Goal: Transaction & Acquisition: Purchase product/service

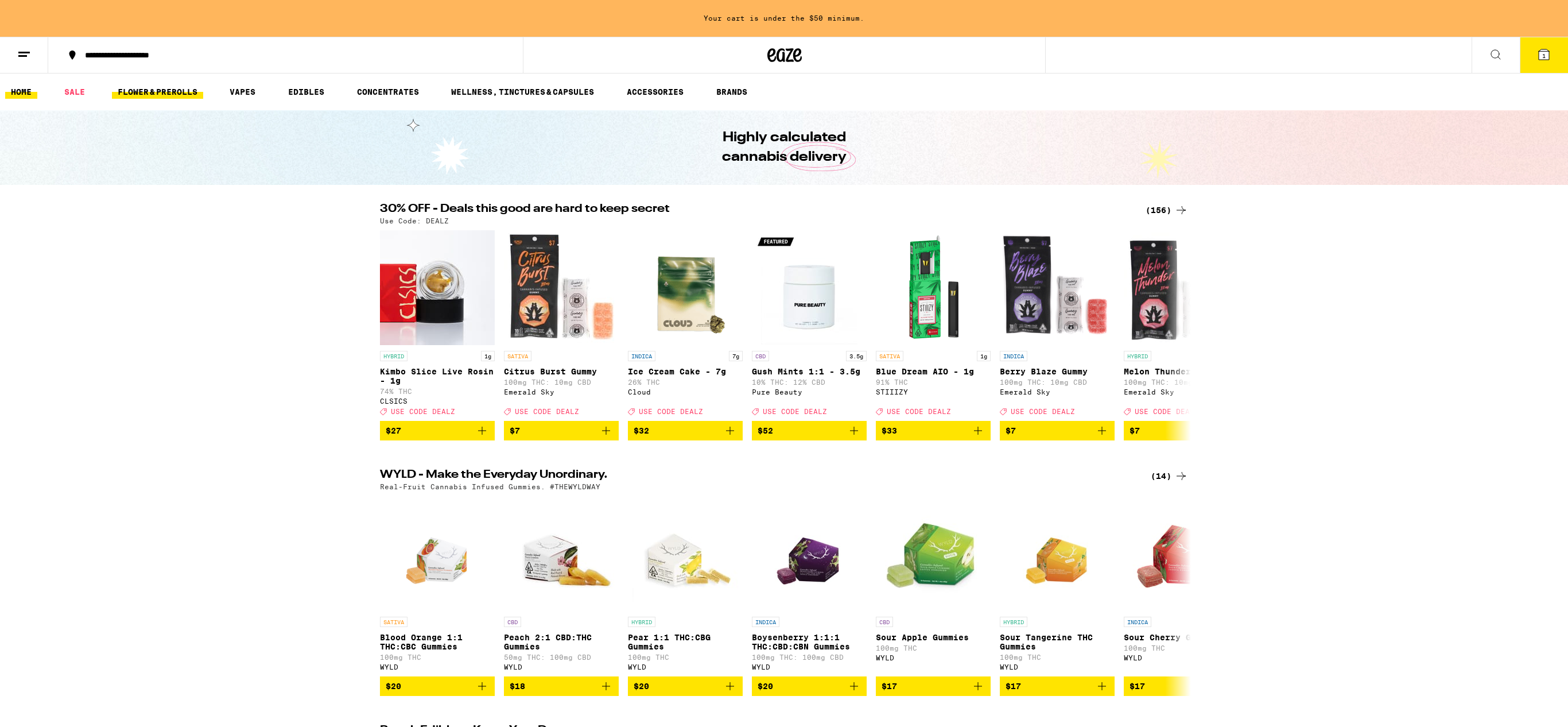
click at [174, 97] on link "FLOWER & PREROLLS" at bounding box center [157, 92] width 91 height 13
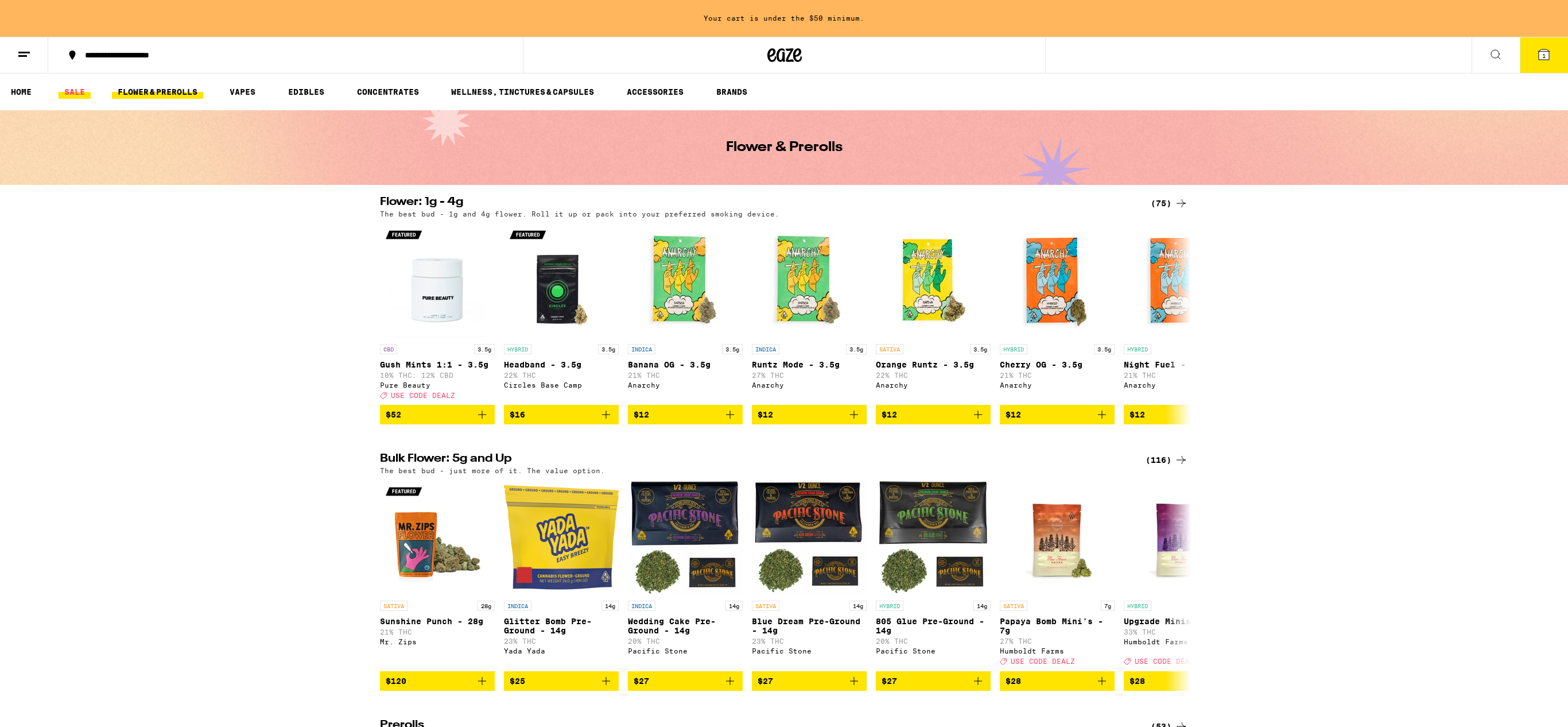
click at [79, 94] on link "SALE" at bounding box center [75, 92] width 32 height 13
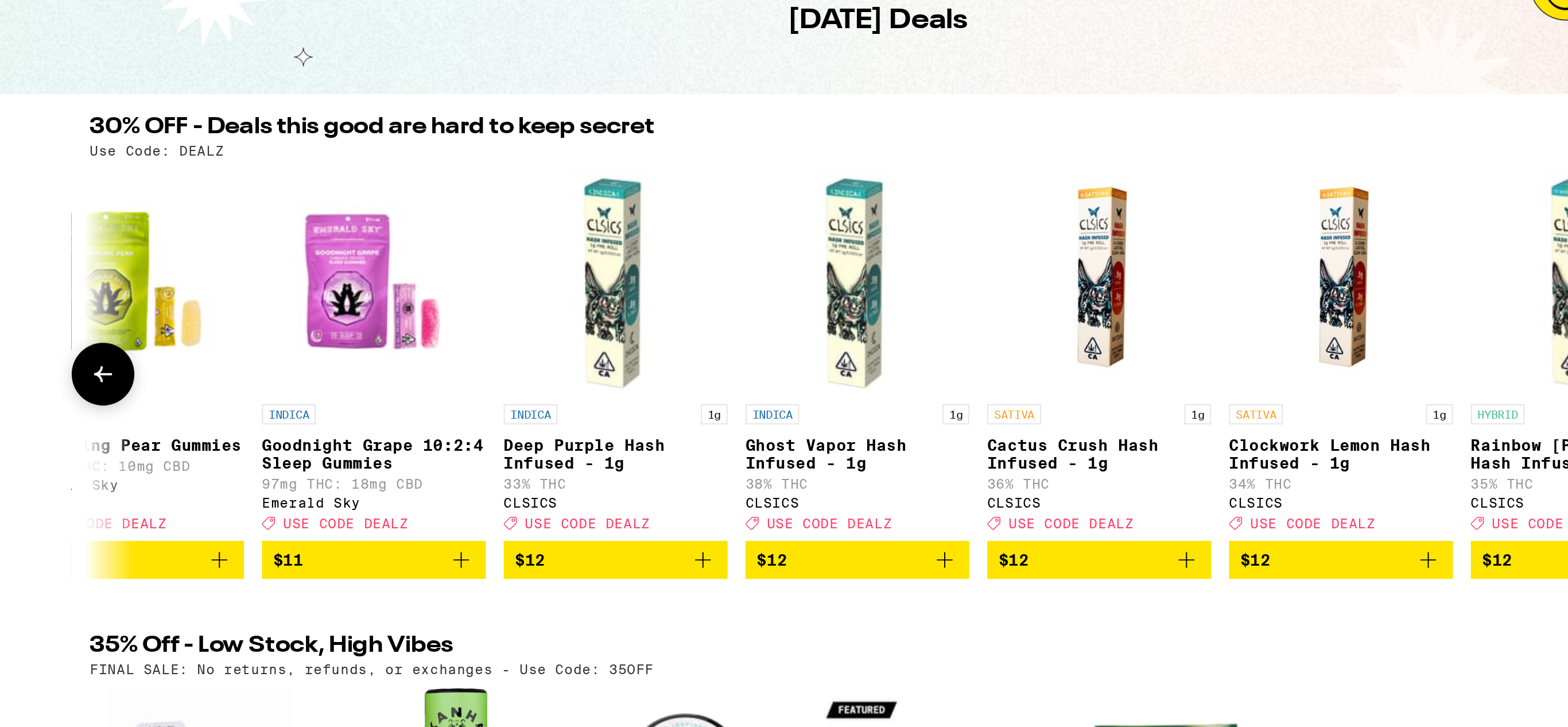
scroll to position [0, 1293]
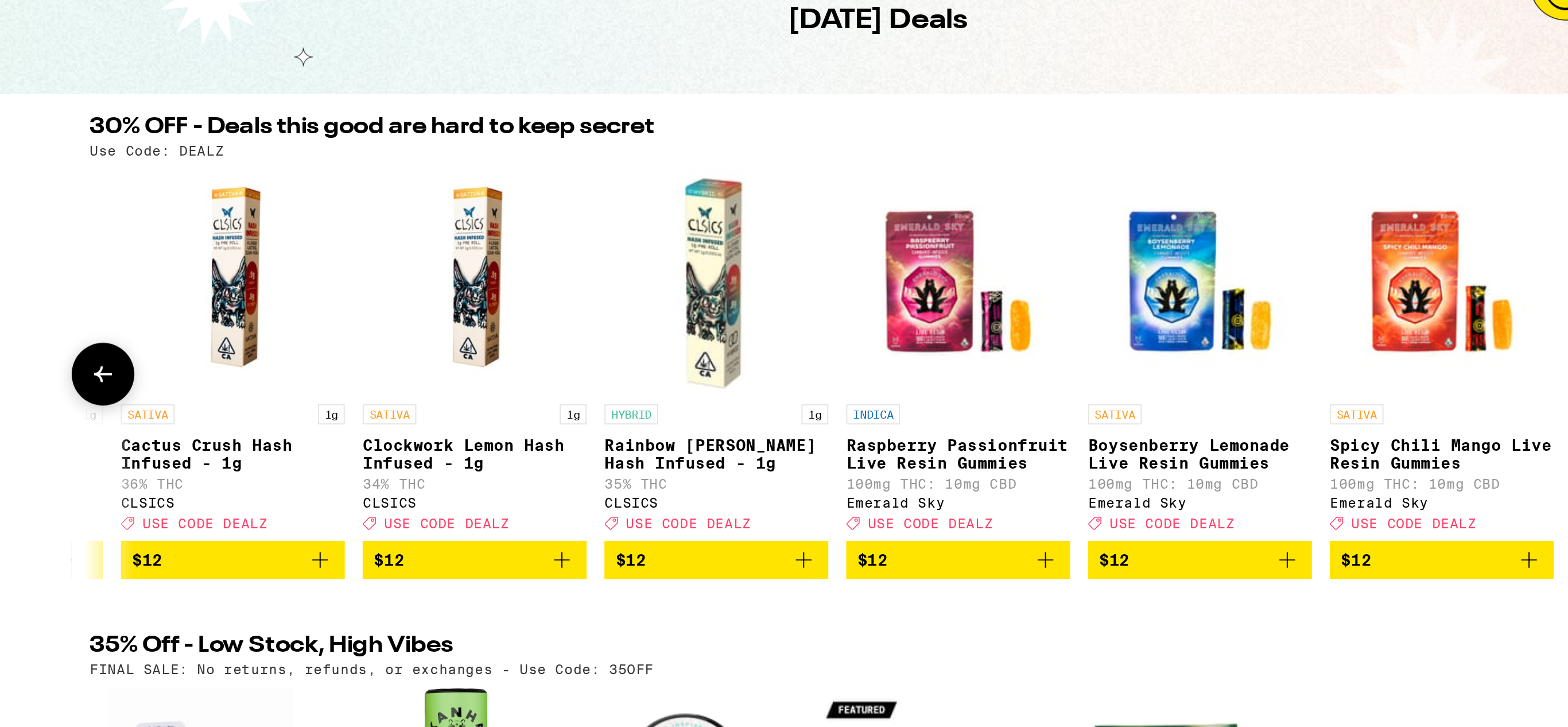
click at [962, 348] on div "SATIVA Boysenberry Lemonade Live Resin Gummies 100mg THC: 10mg CBD Emerald Sky …" at bounding box center [949, 365] width 115 height 64
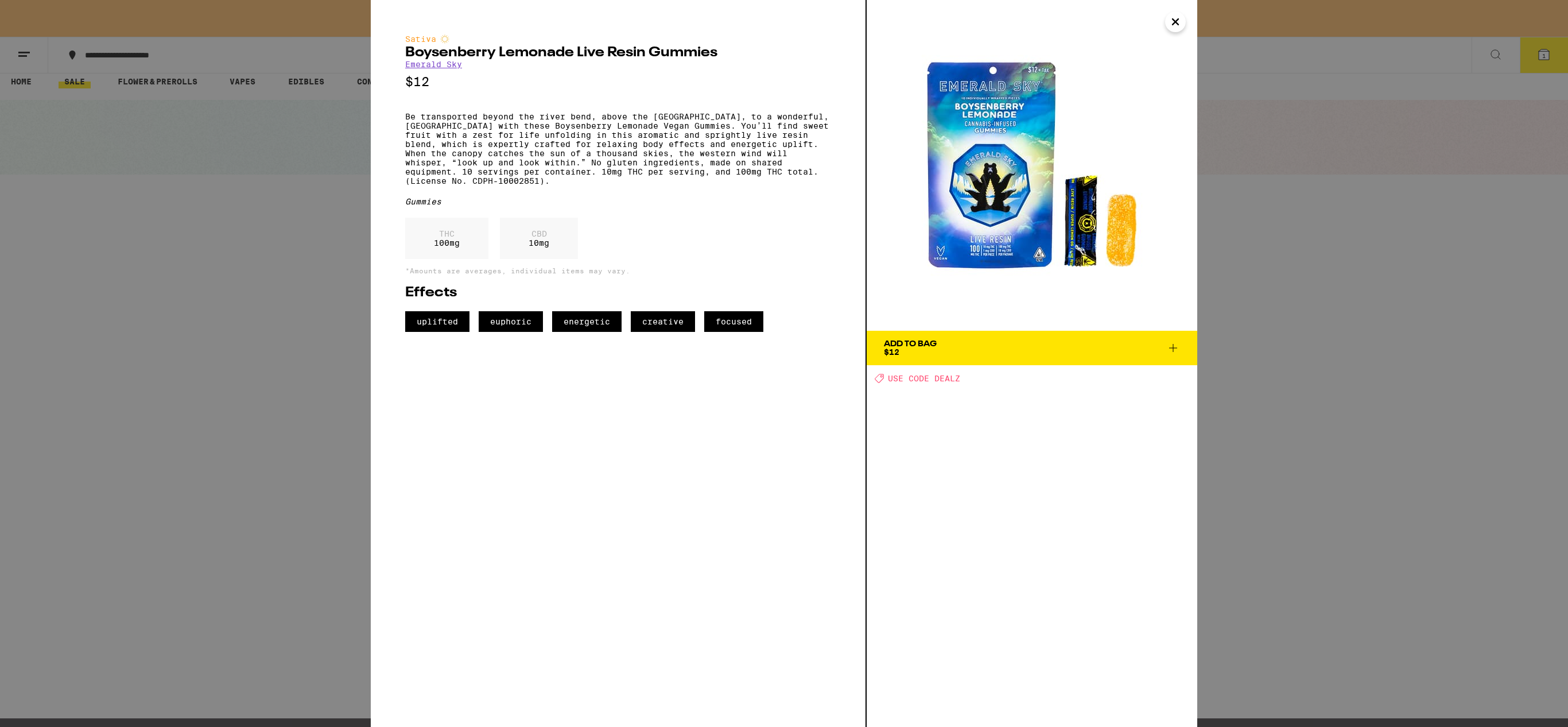
click at [1174, 21] on icon "Close" at bounding box center [1176, 22] width 6 height 6
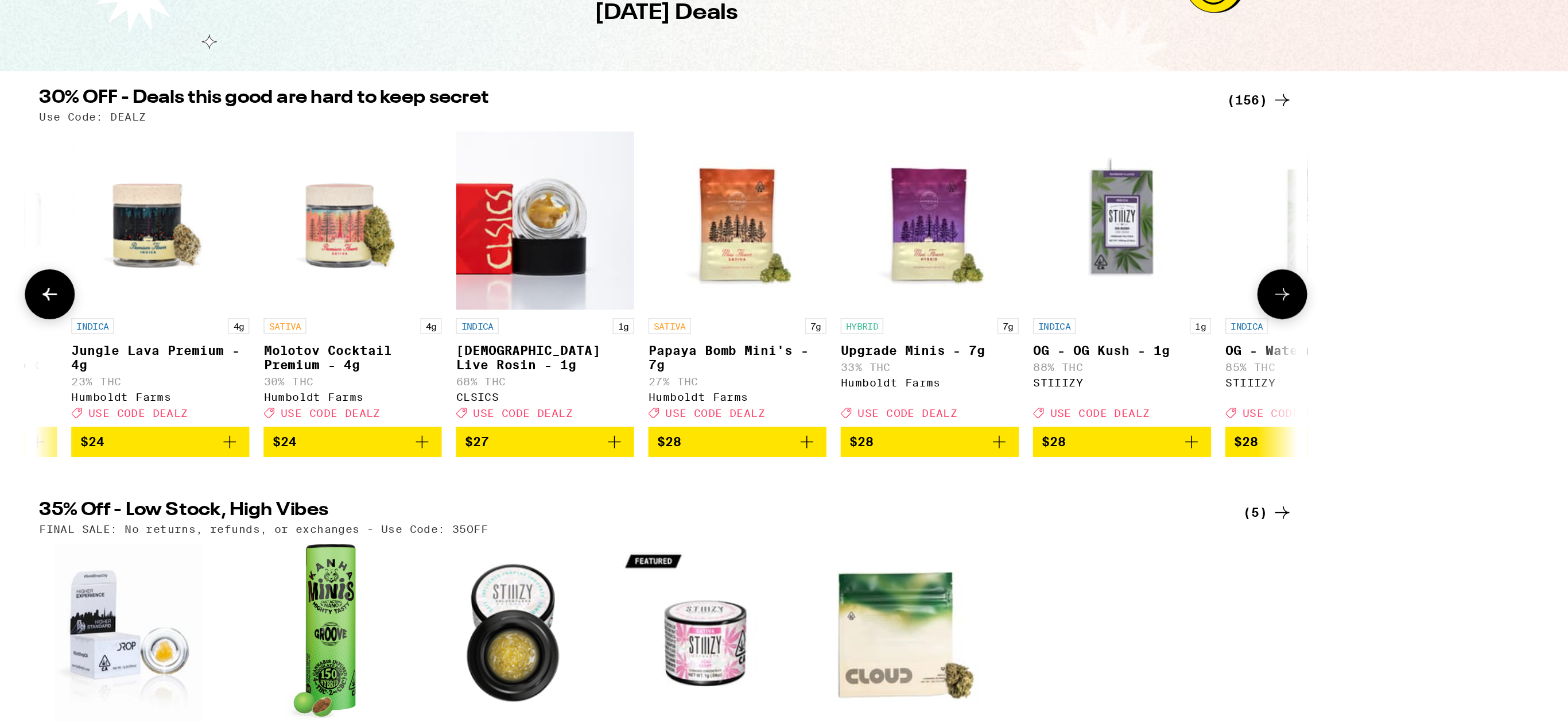
scroll to position [0, 8532]
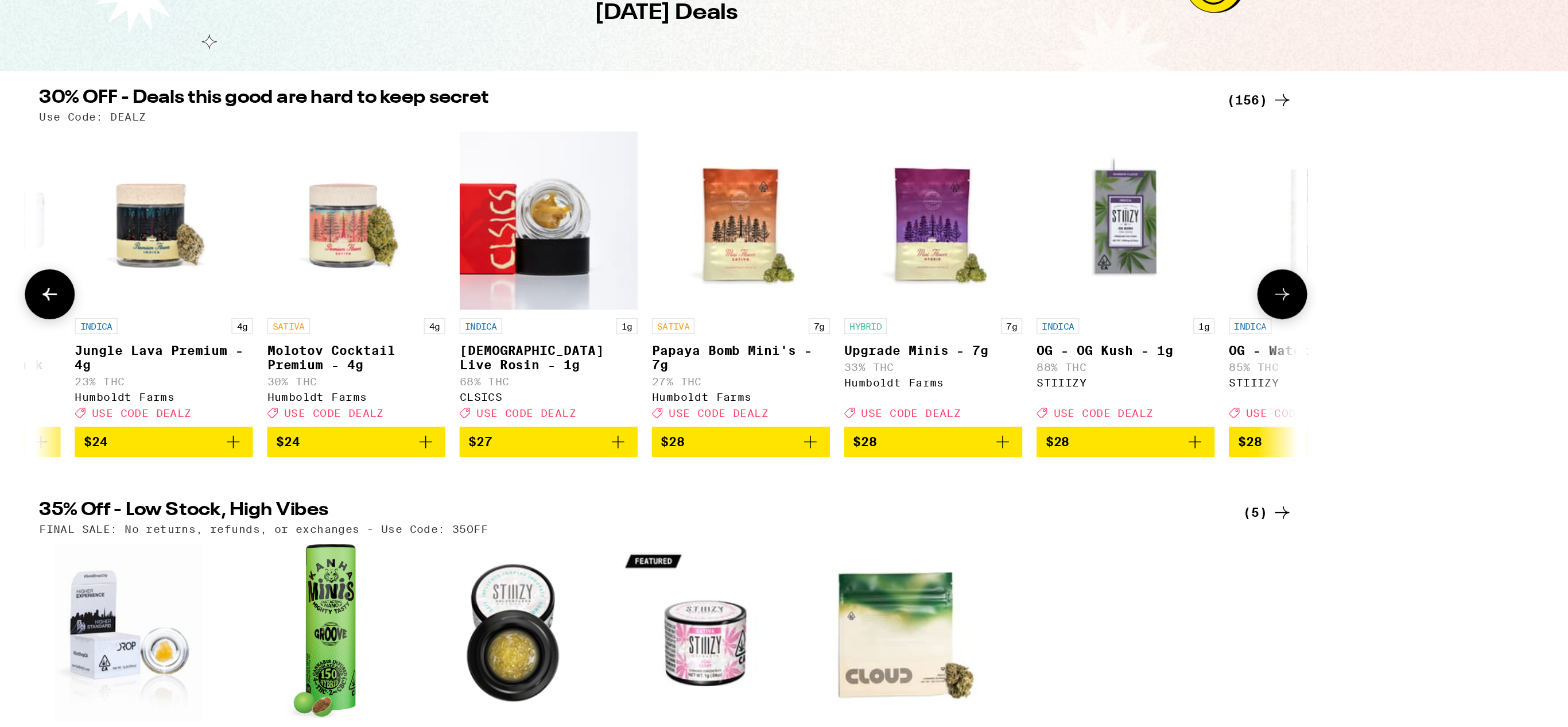
click at [999, 421] on icon "Add to bag" at bounding box center [1001, 413] width 13 height 13
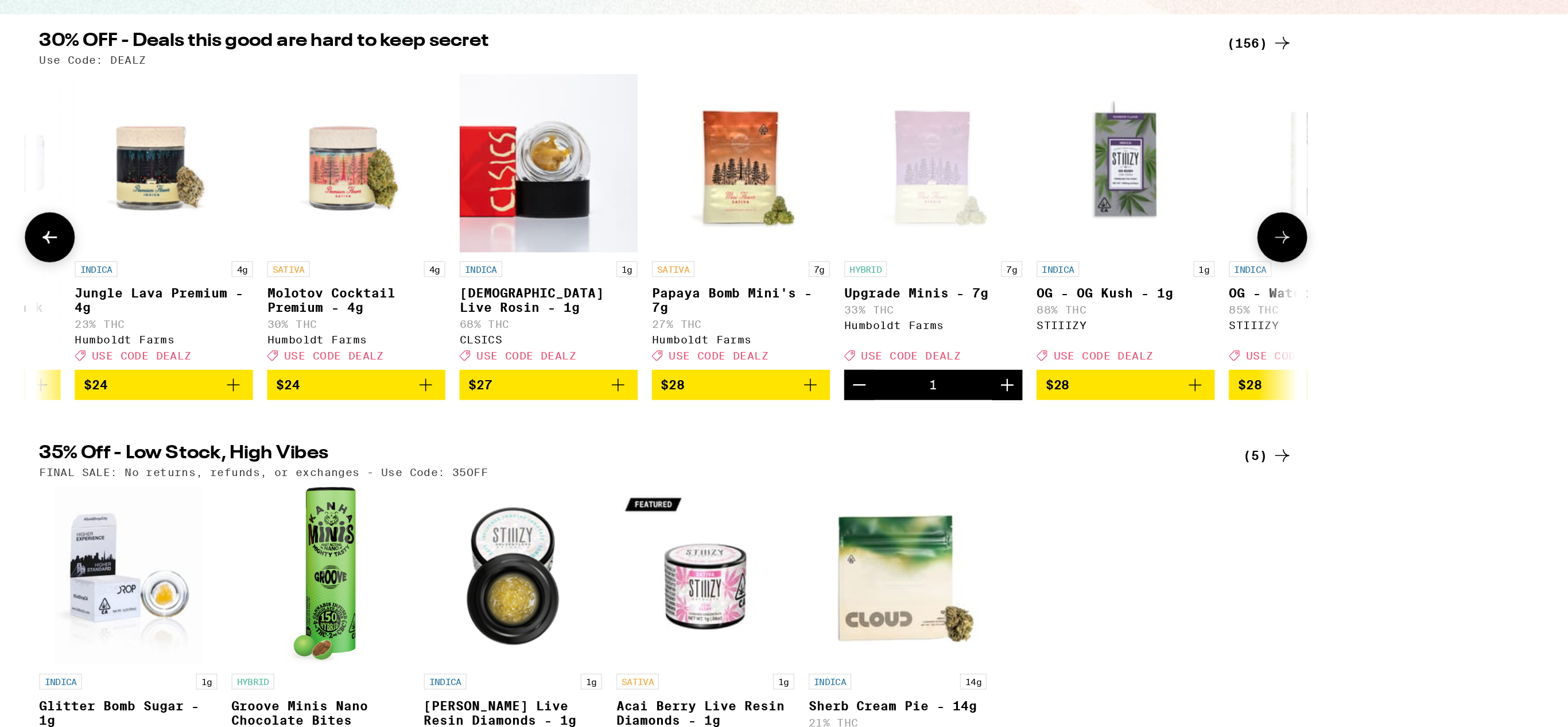
scroll to position [0, 0]
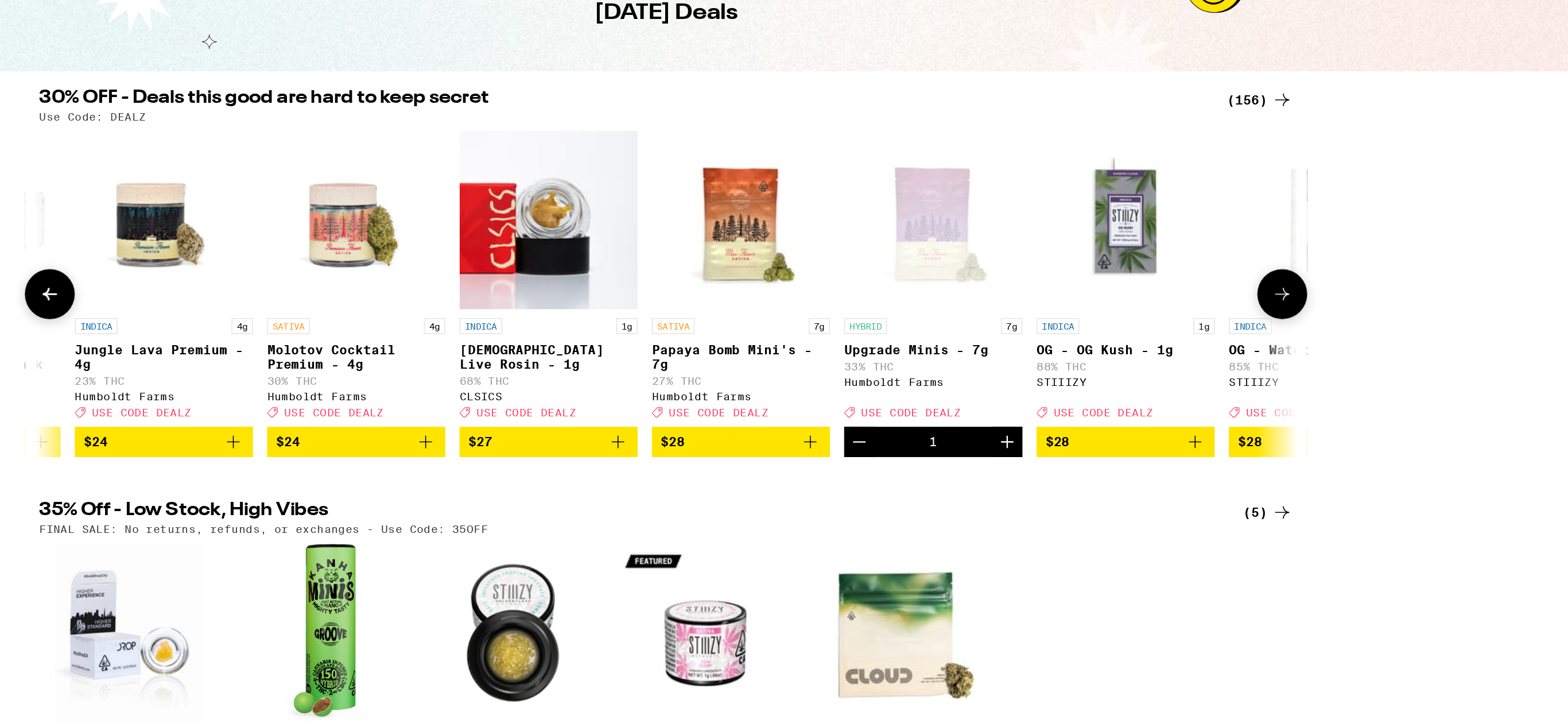
click at [1188, 298] on icon at bounding box center [1181, 292] width 13 height 13
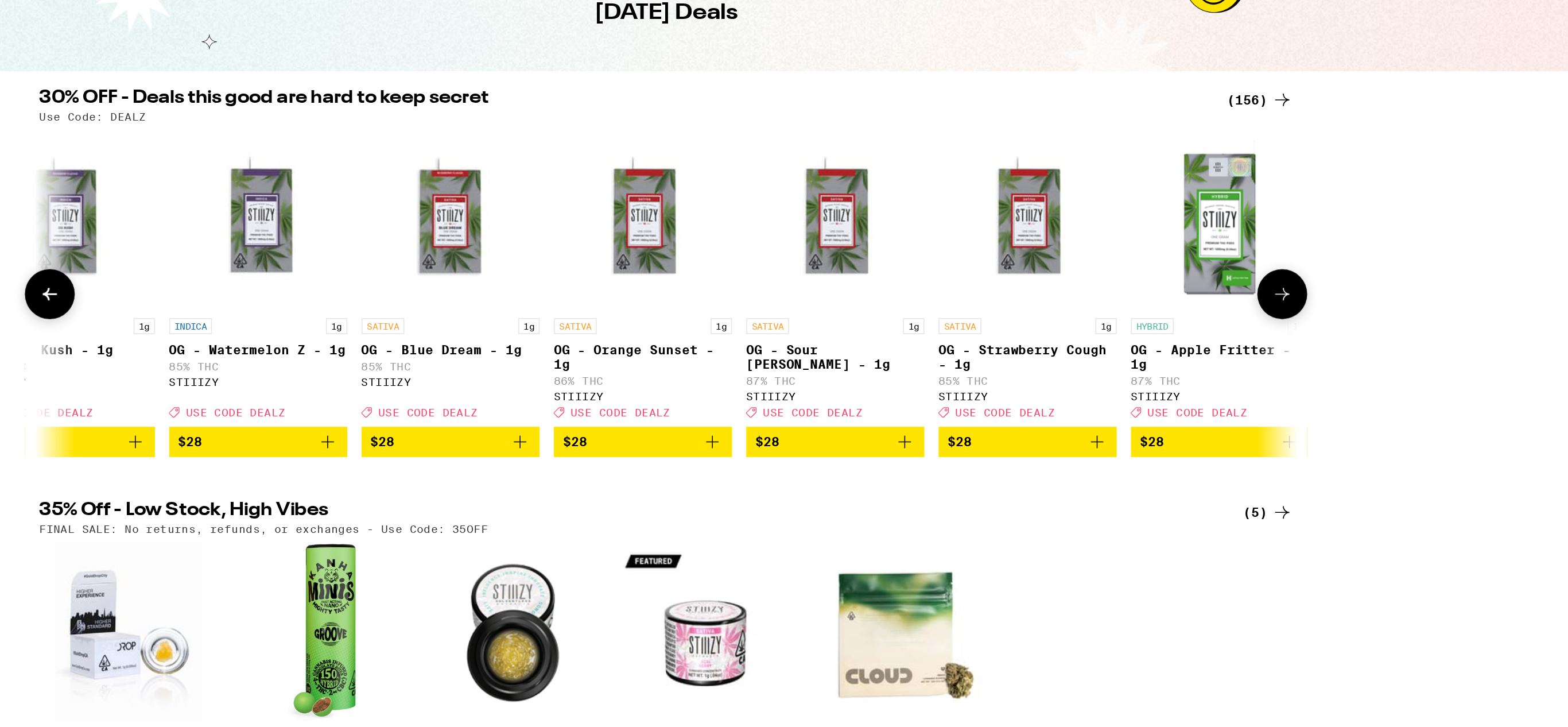
click at [1188, 298] on icon at bounding box center [1181, 292] width 13 height 13
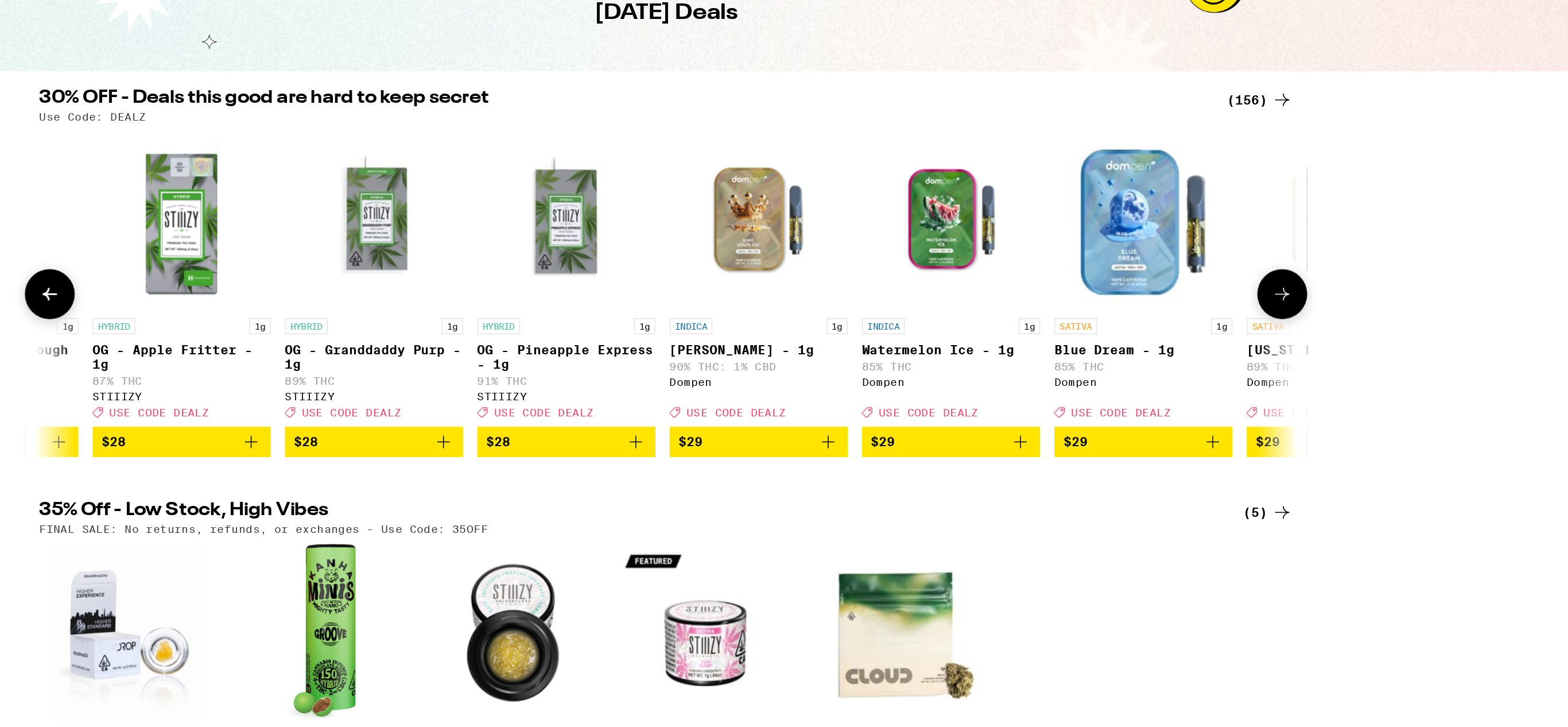
scroll to position [0, 9899]
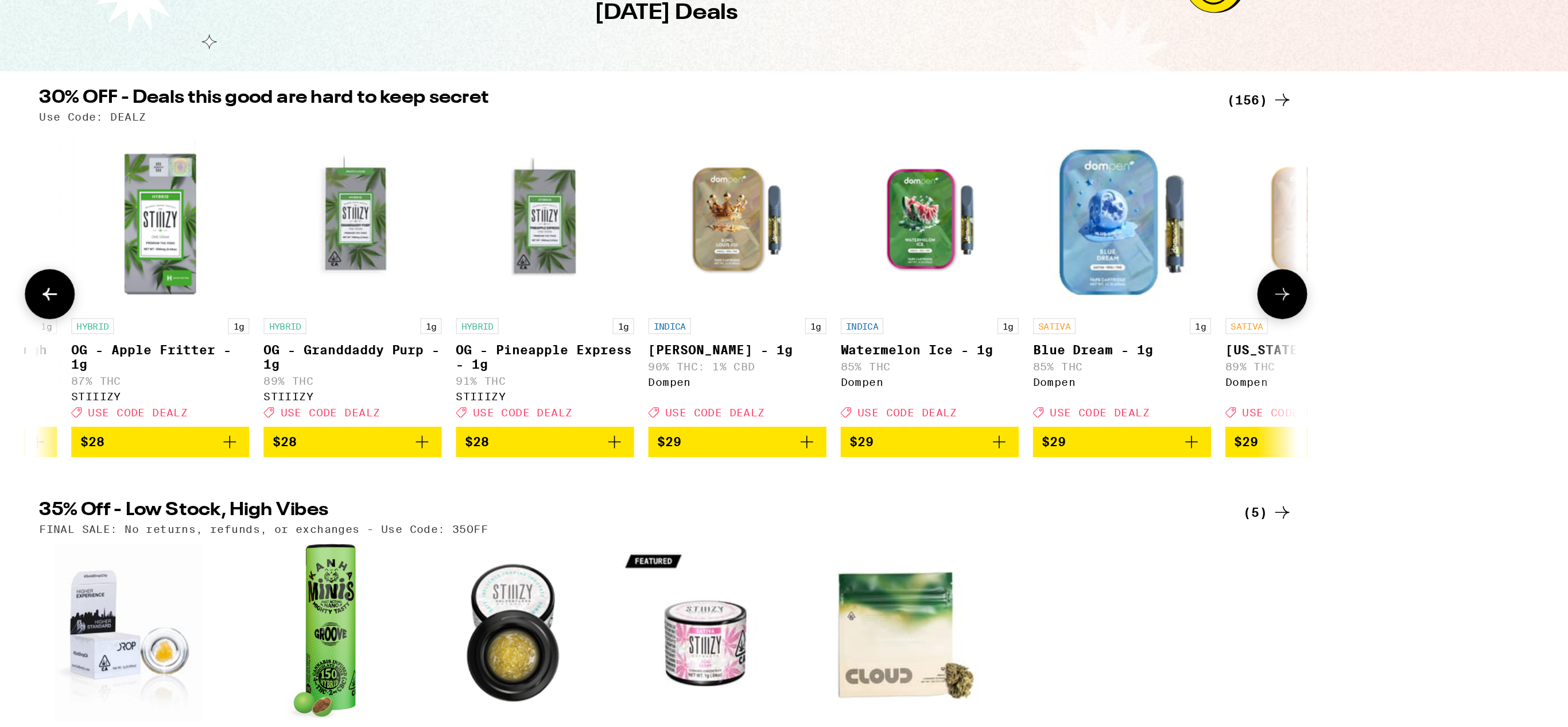
click at [1188, 298] on icon at bounding box center [1181, 292] width 13 height 13
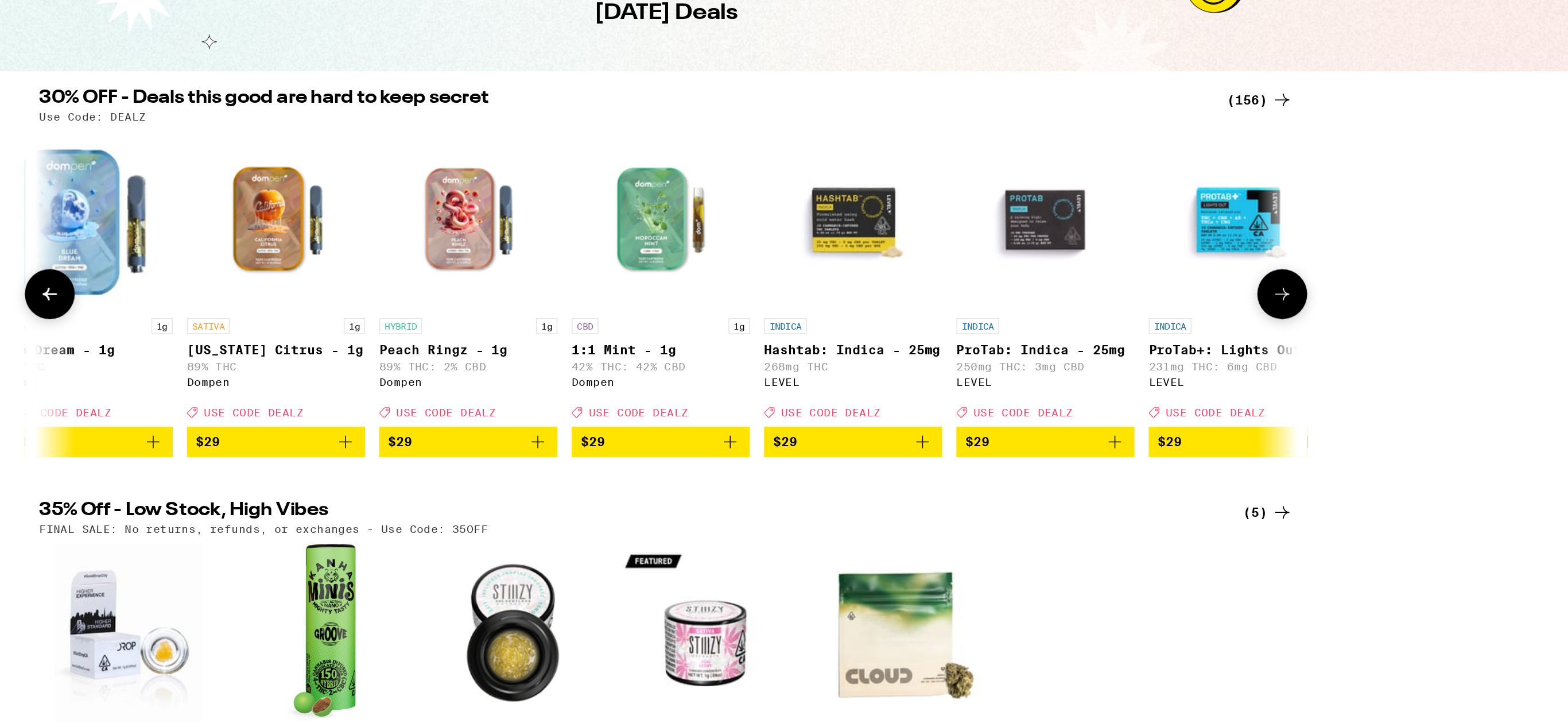
scroll to position [0, 10582]
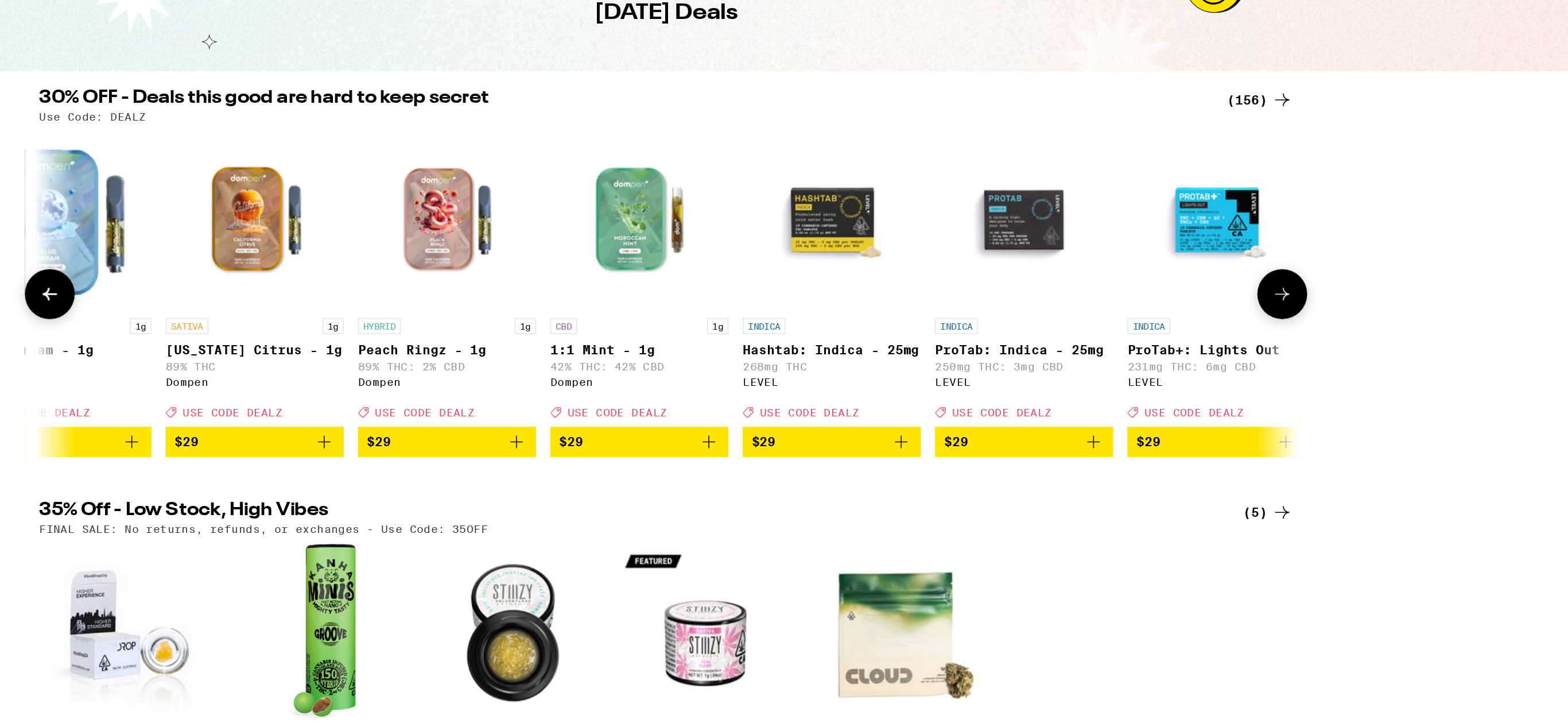
click at [1188, 298] on icon at bounding box center [1181, 292] width 13 height 13
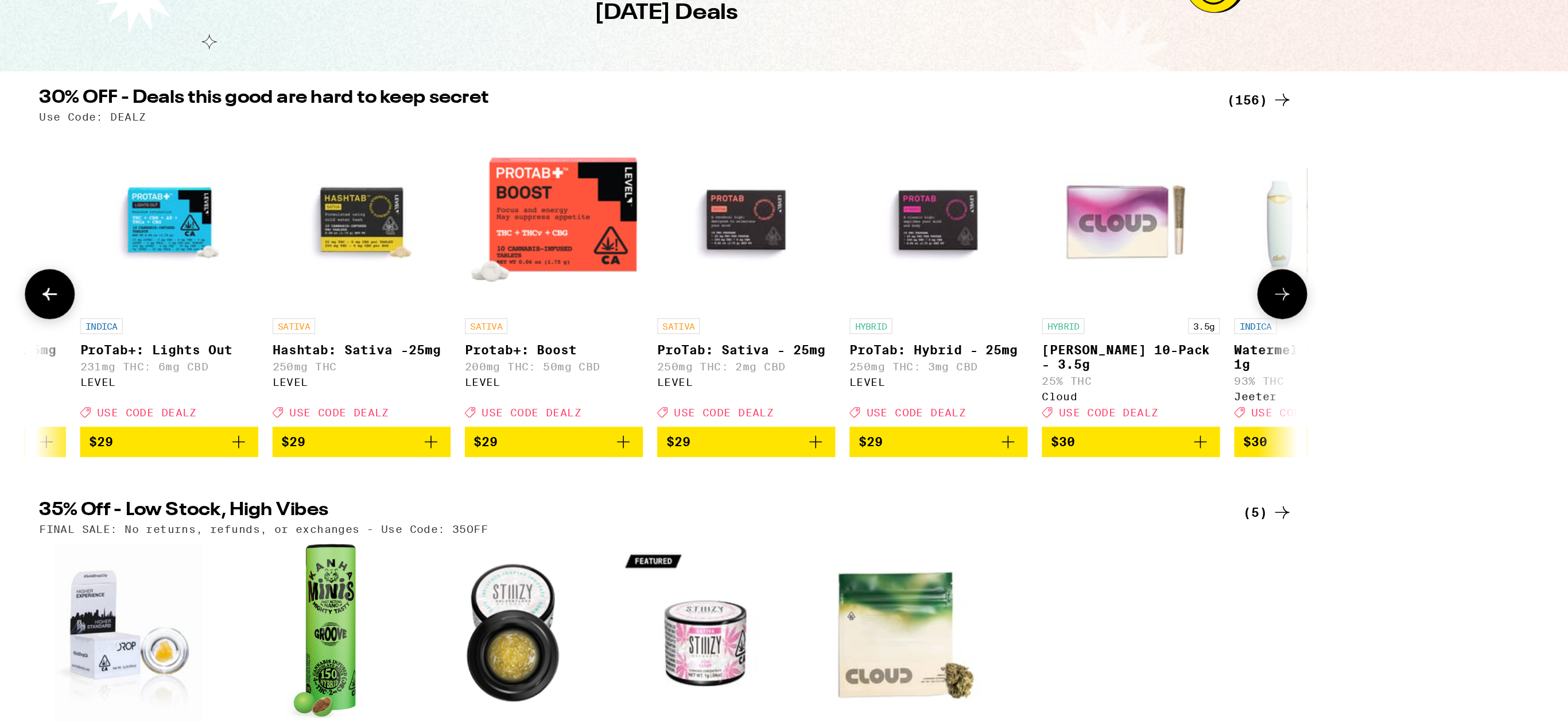
scroll to position [0, 11265]
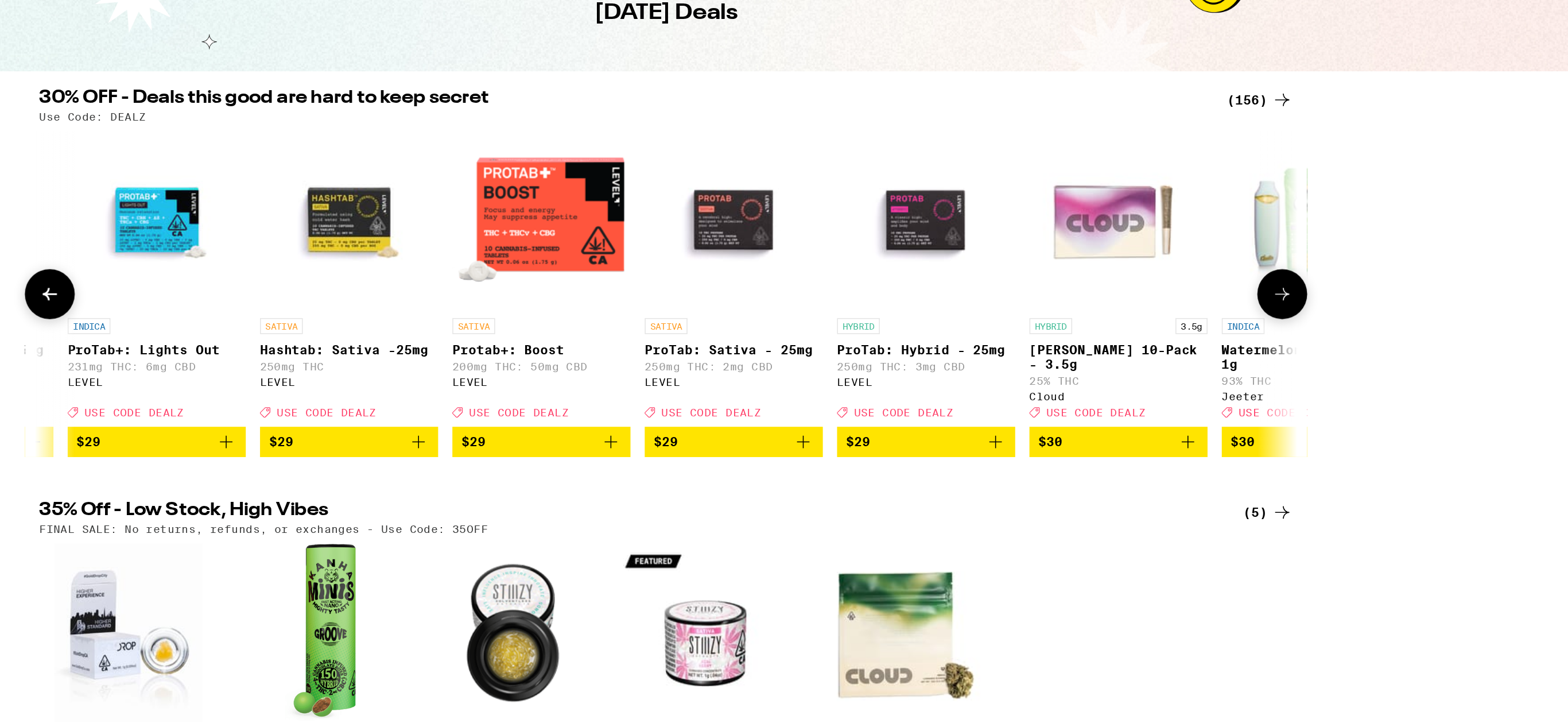
click at [1188, 298] on icon at bounding box center [1181, 292] width 13 height 13
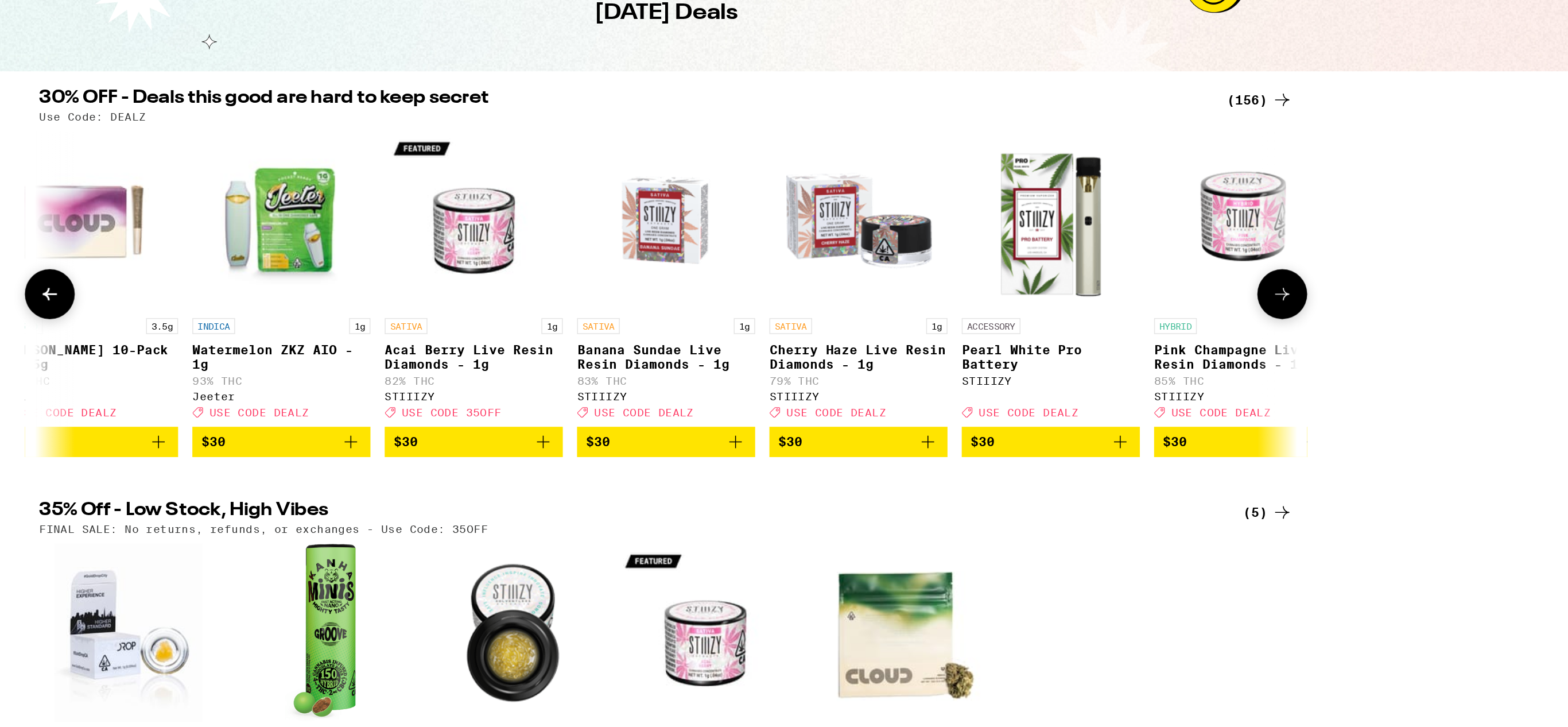
scroll to position [0, 11948]
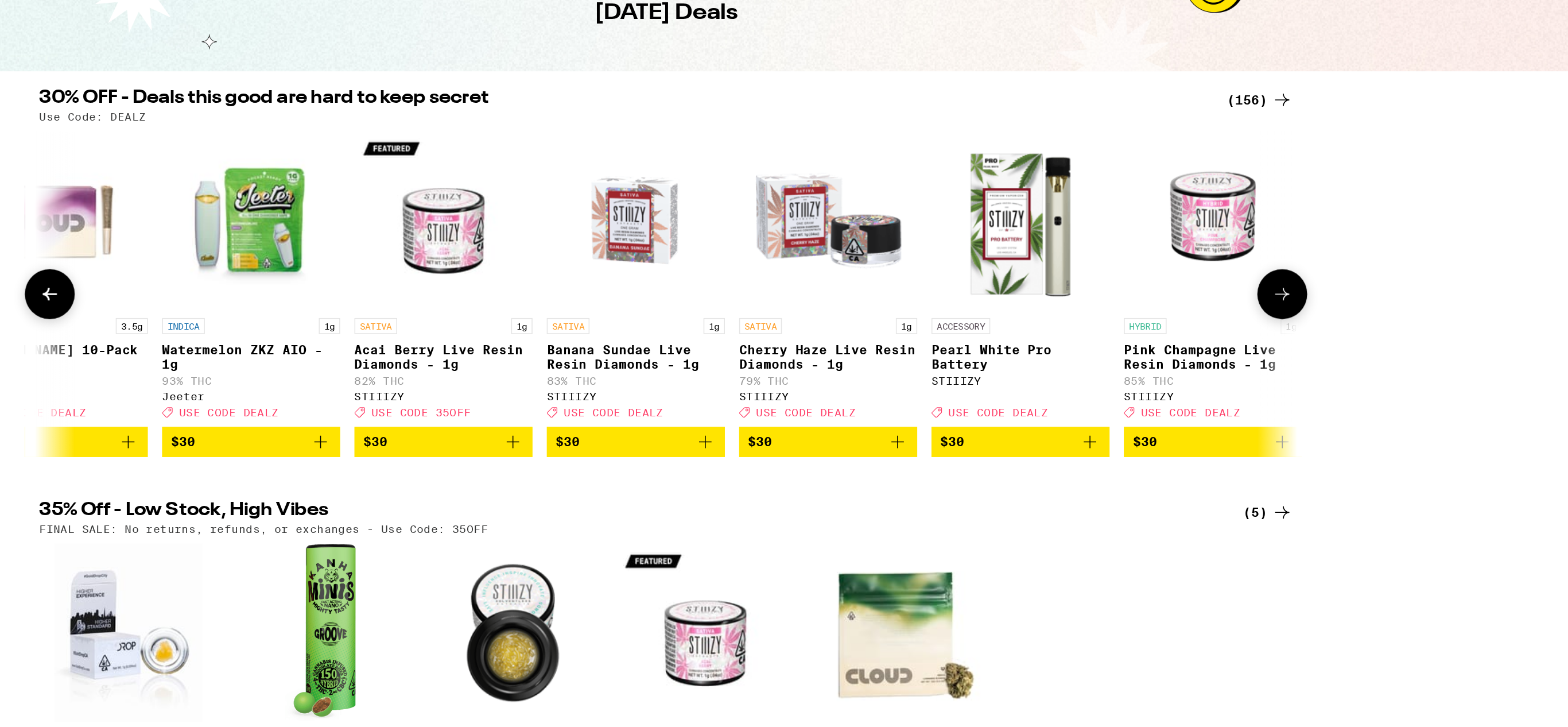
click at [1188, 298] on icon at bounding box center [1181, 292] width 13 height 13
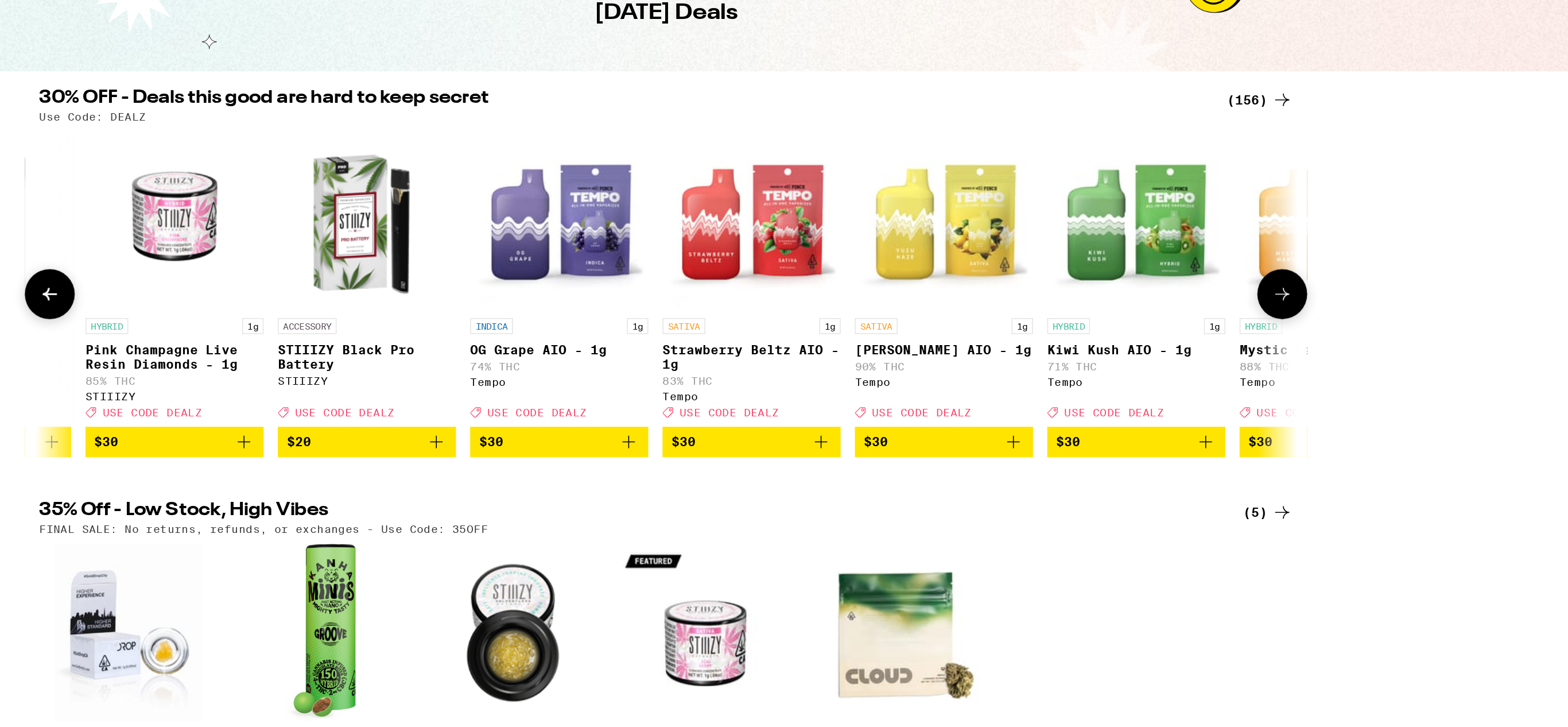
scroll to position [0, 12630]
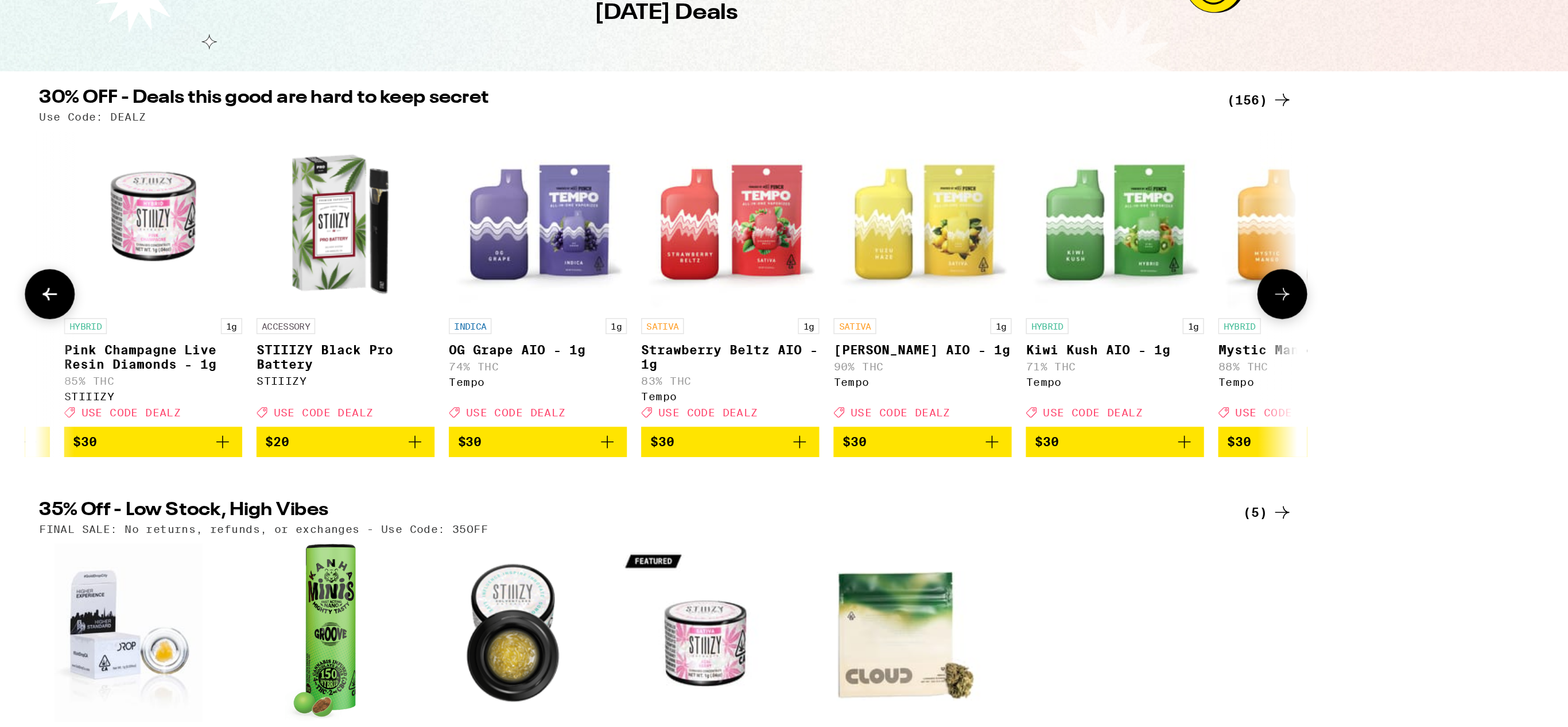
click at [1188, 298] on icon at bounding box center [1181, 292] width 13 height 13
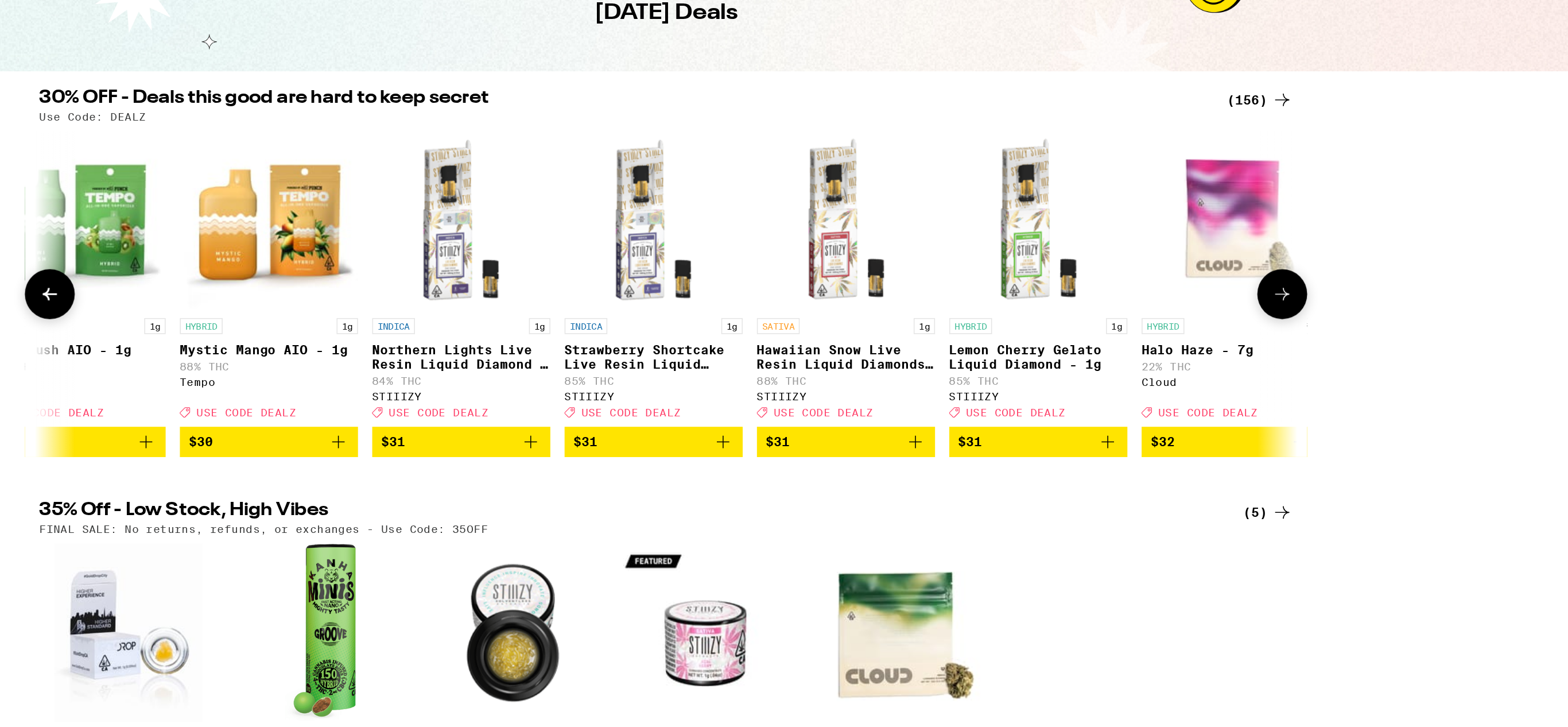
scroll to position [0, 13313]
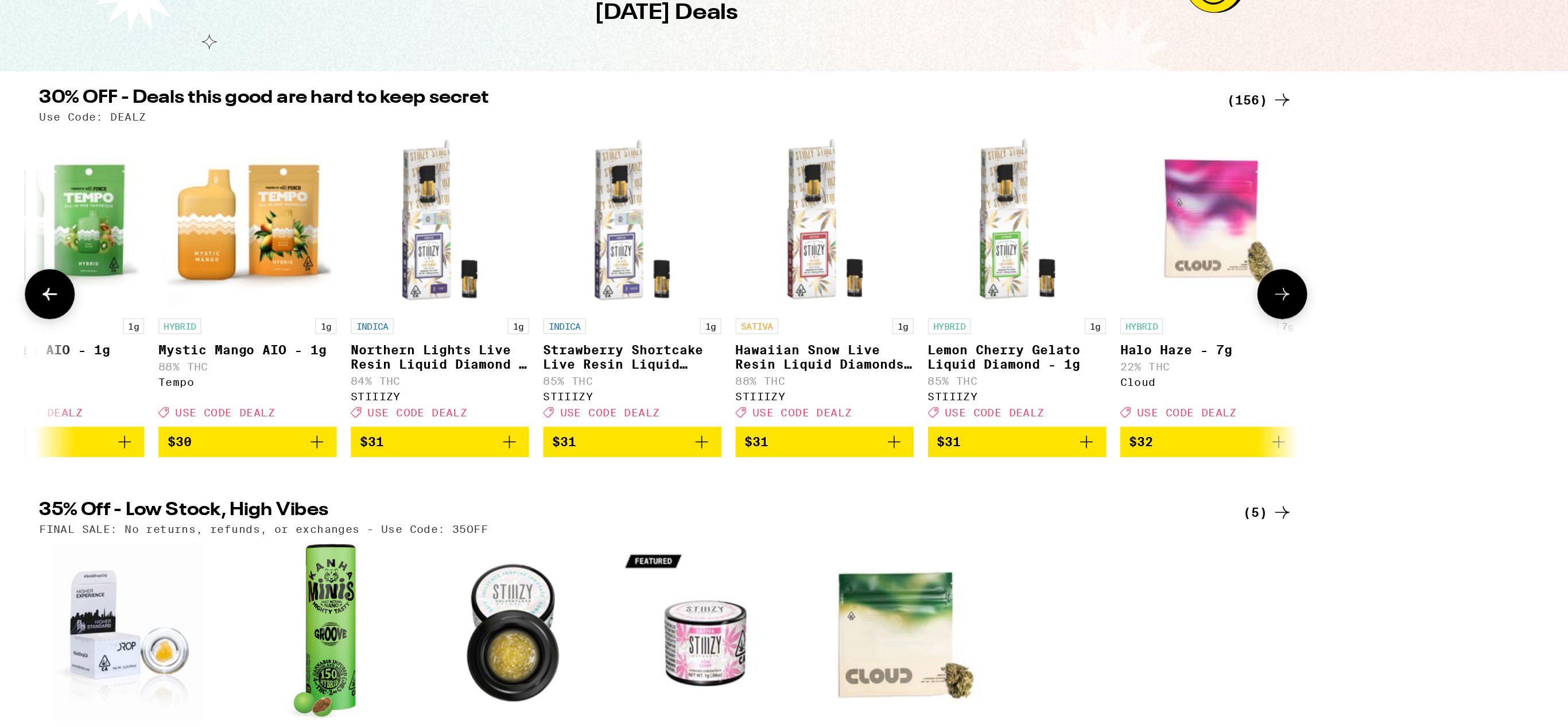
click at [1188, 298] on icon at bounding box center [1181, 292] width 13 height 13
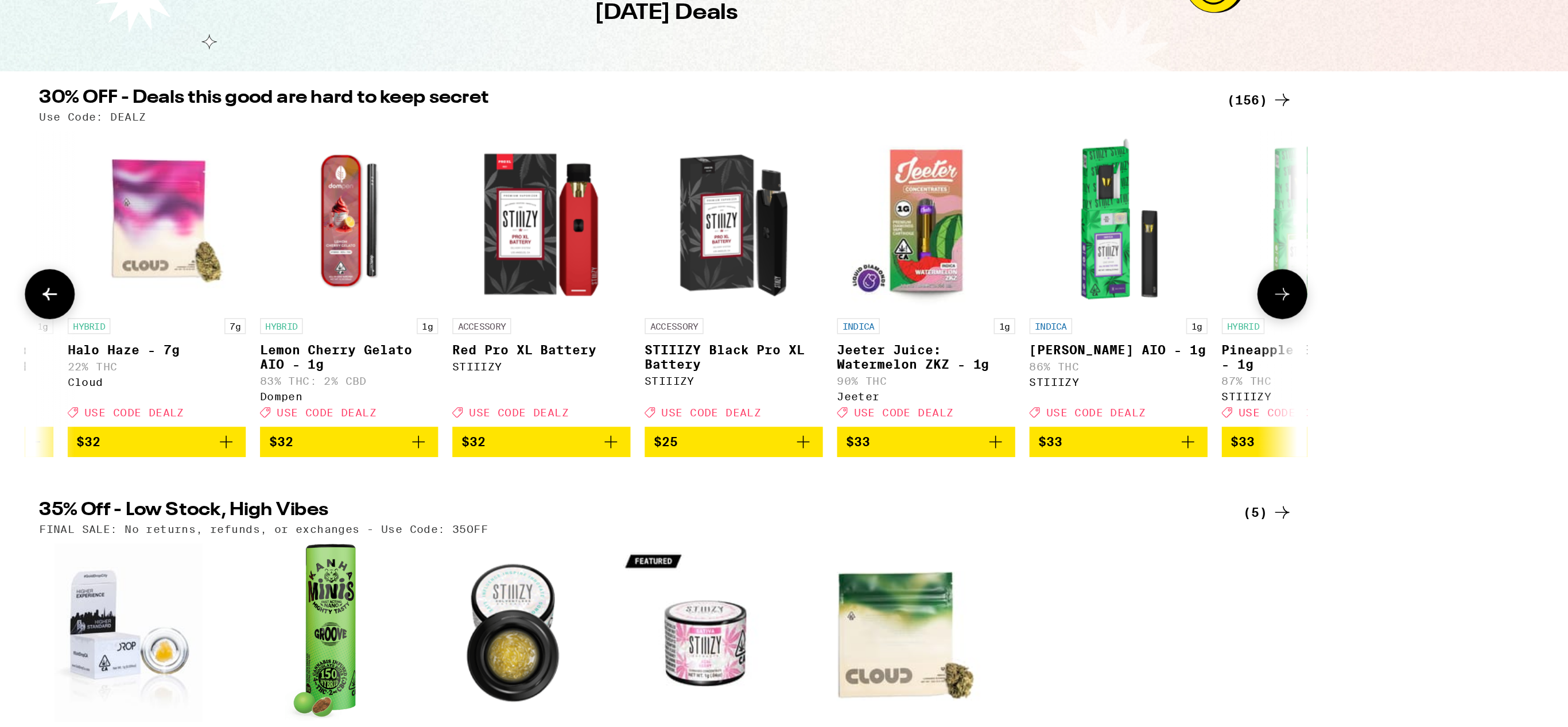
scroll to position [0, 13996]
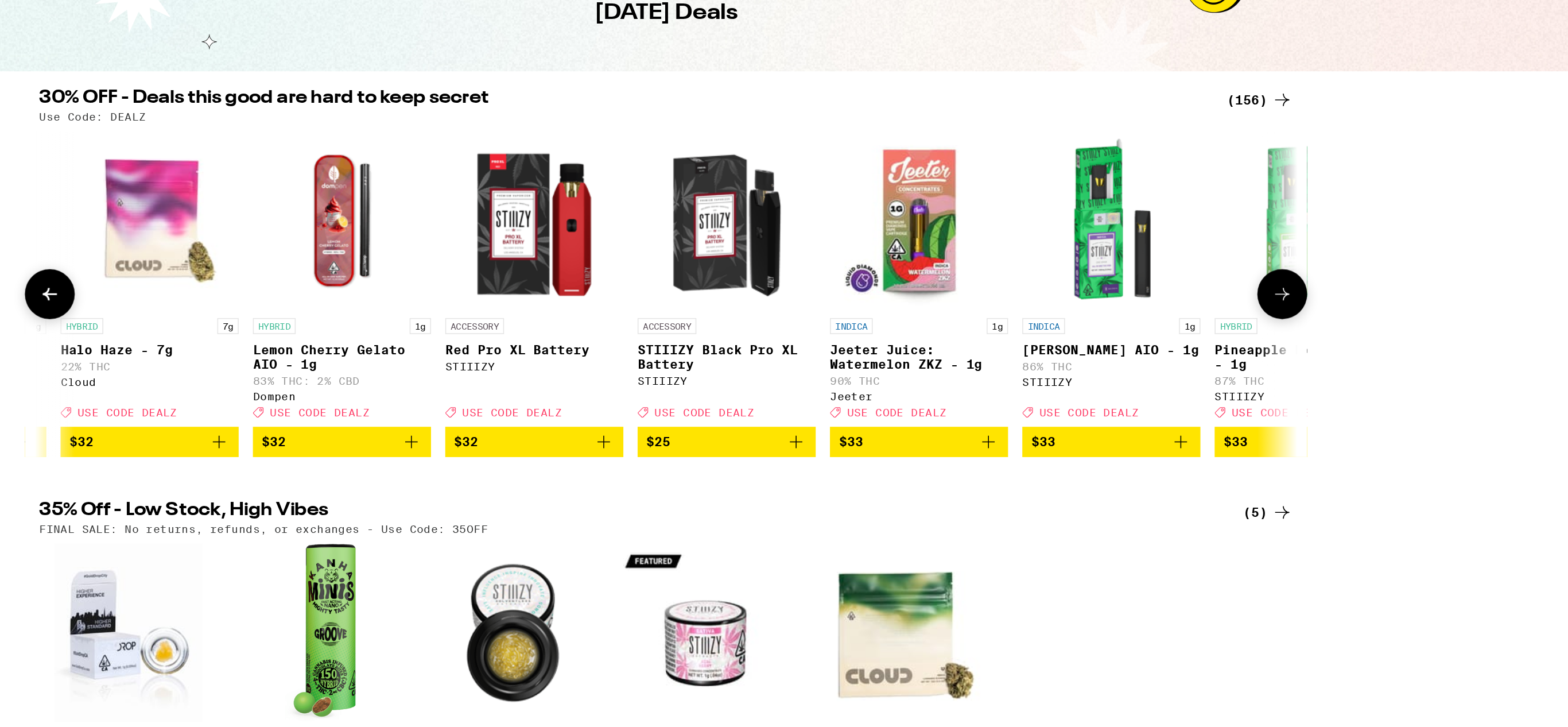
click at [1188, 298] on icon at bounding box center [1181, 292] width 13 height 13
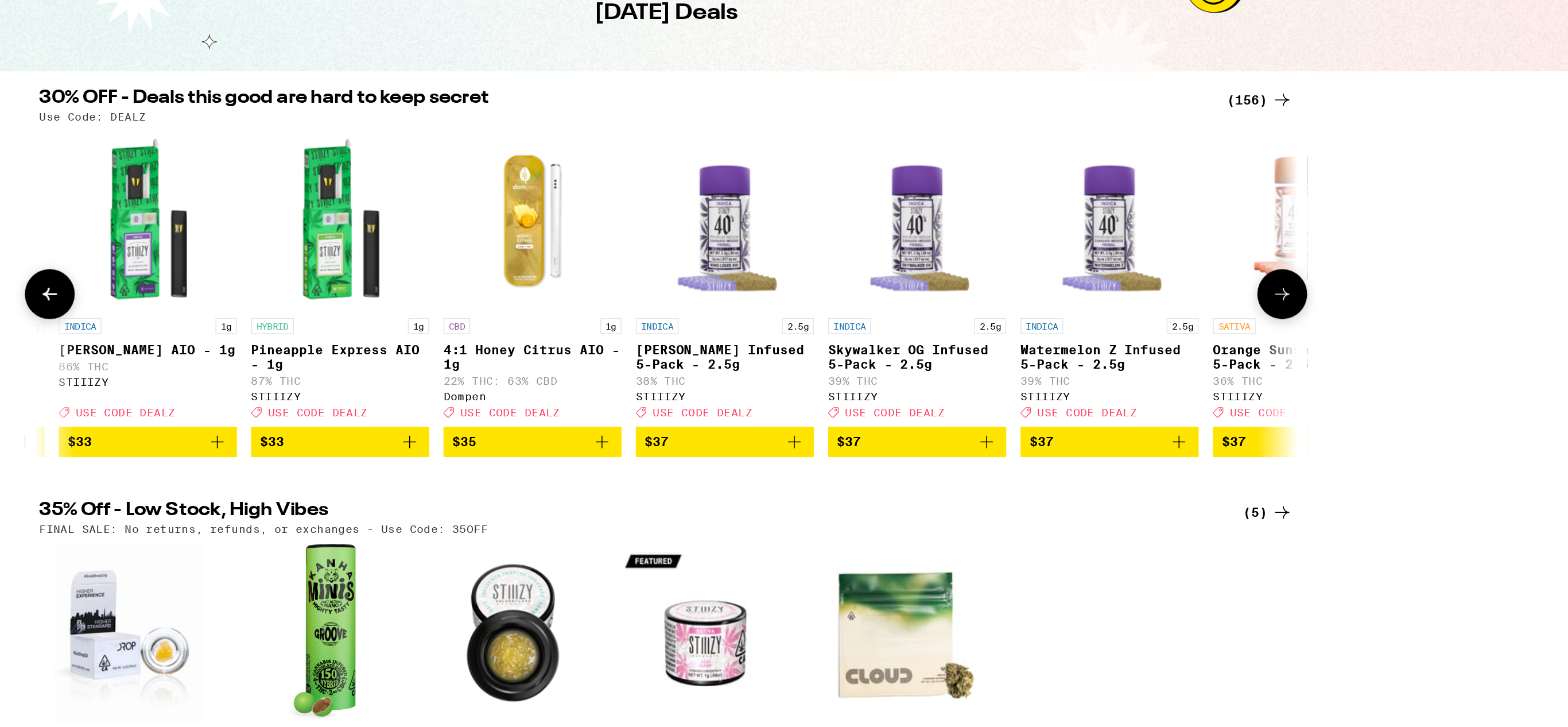
scroll to position [0, 14680]
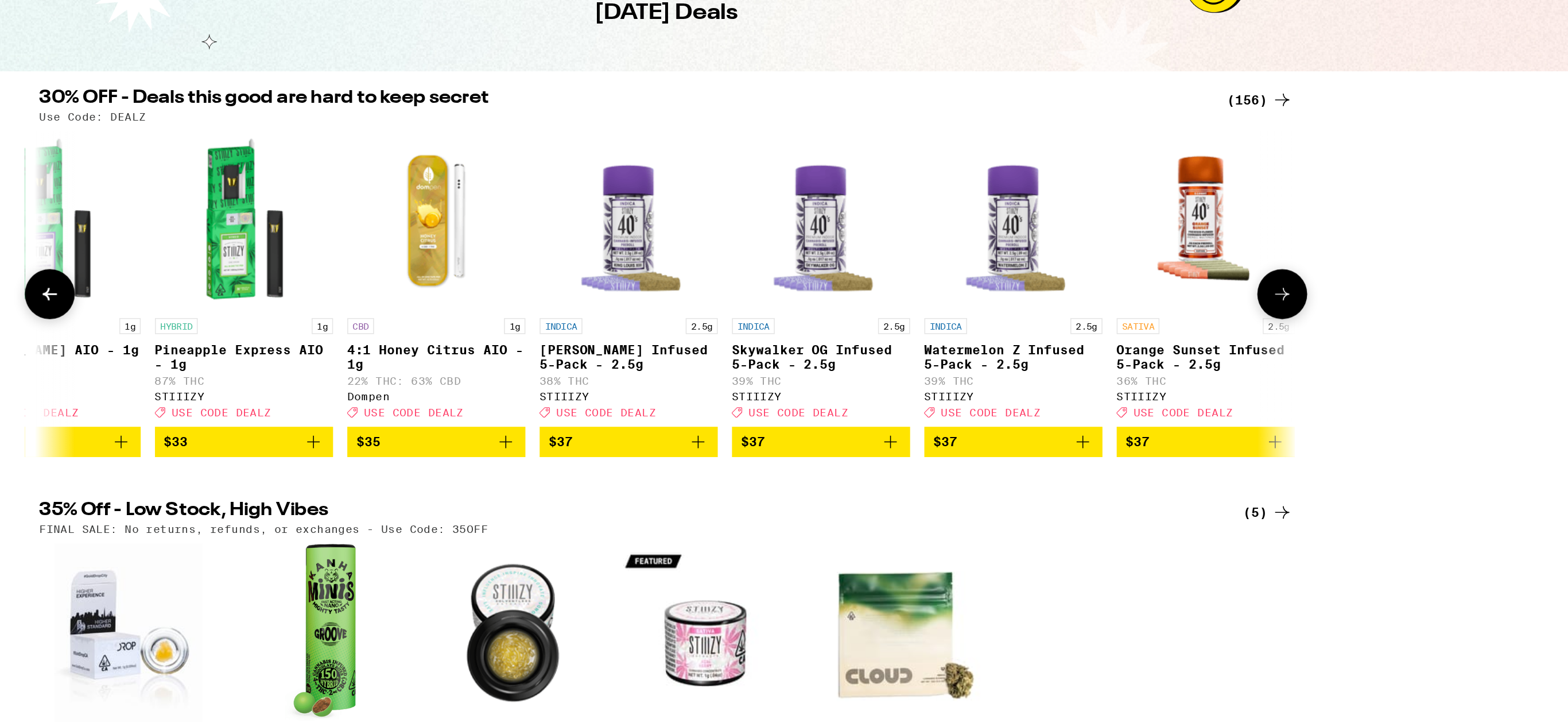
click at [1188, 298] on icon at bounding box center [1181, 292] width 13 height 13
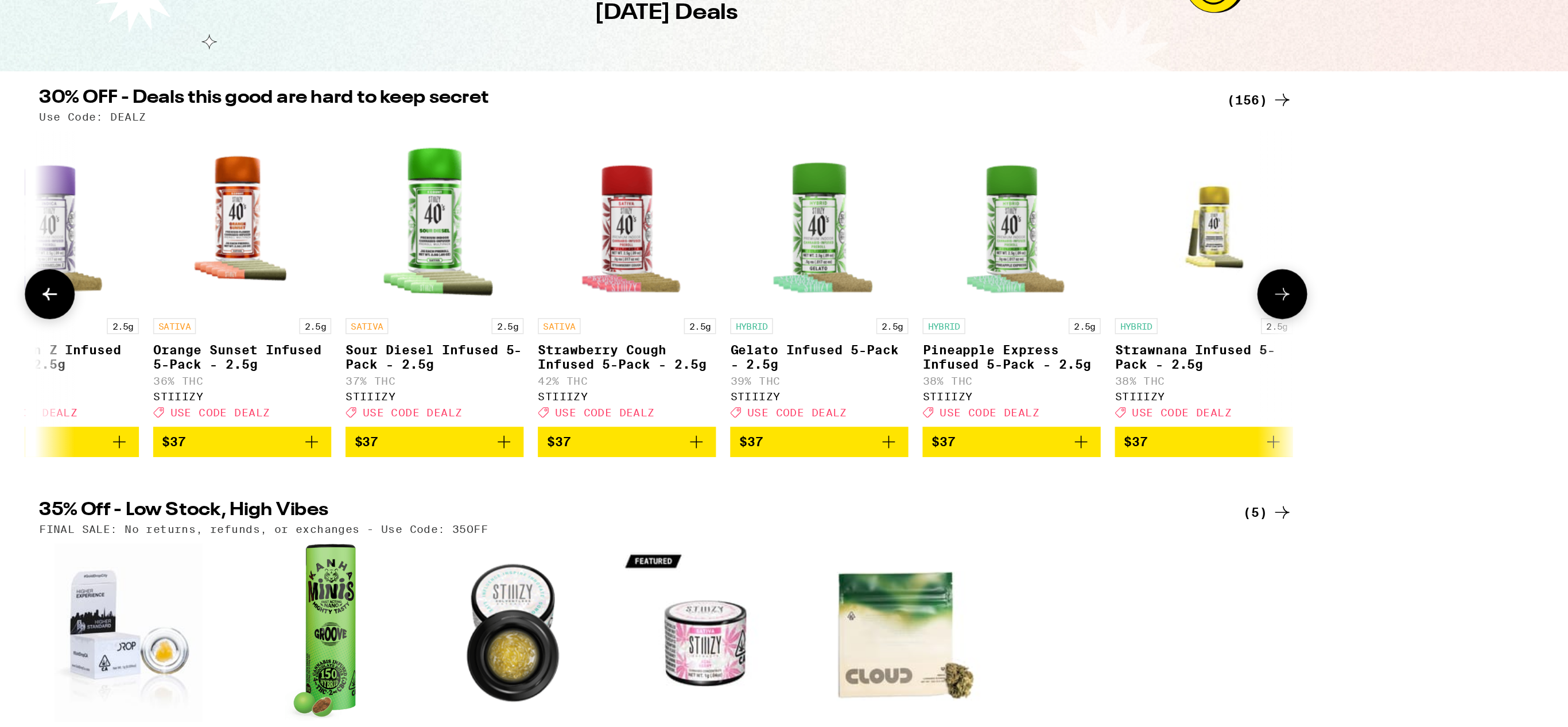
scroll to position [0, 15363]
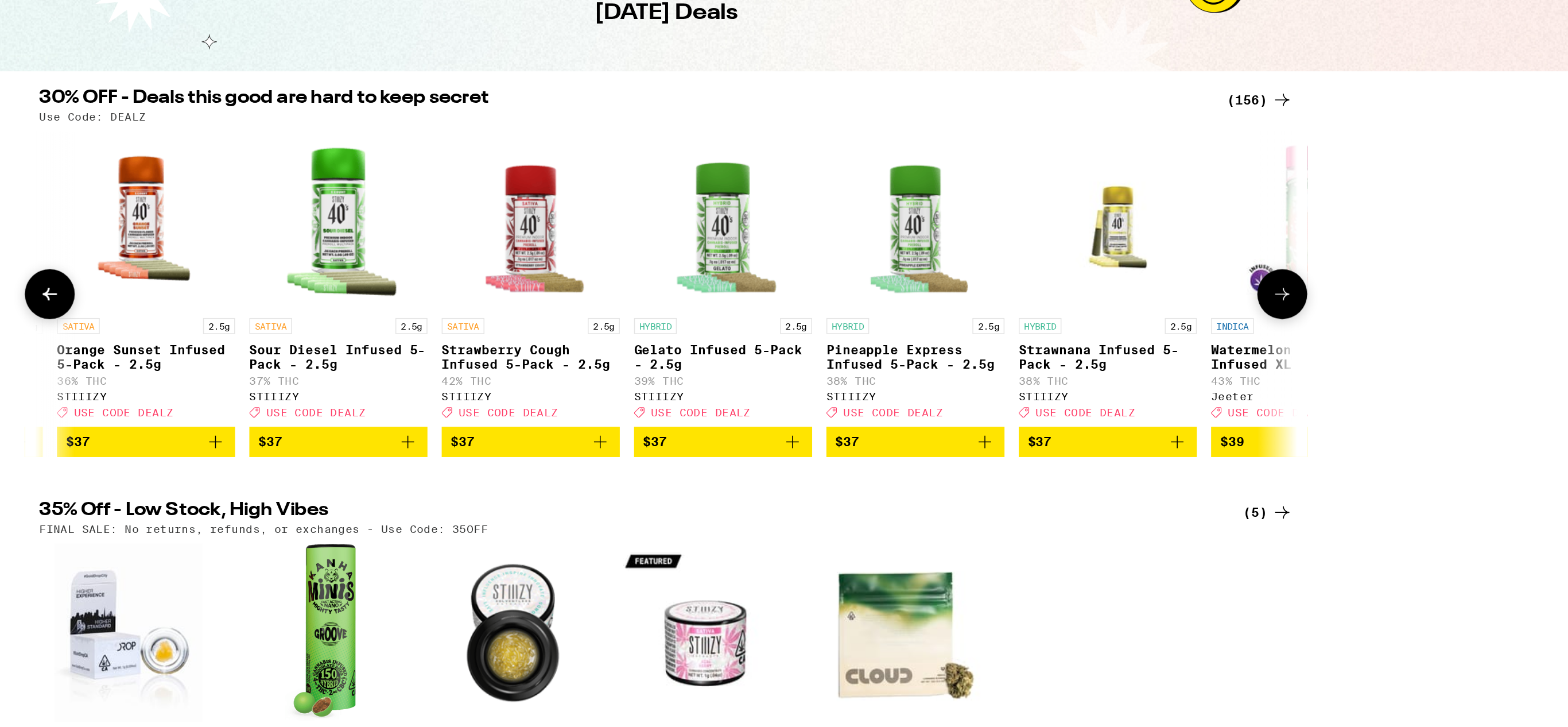
click at [1188, 298] on icon at bounding box center [1181, 292] width 13 height 13
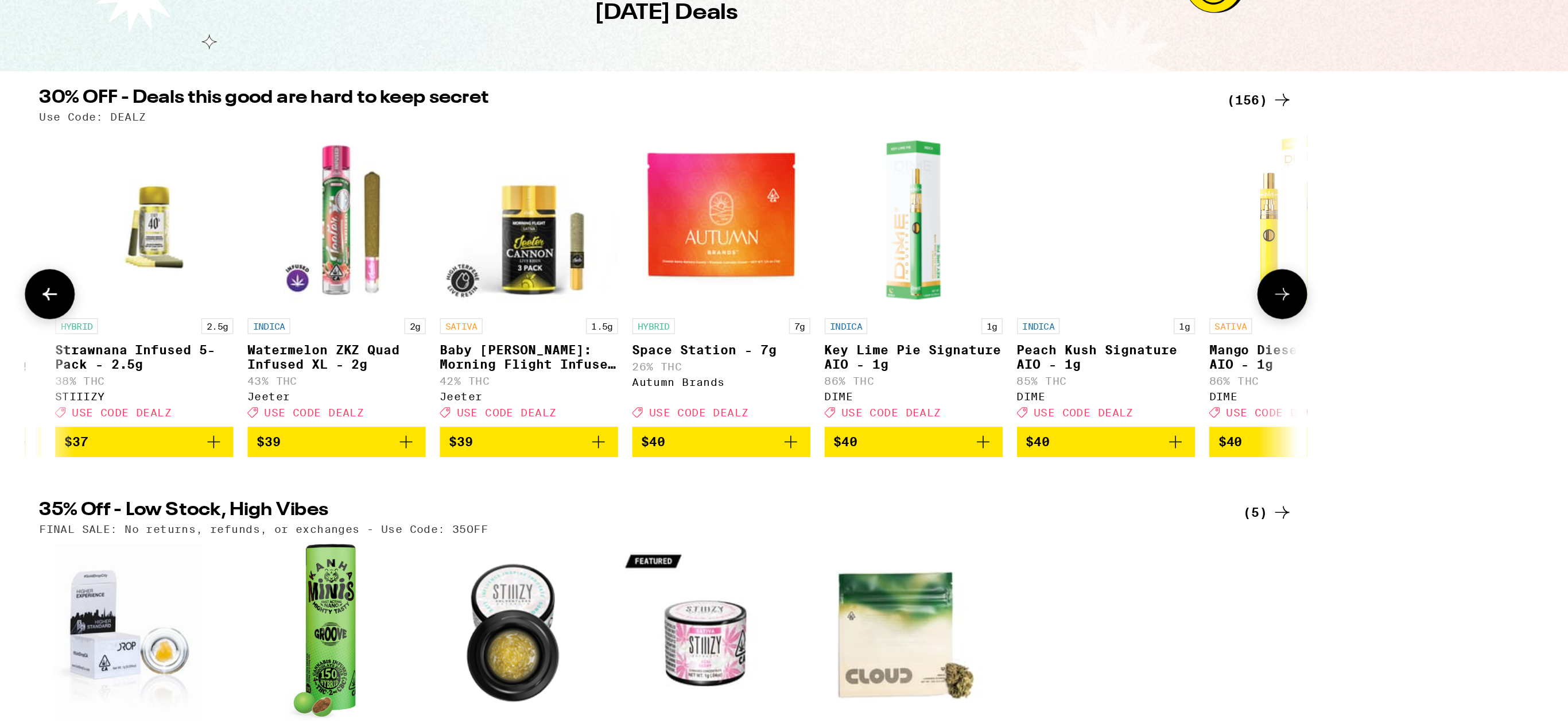
scroll to position [0, 16046]
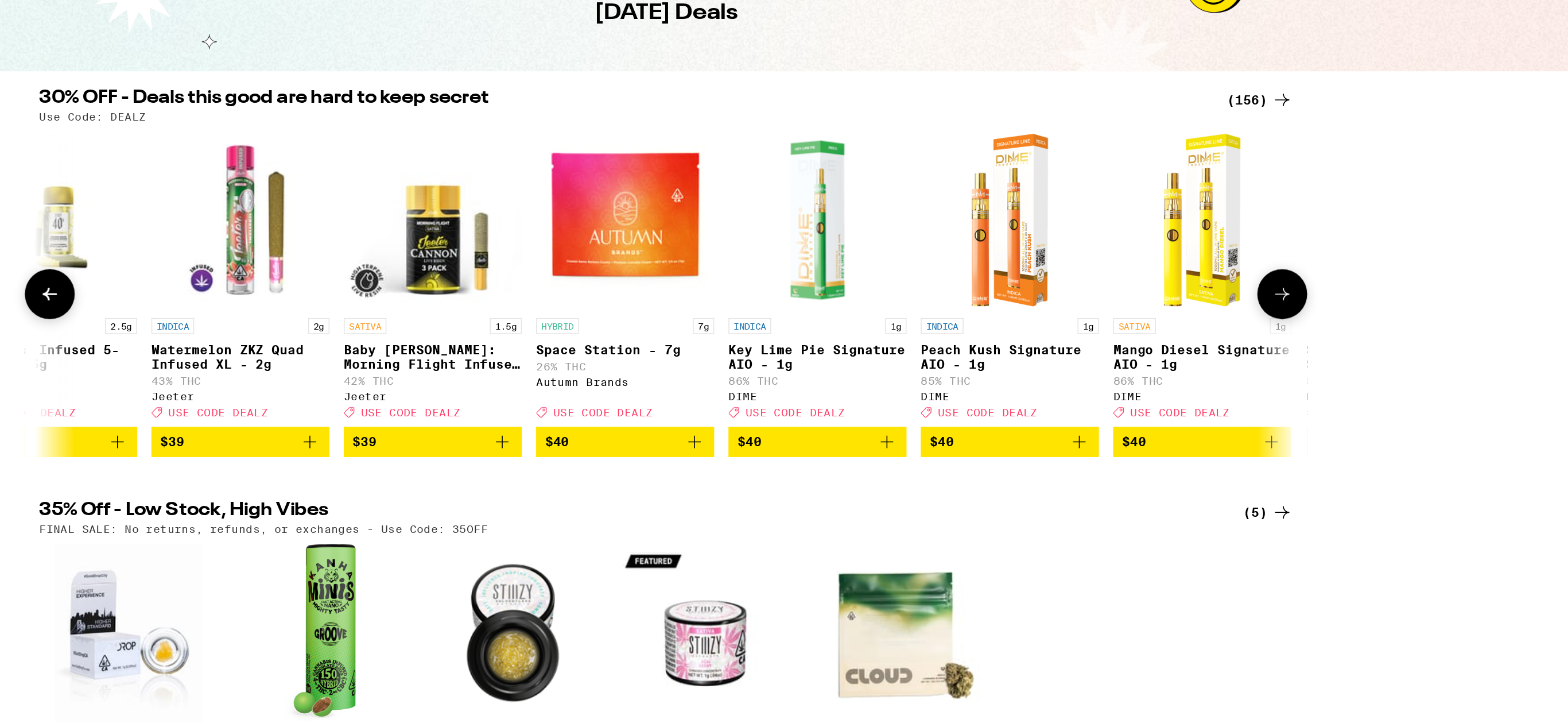
click at [391, 294] on icon at bounding box center [387, 292] width 13 height 13
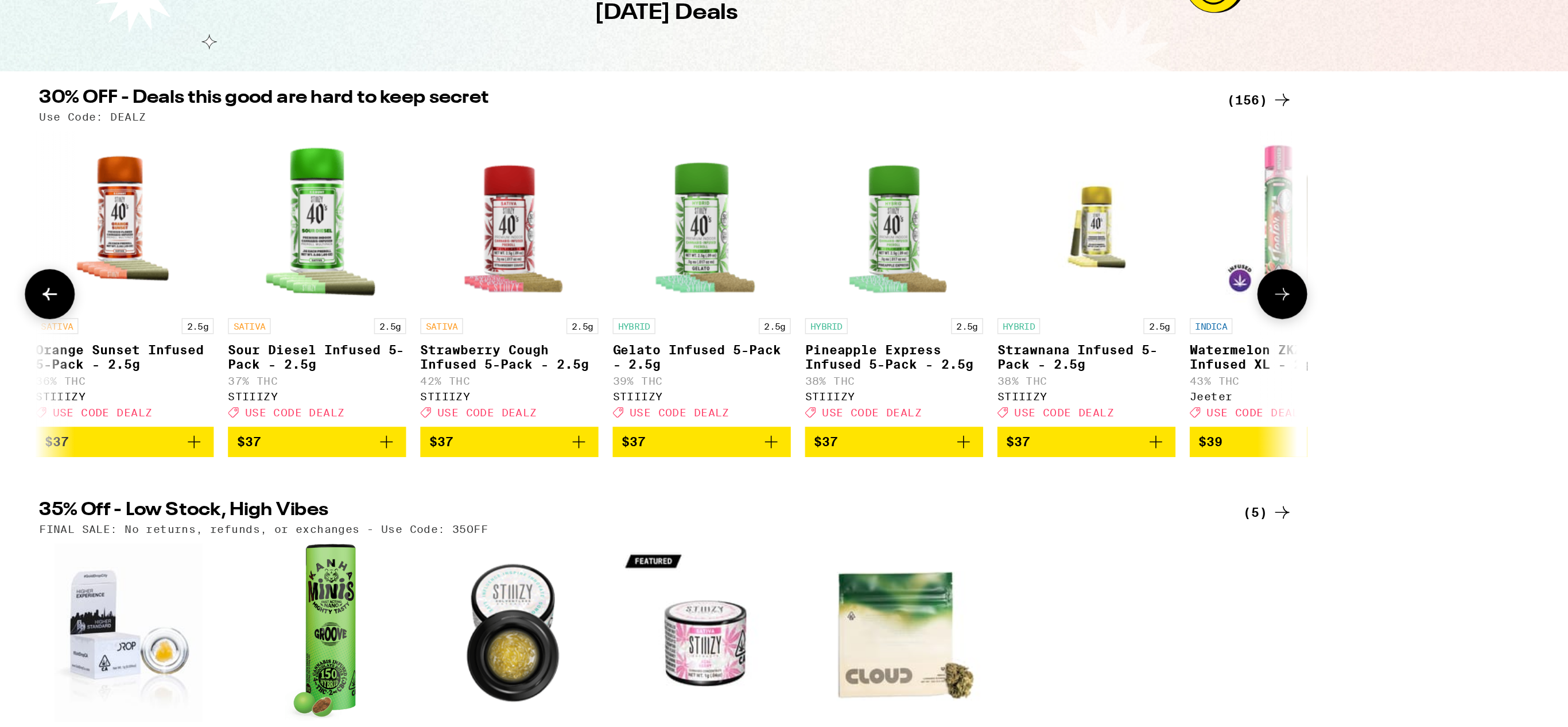
scroll to position [0, 15363]
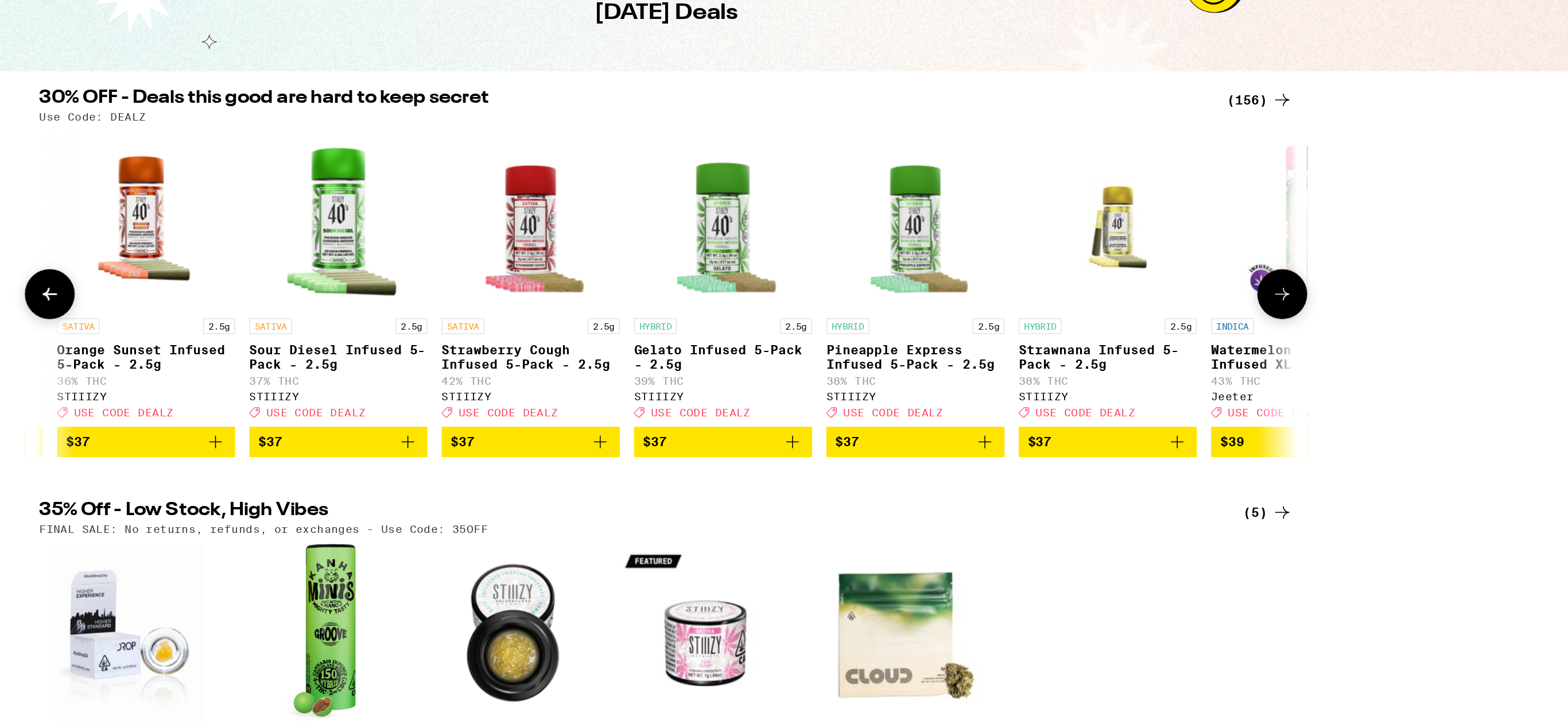
click at [391, 294] on icon at bounding box center [387, 292] width 13 height 13
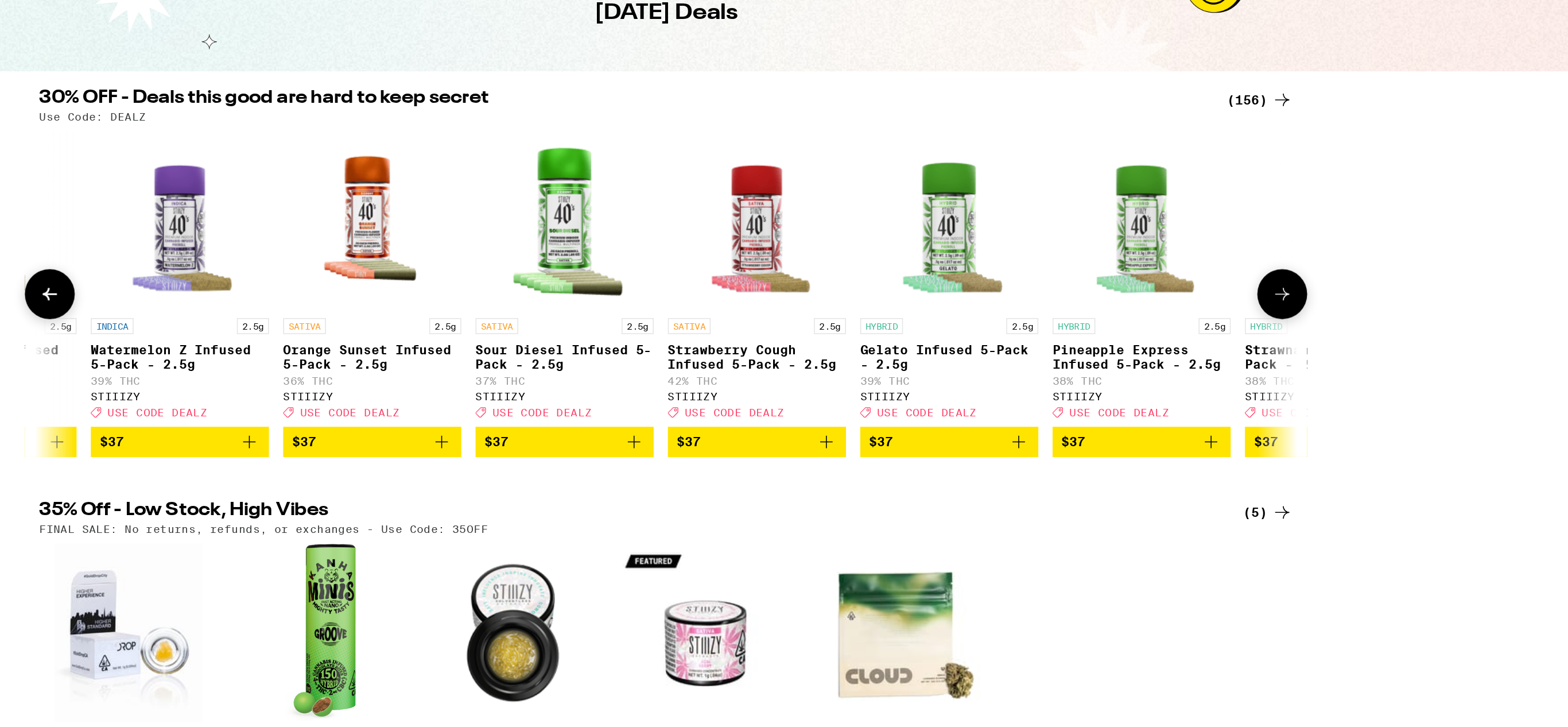
scroll to position [0, 15216]
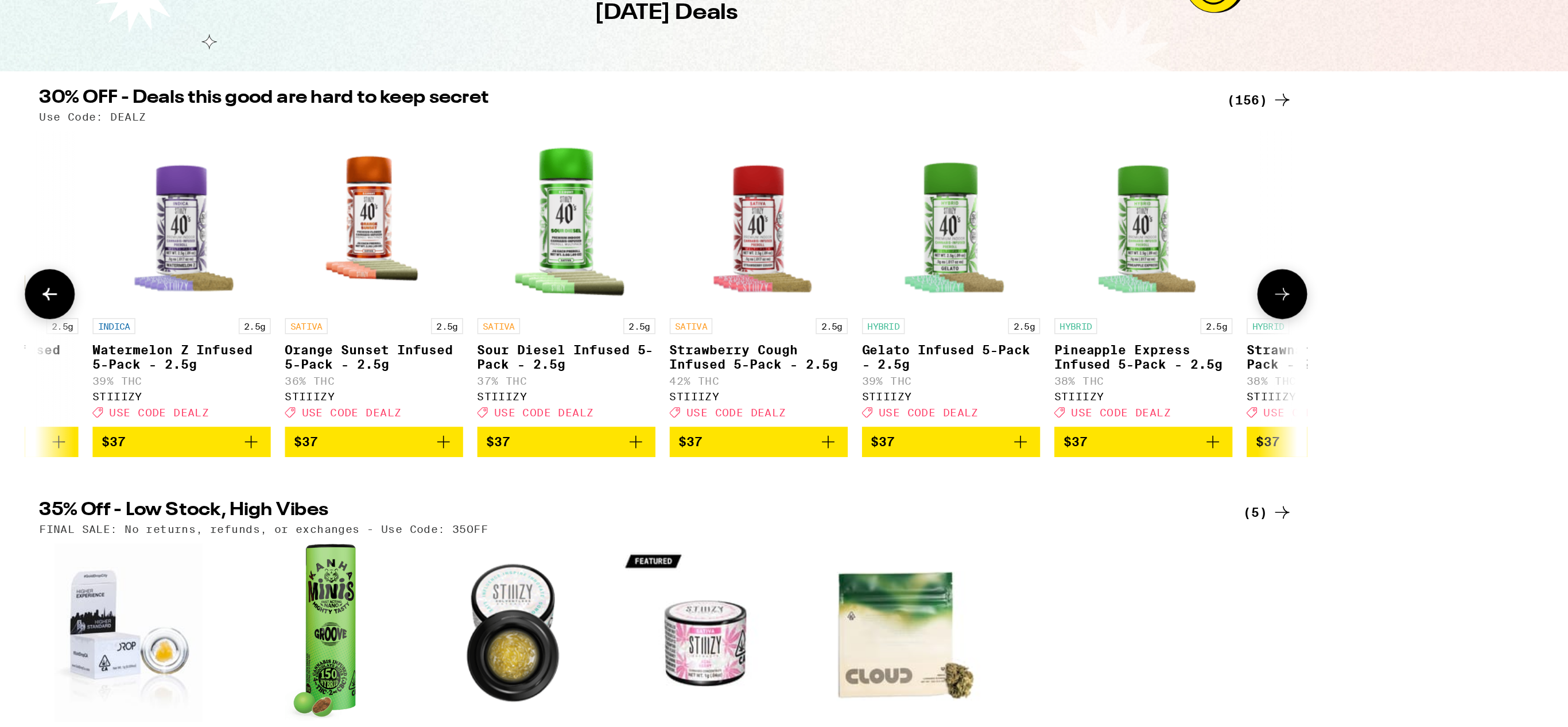
click at [891, 394] on icon "Add to bag" at bounding box center [889, 387] width 13 height 13
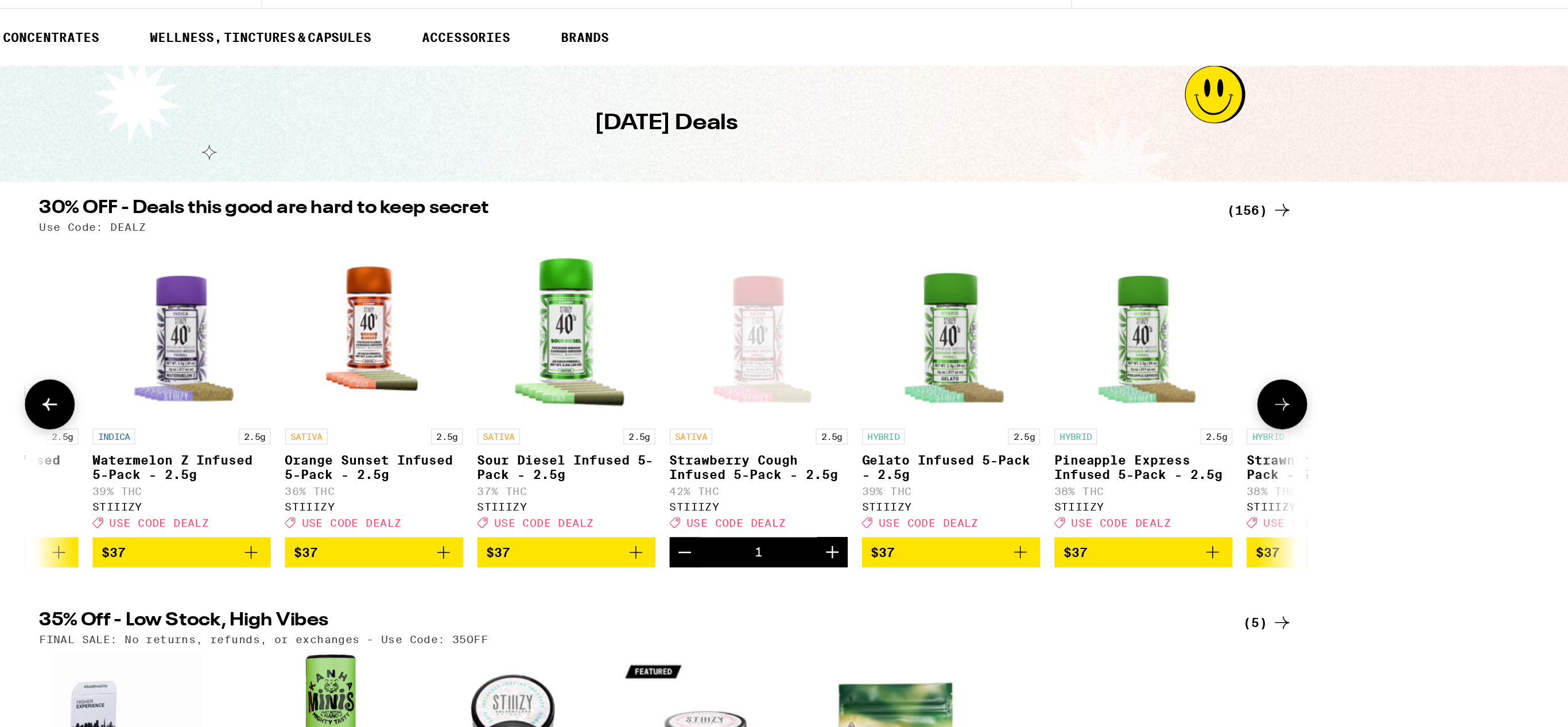
click at [1177, 298] on icon at bounding box center [1181, 292] width 13 height 13
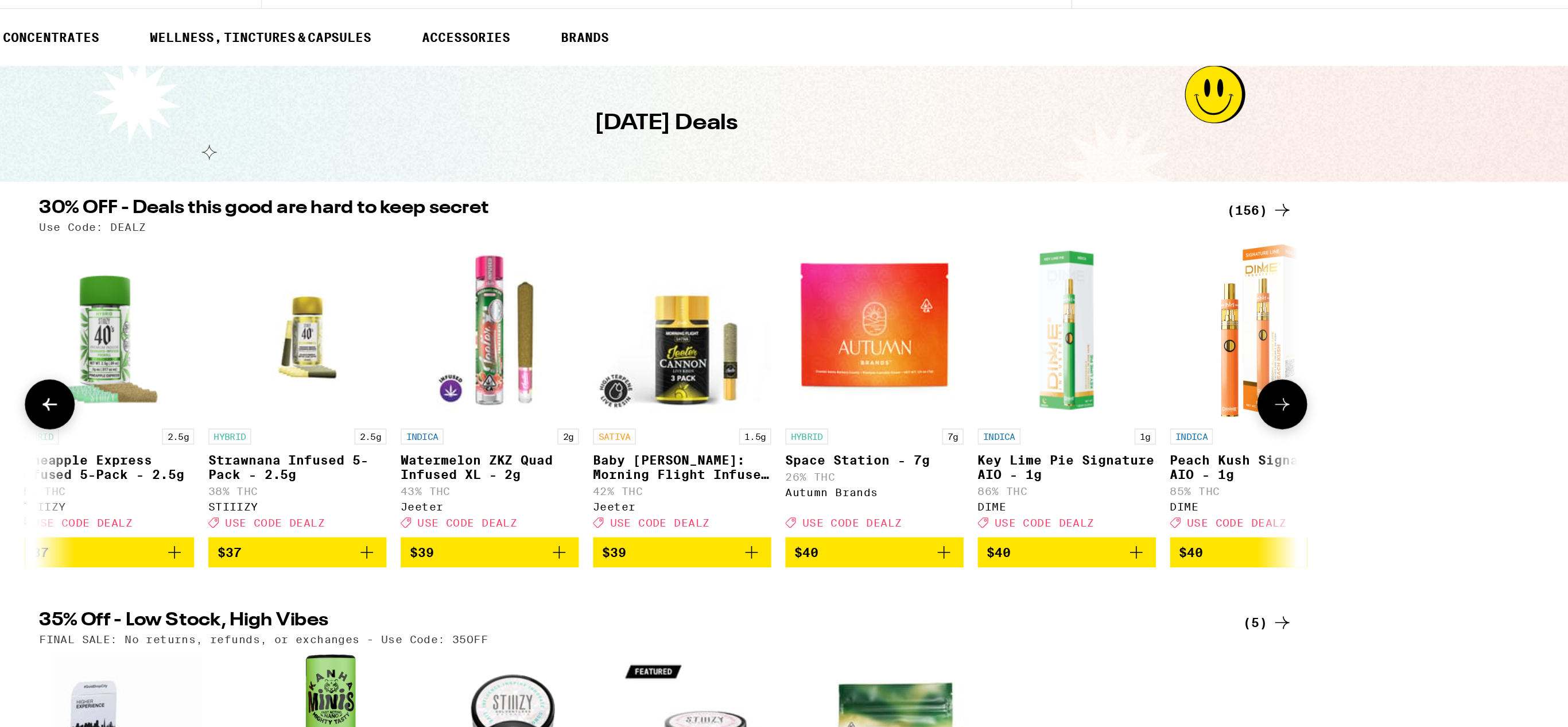
scroll to position [0, 15899]
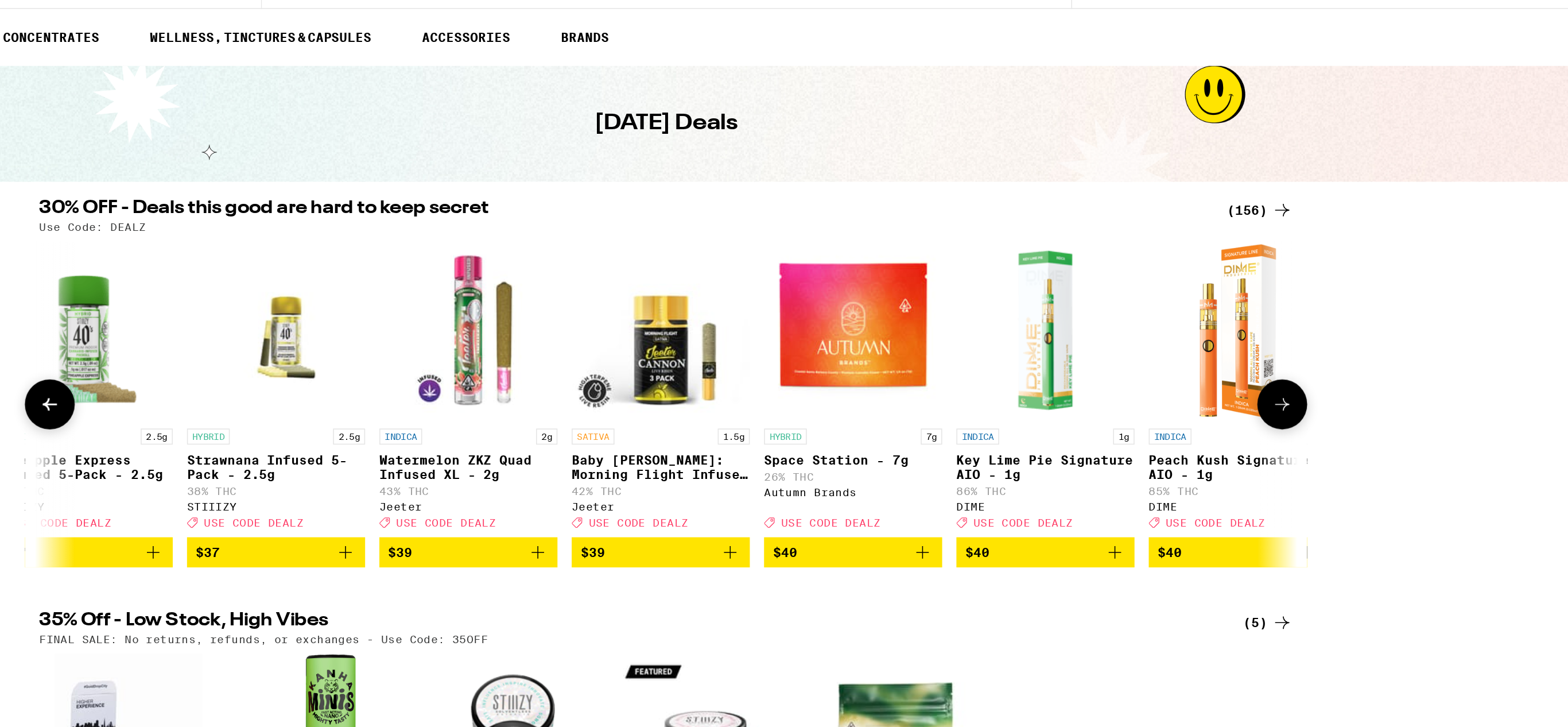
click at [1177, 298] on icon at bounding box center [1181, 292] width 13 height 13
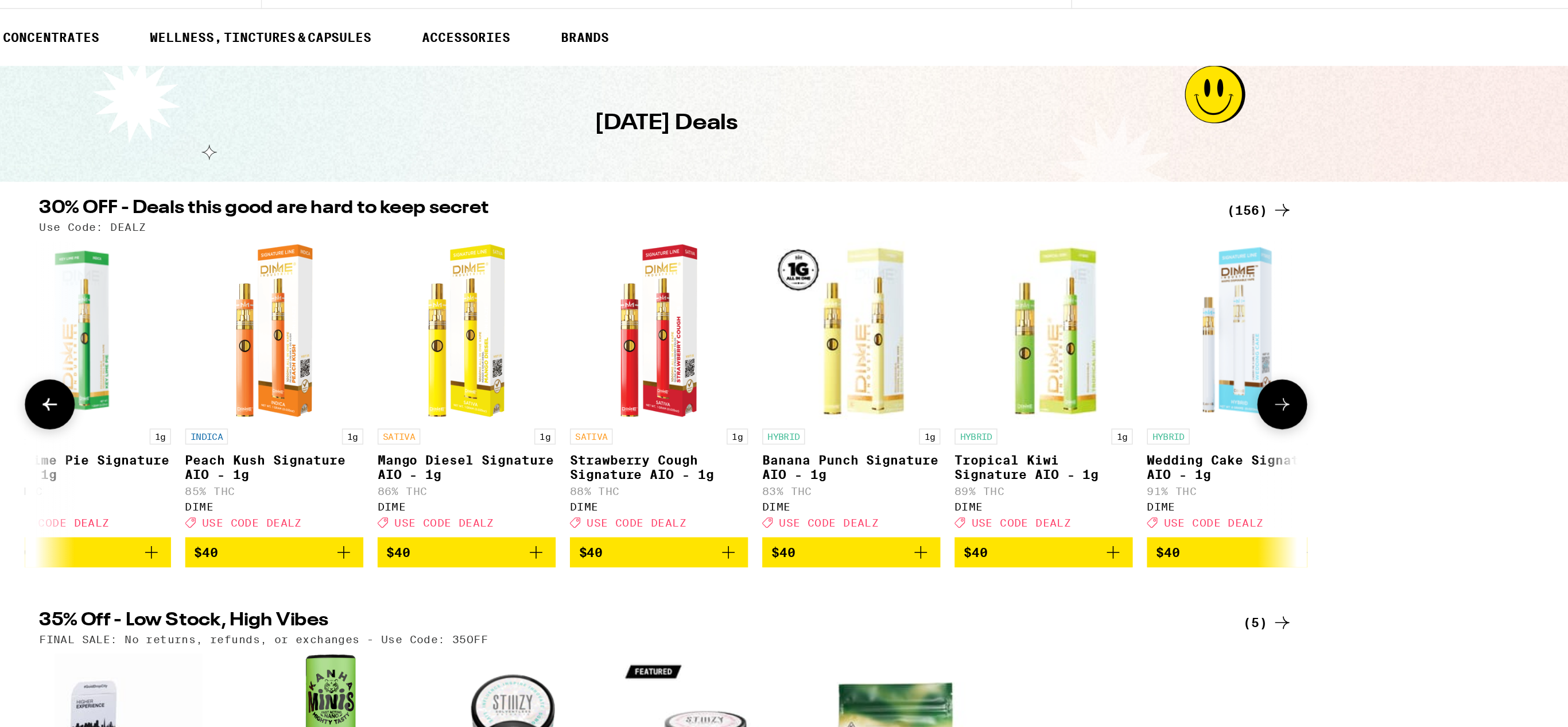
scroll to position [0, 16582]
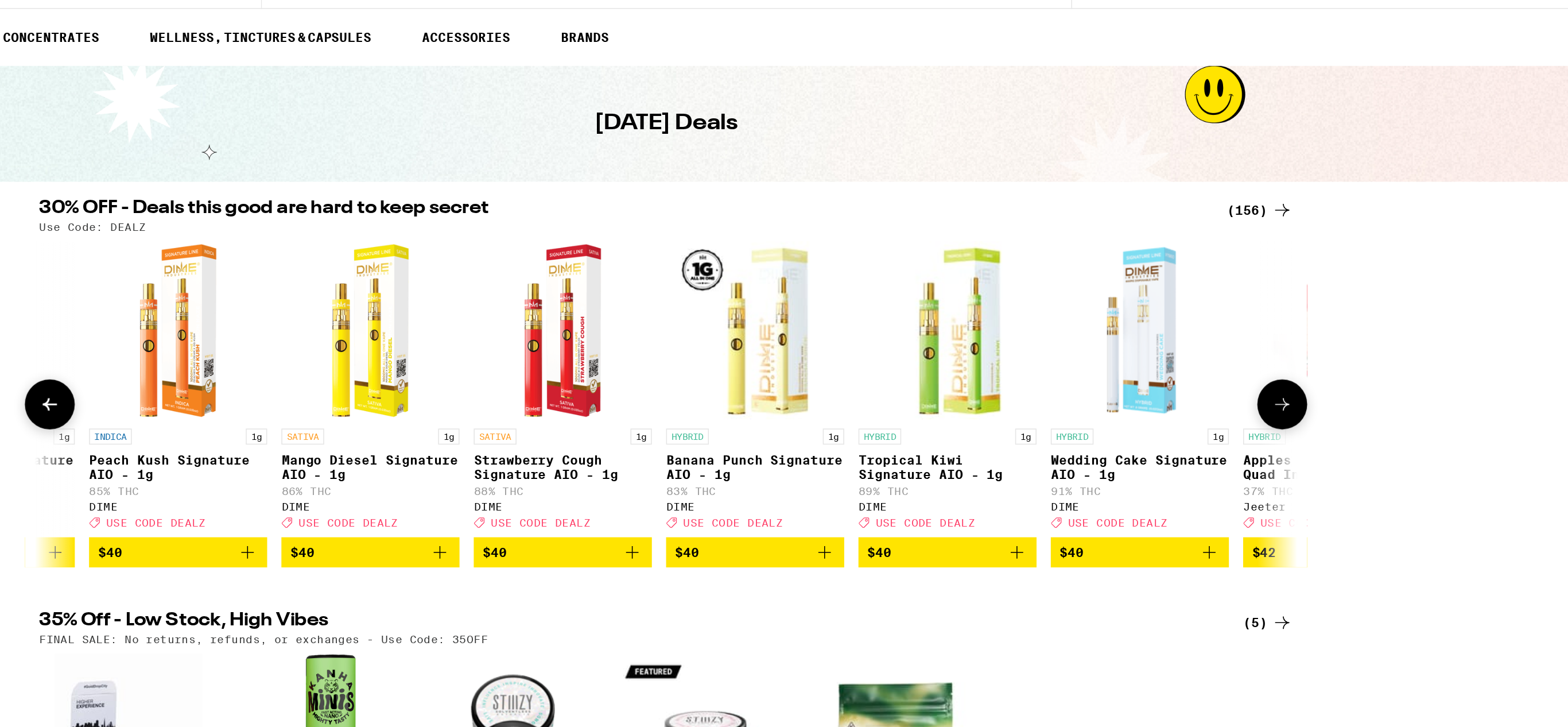
click at [1177, 298] on icon at bounding box center [1181, 292] width 13 height 13
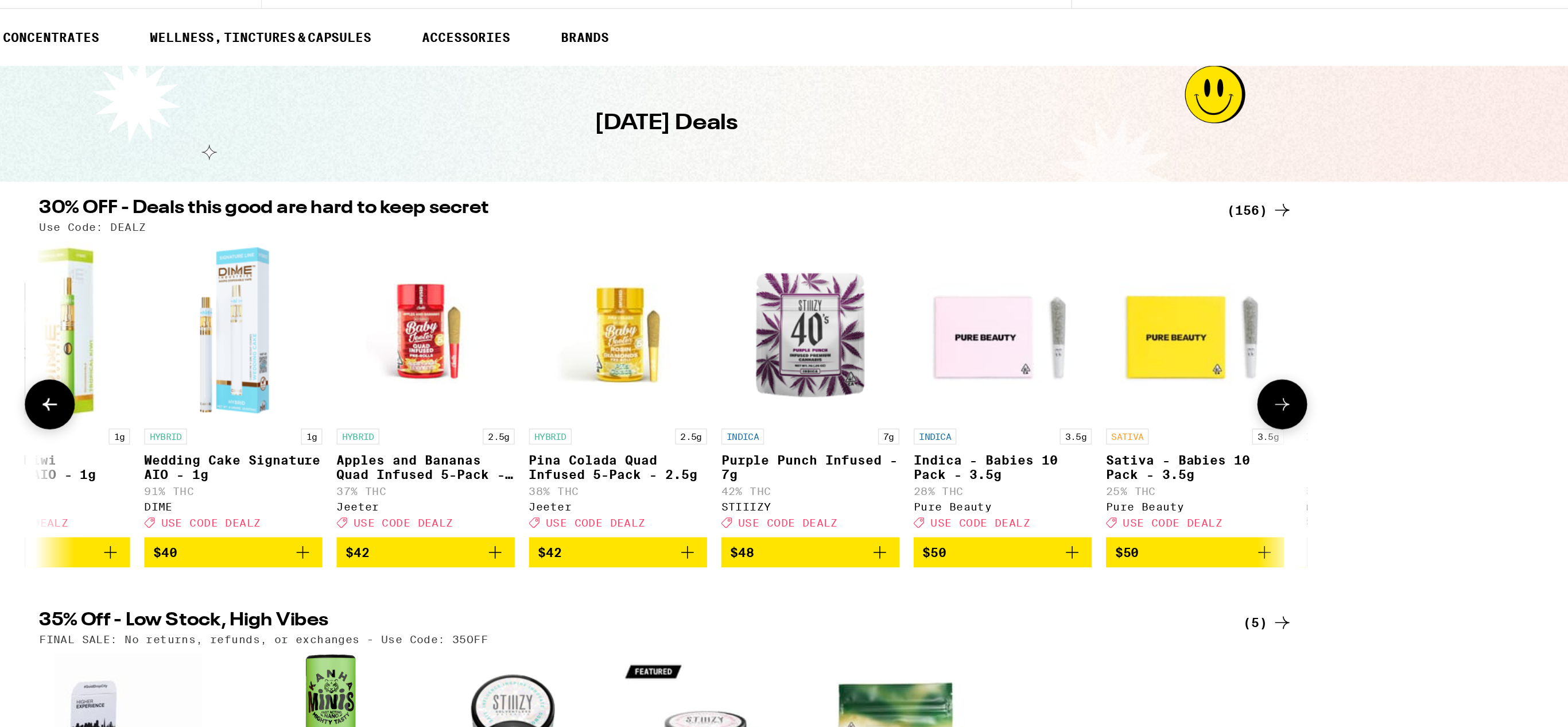
scroll to position [0, 17265]
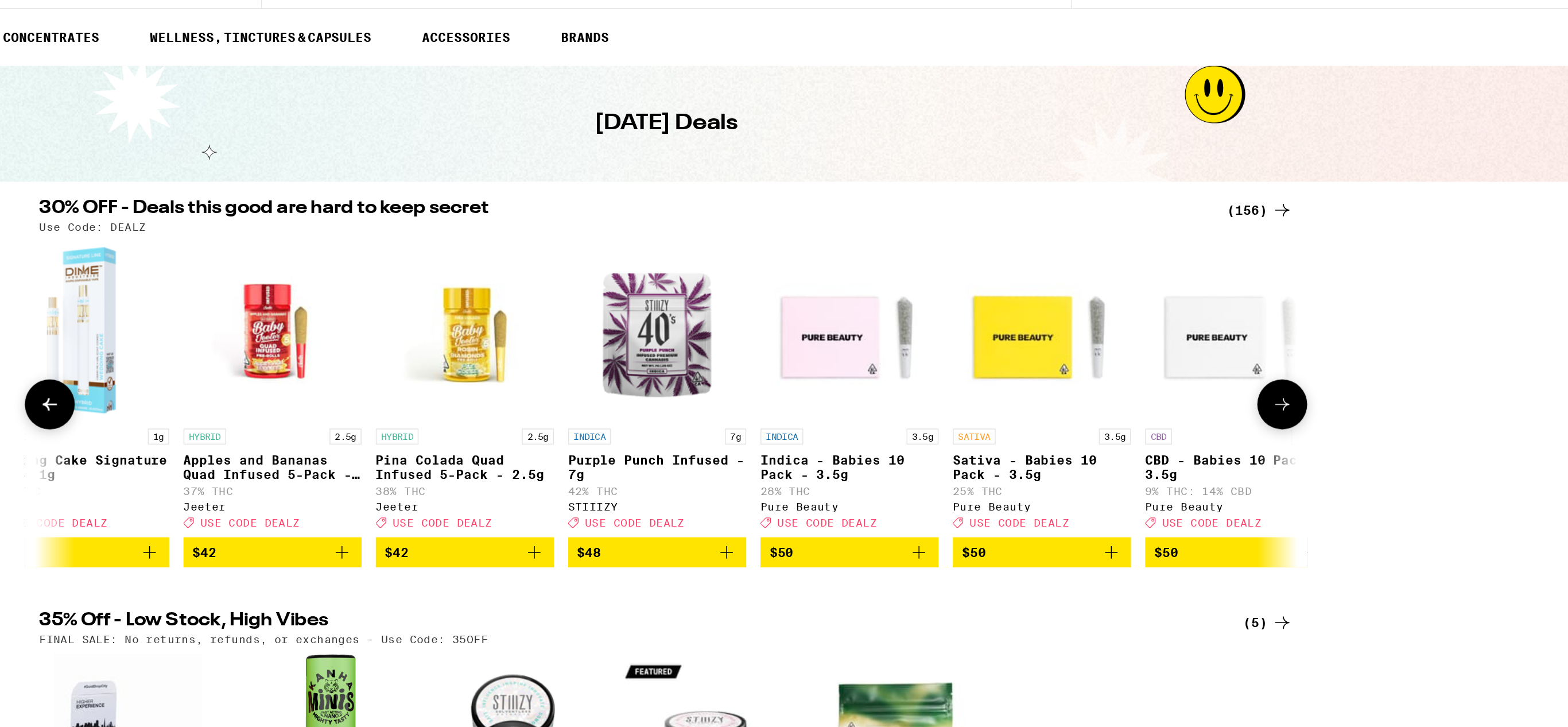
click at [1177, 298] on icon at bounding box center [1181, 292] width 13 height 13
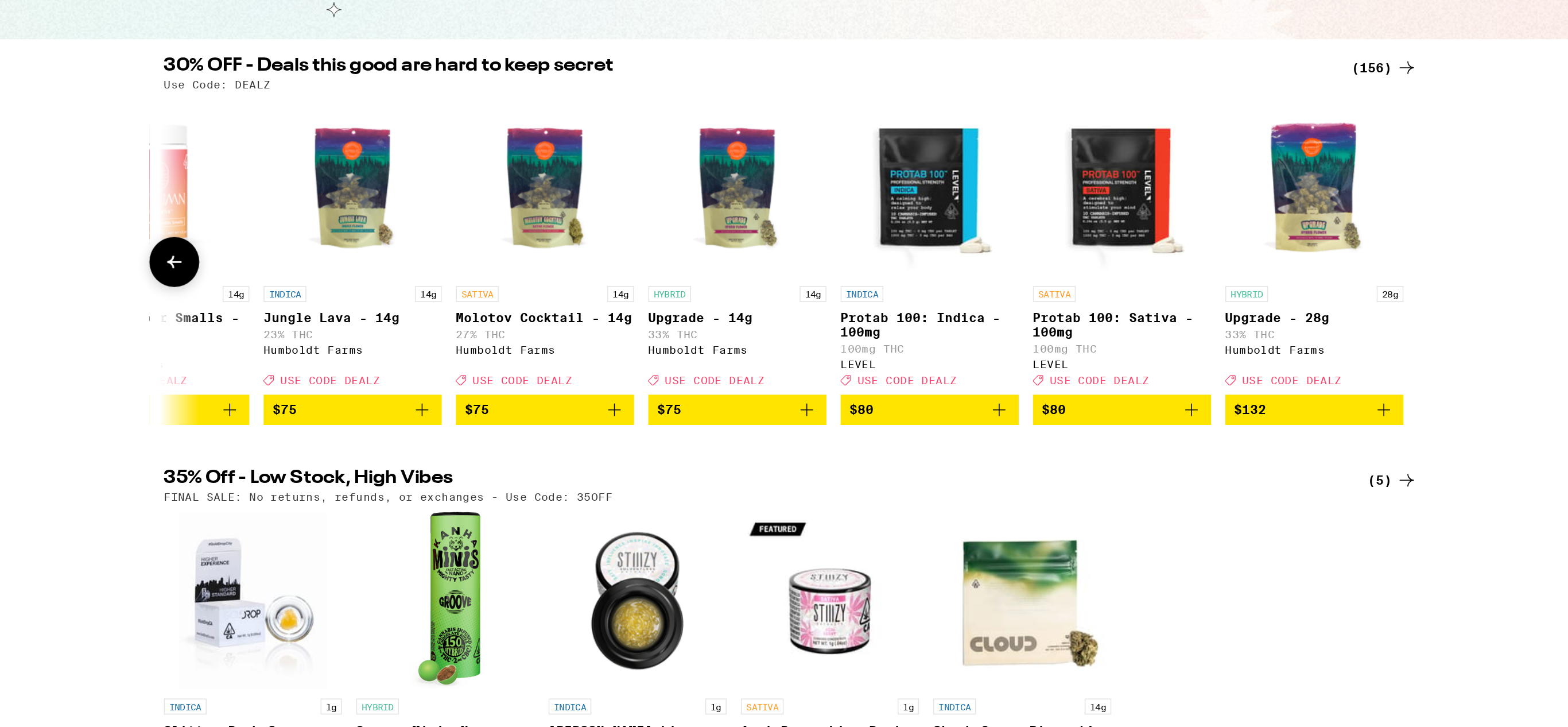
scroll to position [0, 0]
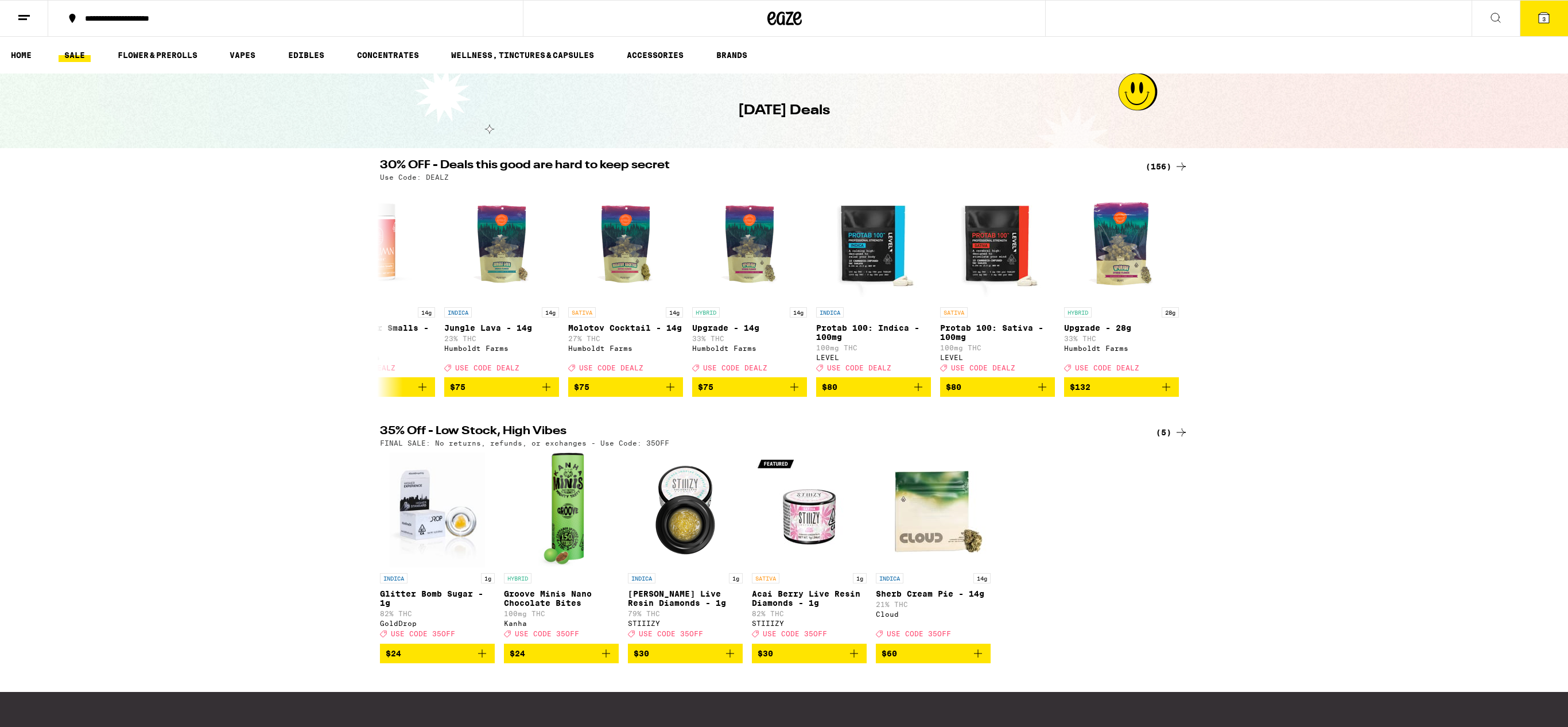
click at [1532, 30] on button "3" at bounding box center [1544, 19] width 48 height 36
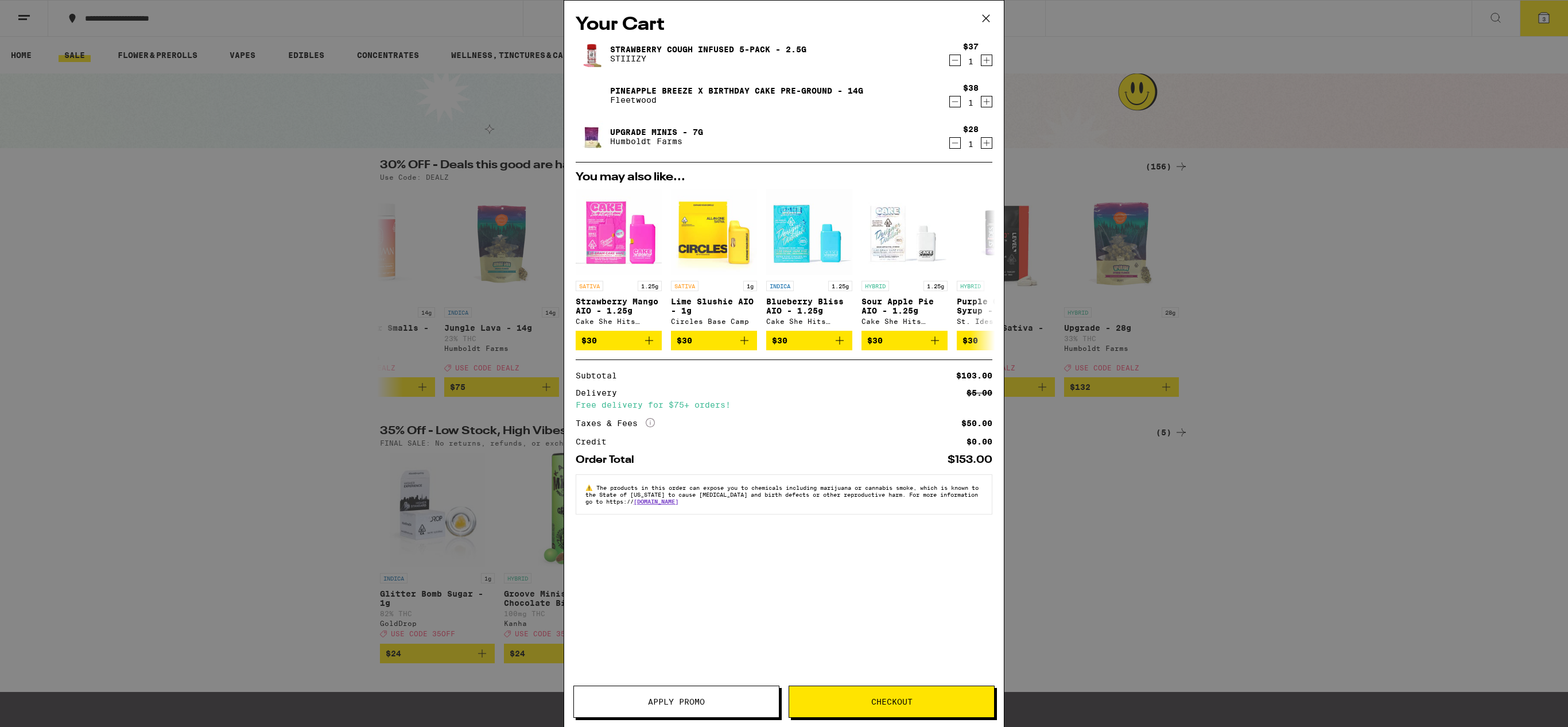
click at [664, 699] on span "Apply Promo" at bounding box center [676, 701] width 57 height 8
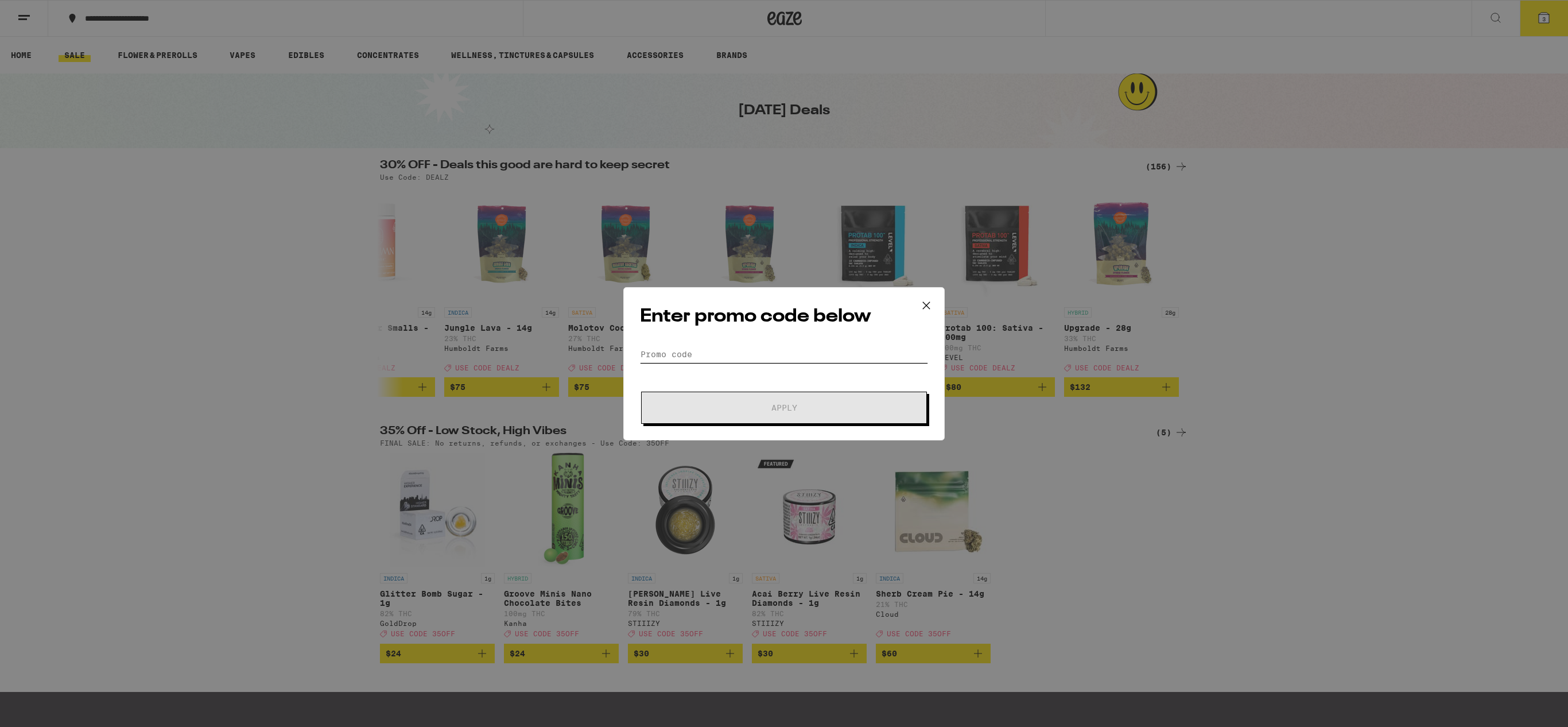
click at [759, 348] on input "Promo Code" at bounding box center [784, 353] width 288 height 17
type input "dealz"
click at [641, 391] on button "Apply" at bounding box center [784, 407] width 286 height 32
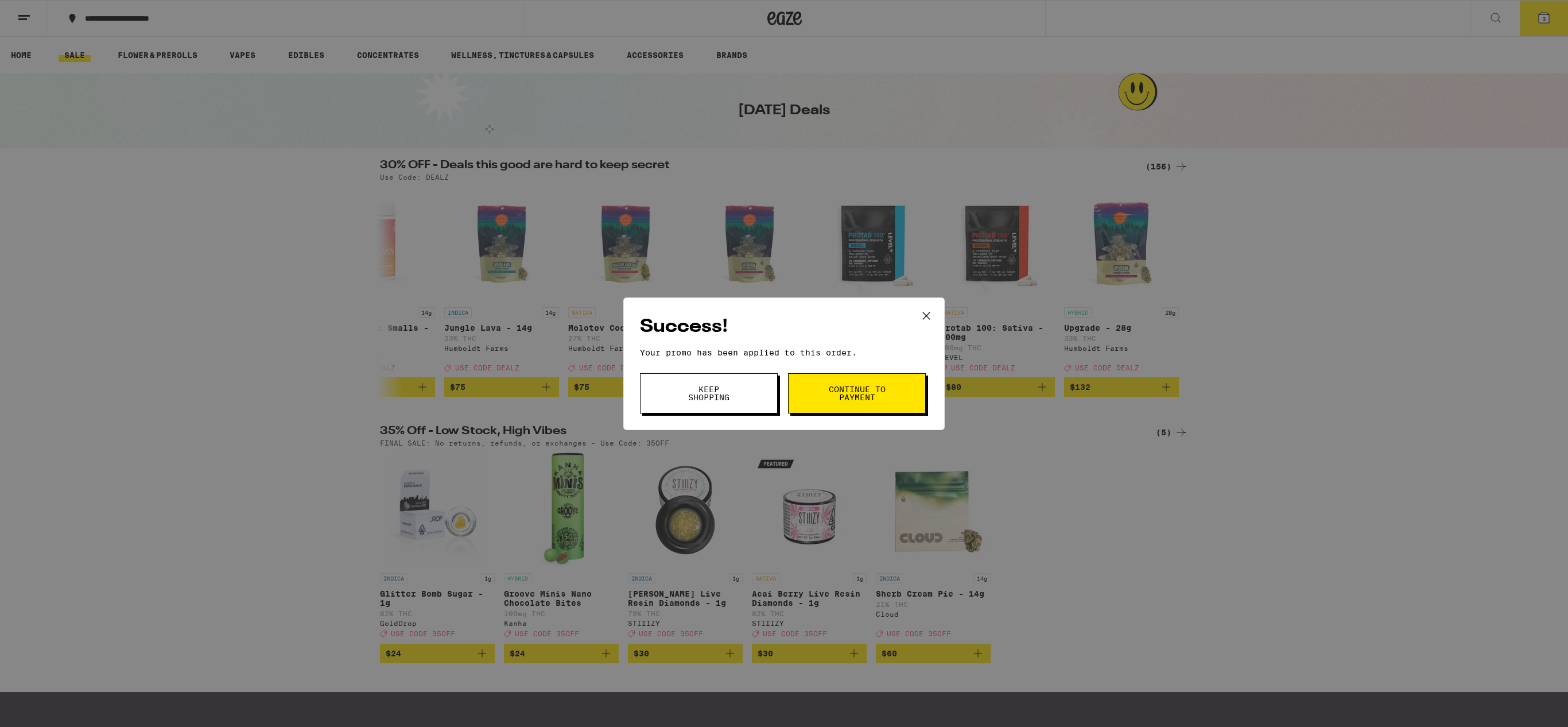
click at [842, 403] on button "Continue to payment" at bounding box center [857, 393] width 138 height 40
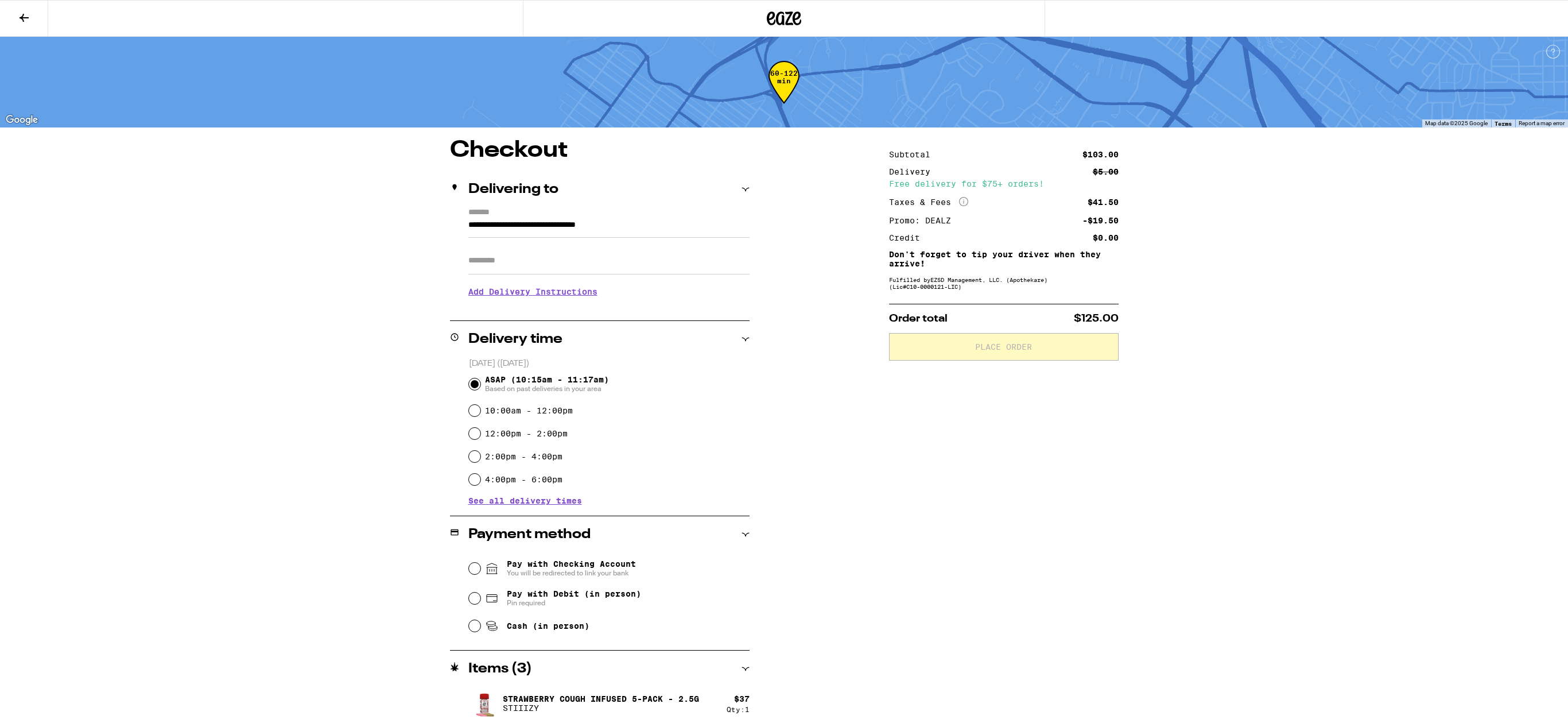
scroll to position [87, 0]
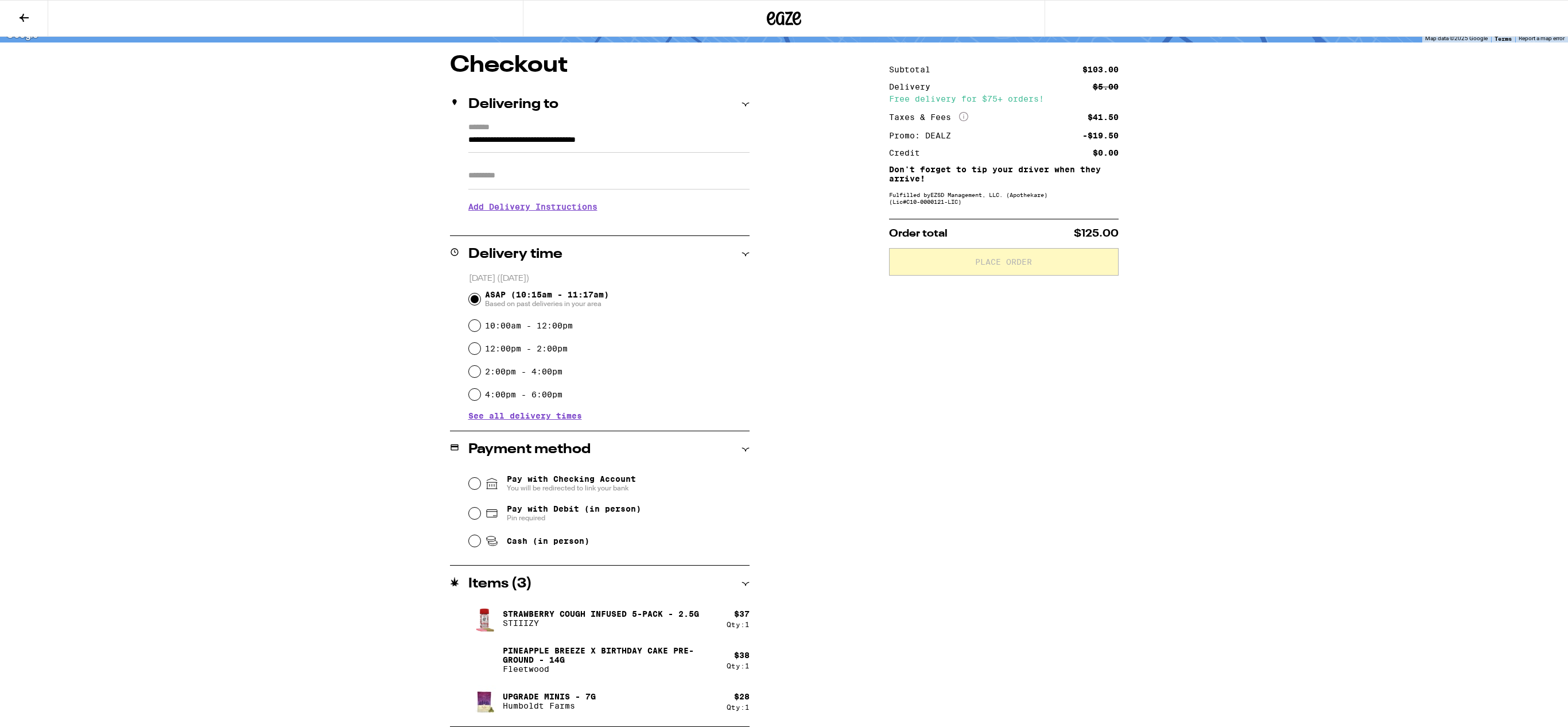
click at [25, 22] on icon at bounding box center [24, 18] width 13 height 13
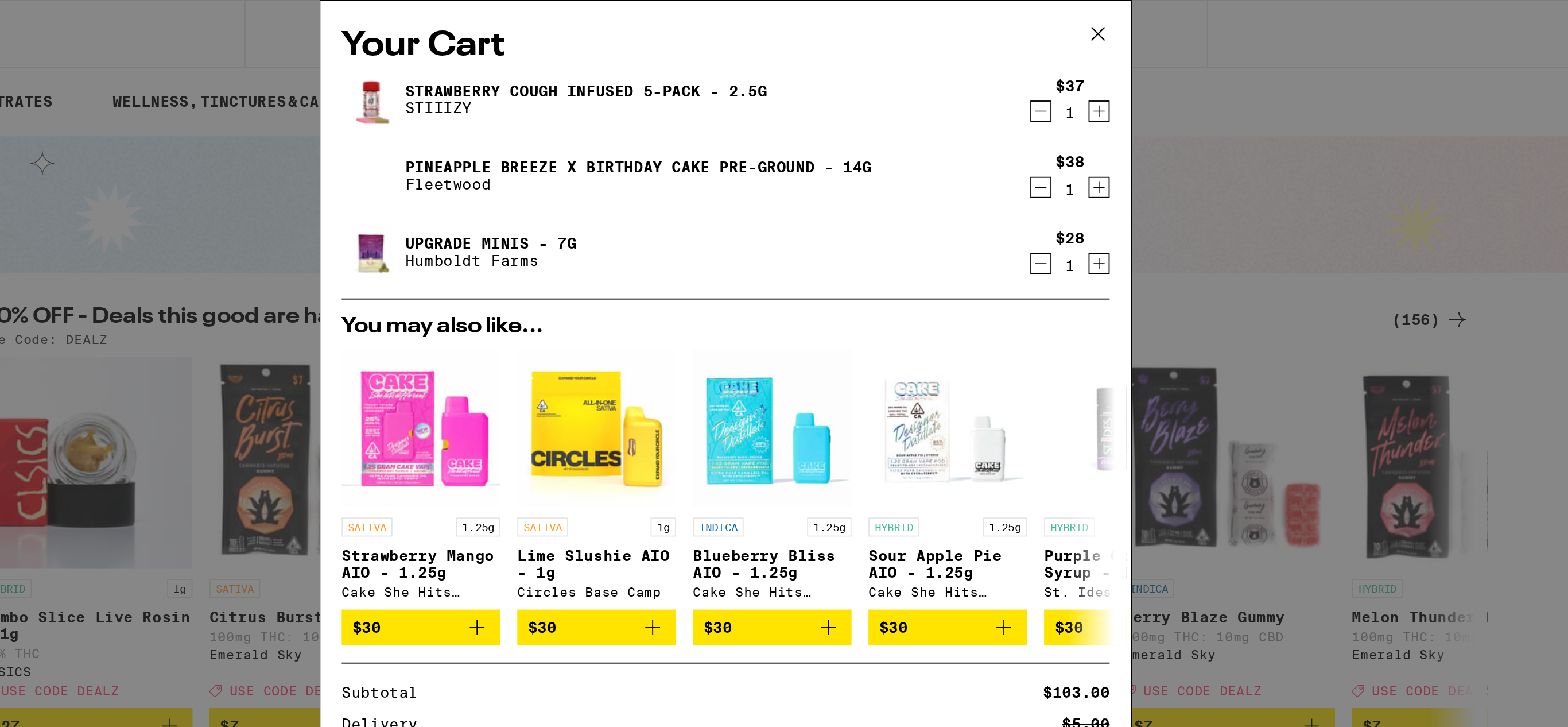
click at [746, 80] on div "Pineapple Breeze x Birthday Cake Pre-Ground - 14g Fleetwood" at bounding box center [762, 95] width 373 height 32
click at [609, 93] on div "Pineapple Breeze x Birthday Cake Pre-Ground - 14g Fleetwood" at bounding box center [762, 95] width 373 height 32
click at [585, 101] on img at bounding box center [591, 95] width 32 height 32
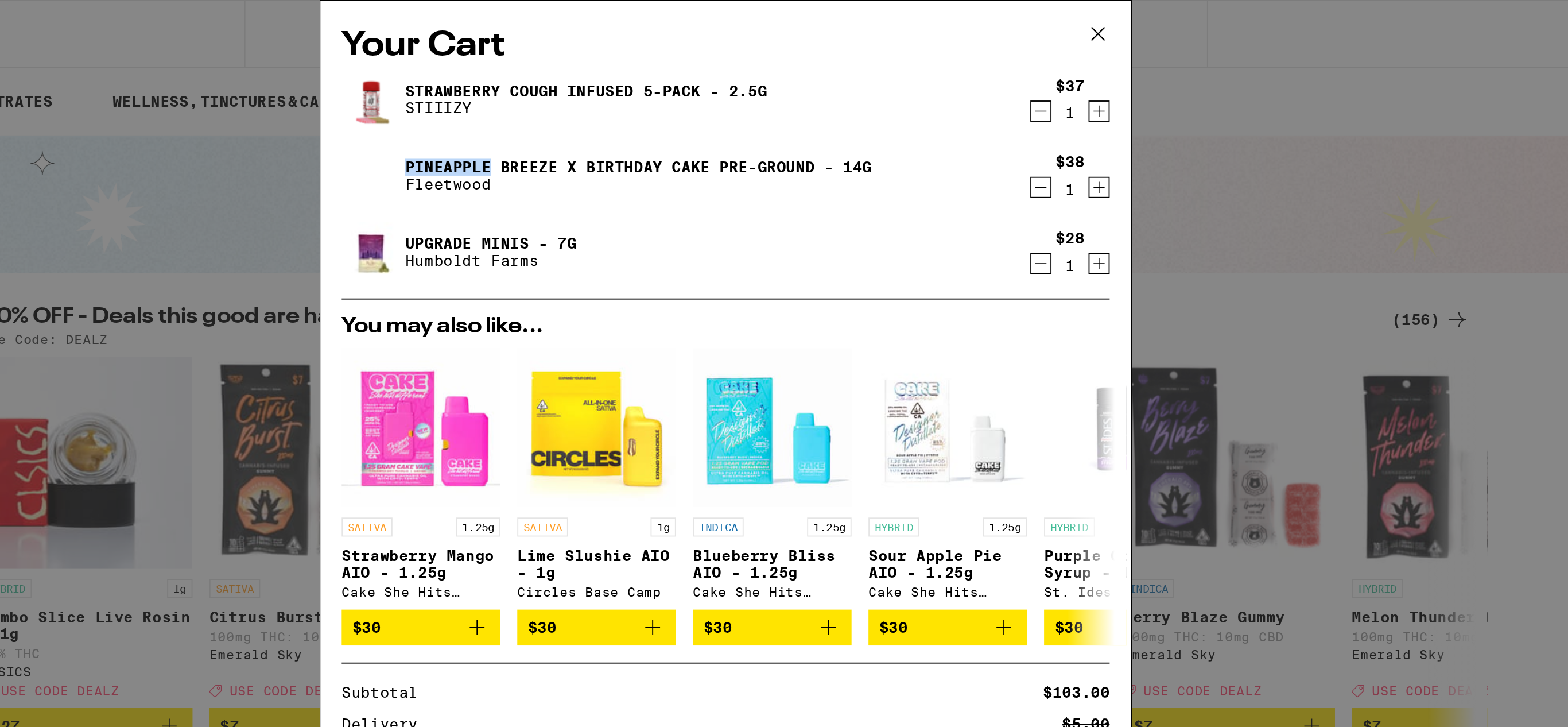
click at [585, 101] on img at bounding box center [591, 95] width 32 height 32
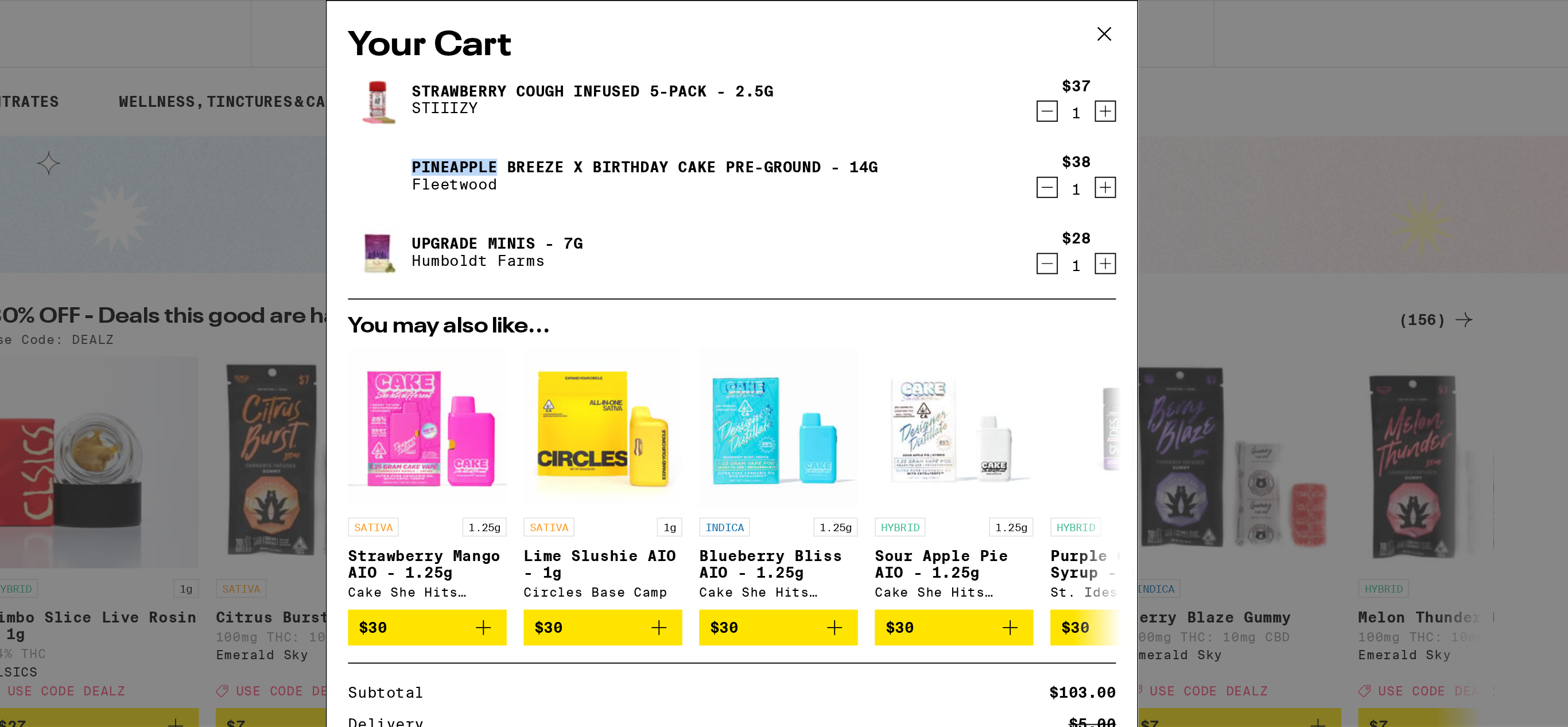
click at [955, 104] on icon "Decrement" at bounding box center [955, 101] width 10 height 13
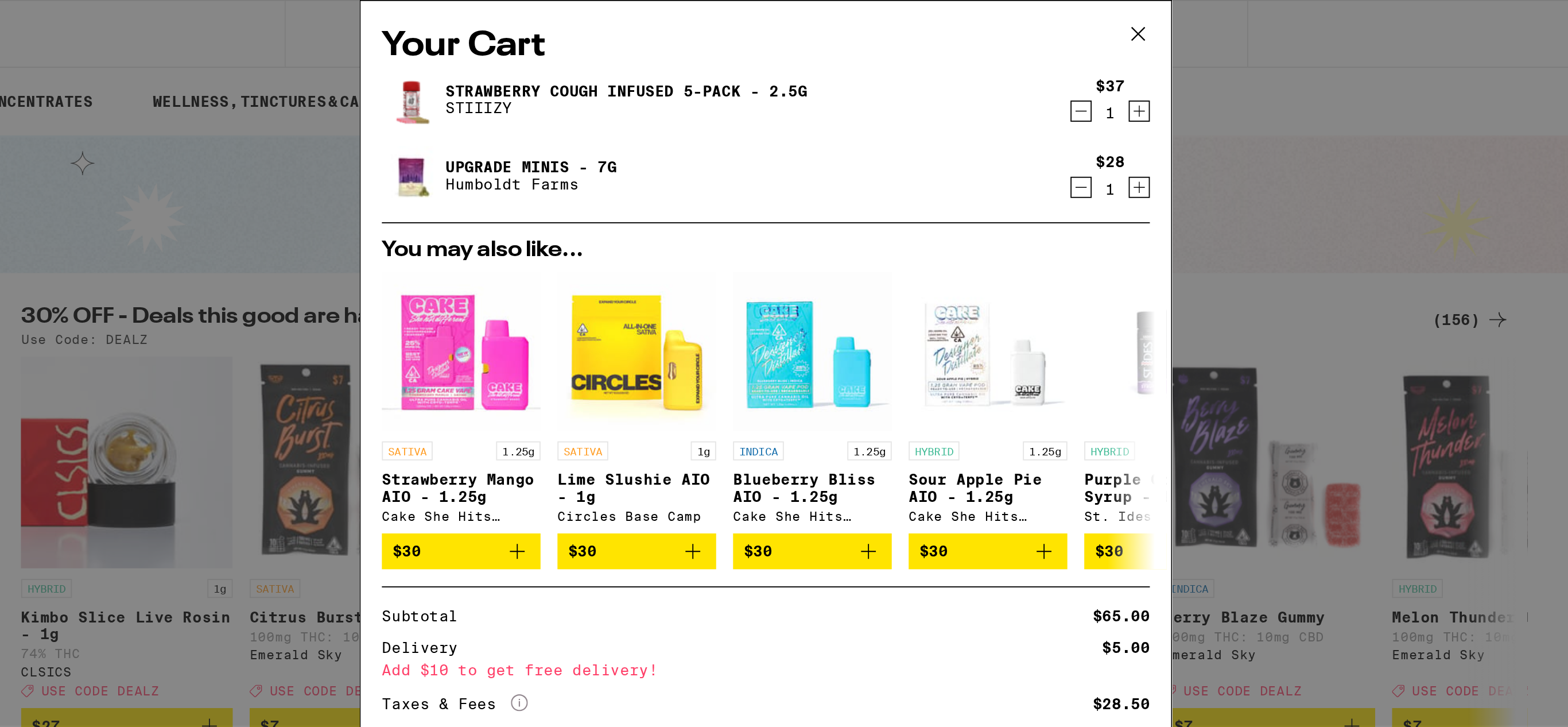
click at [955, 105] on icon "Decrement" at bounding box center [955, 101] width 10 height 13
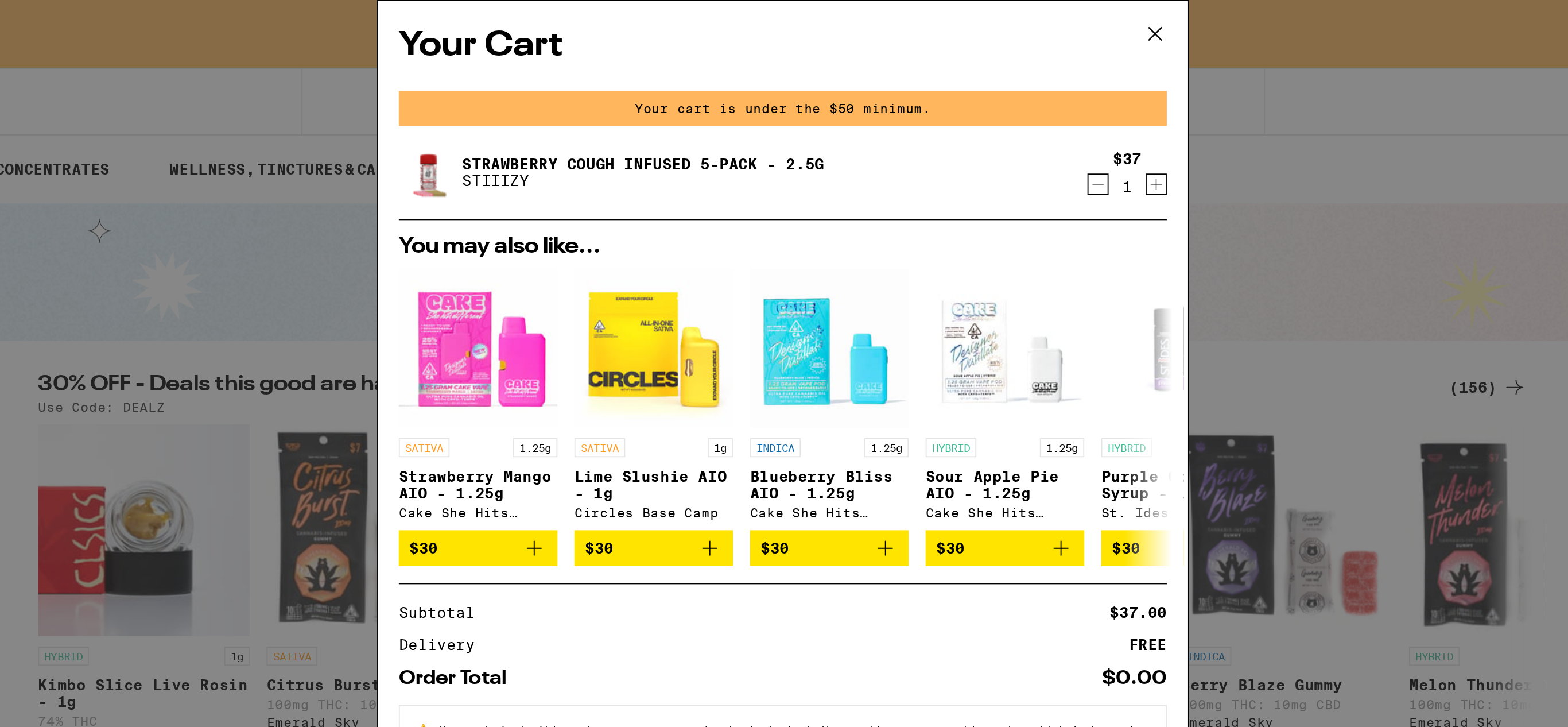
click at [987, 16] on icon at bounding box center [986, 18] width 17 height 17
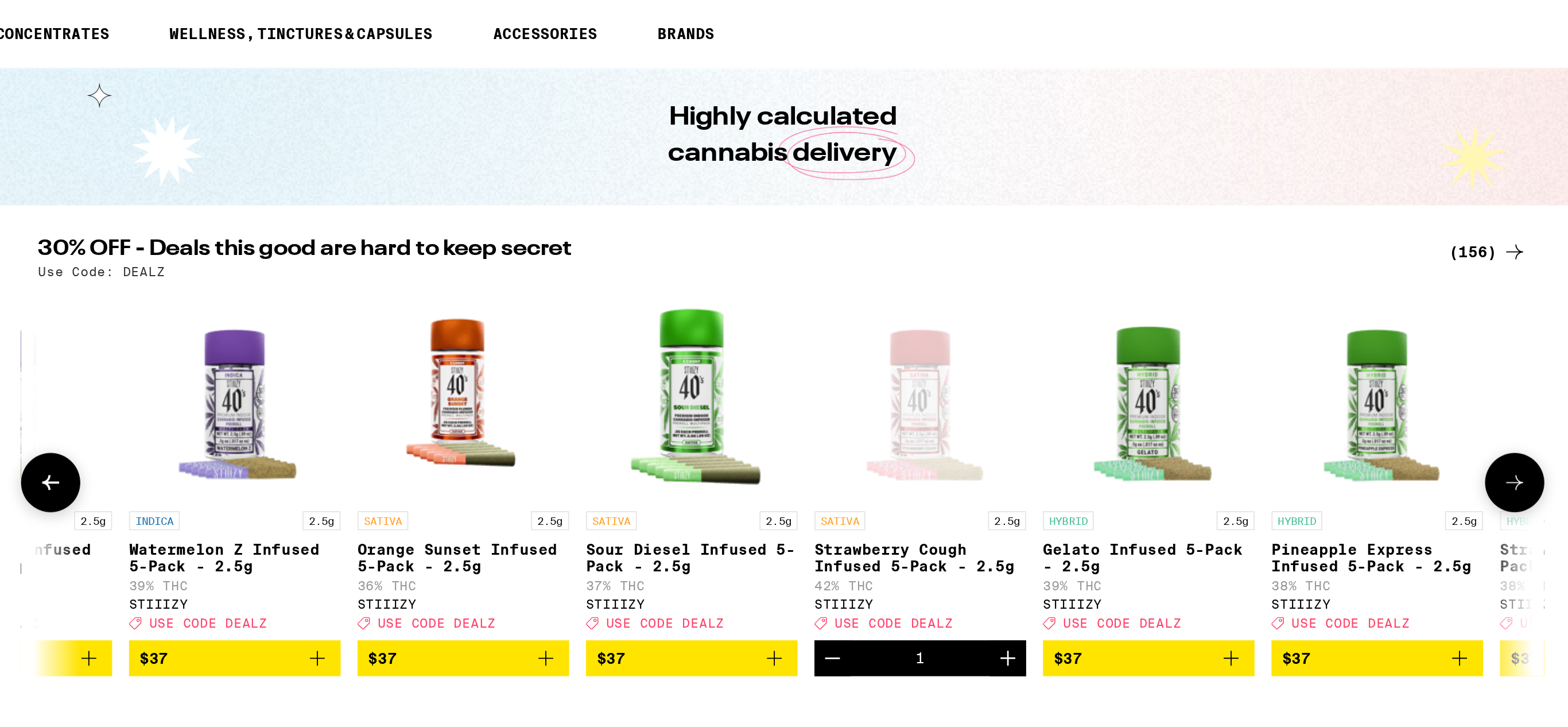
scroll to position [0, 15204]
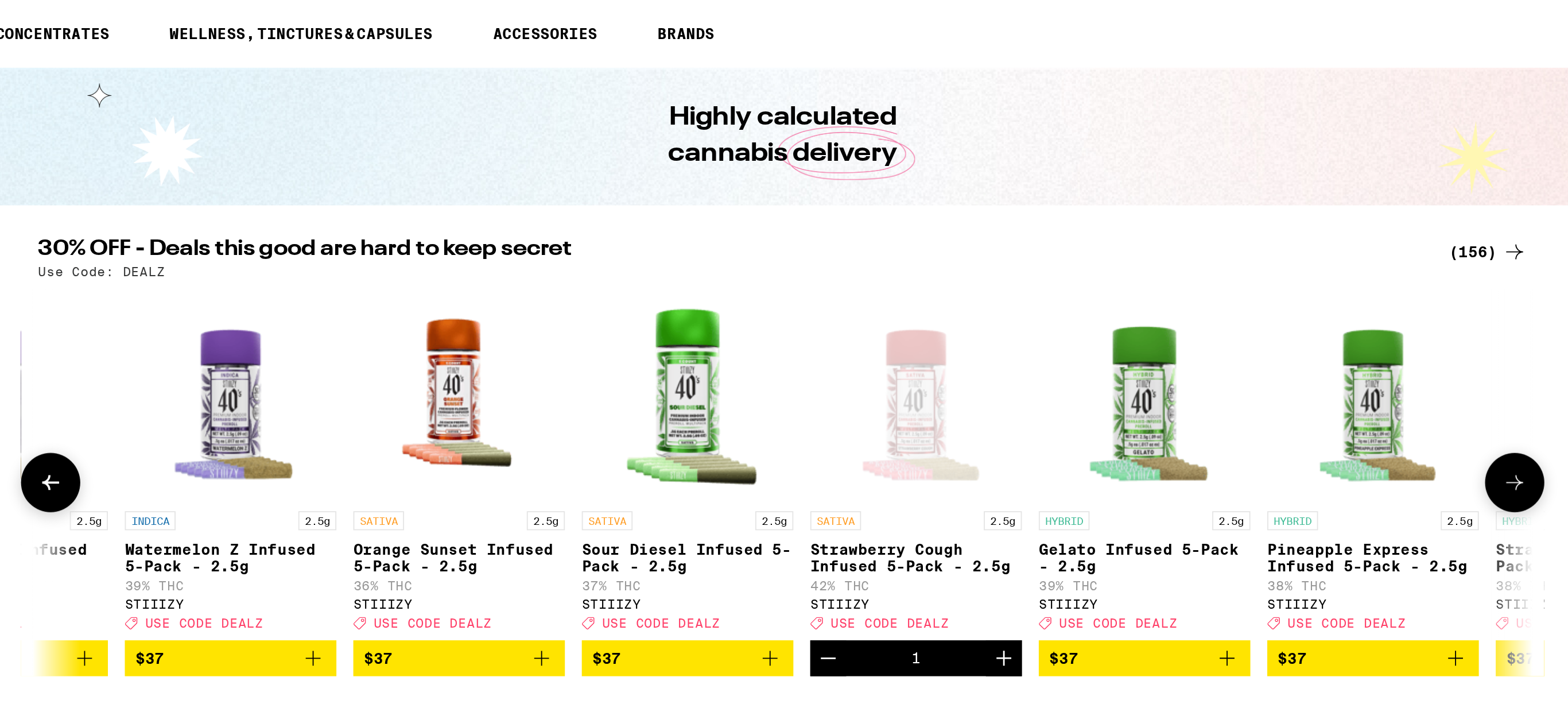
click at [652, 438] on icon "Add to bag" at bounding box center [653, 430] width 13 height 13
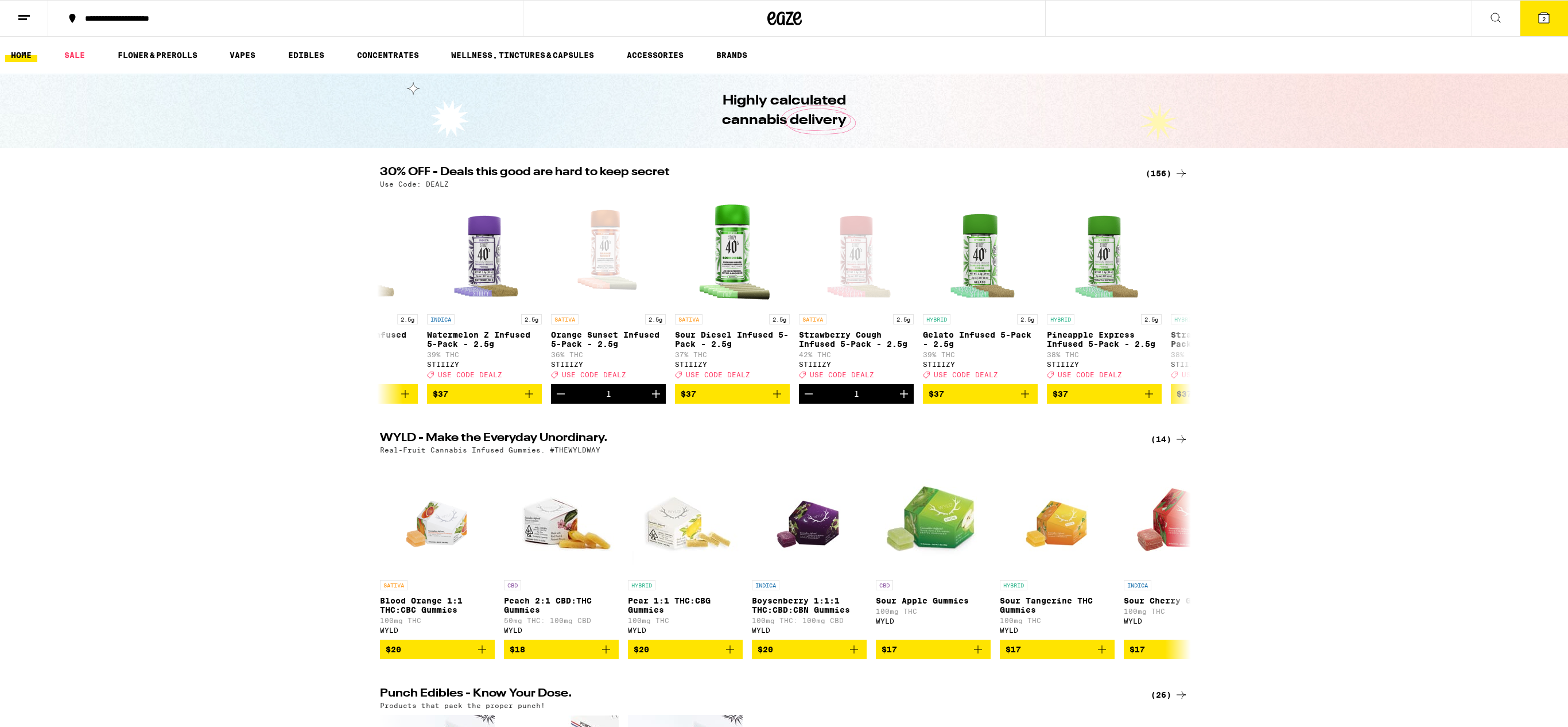
click at [1543, 16] on span "2" at bounding box center [1544, 19] width 4 height 7
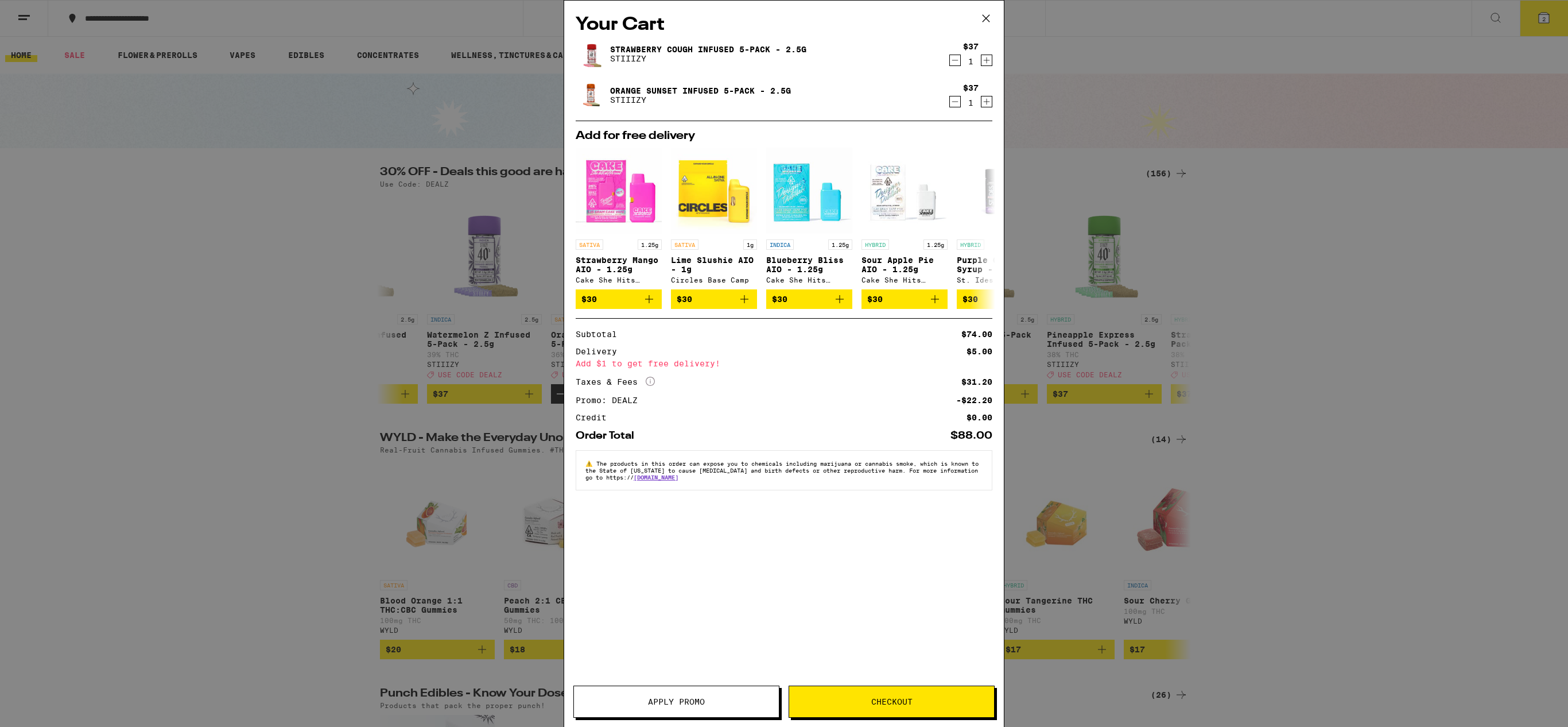
click at [993, 19] on icon at bounding box center [986, 18] width 17 height 17
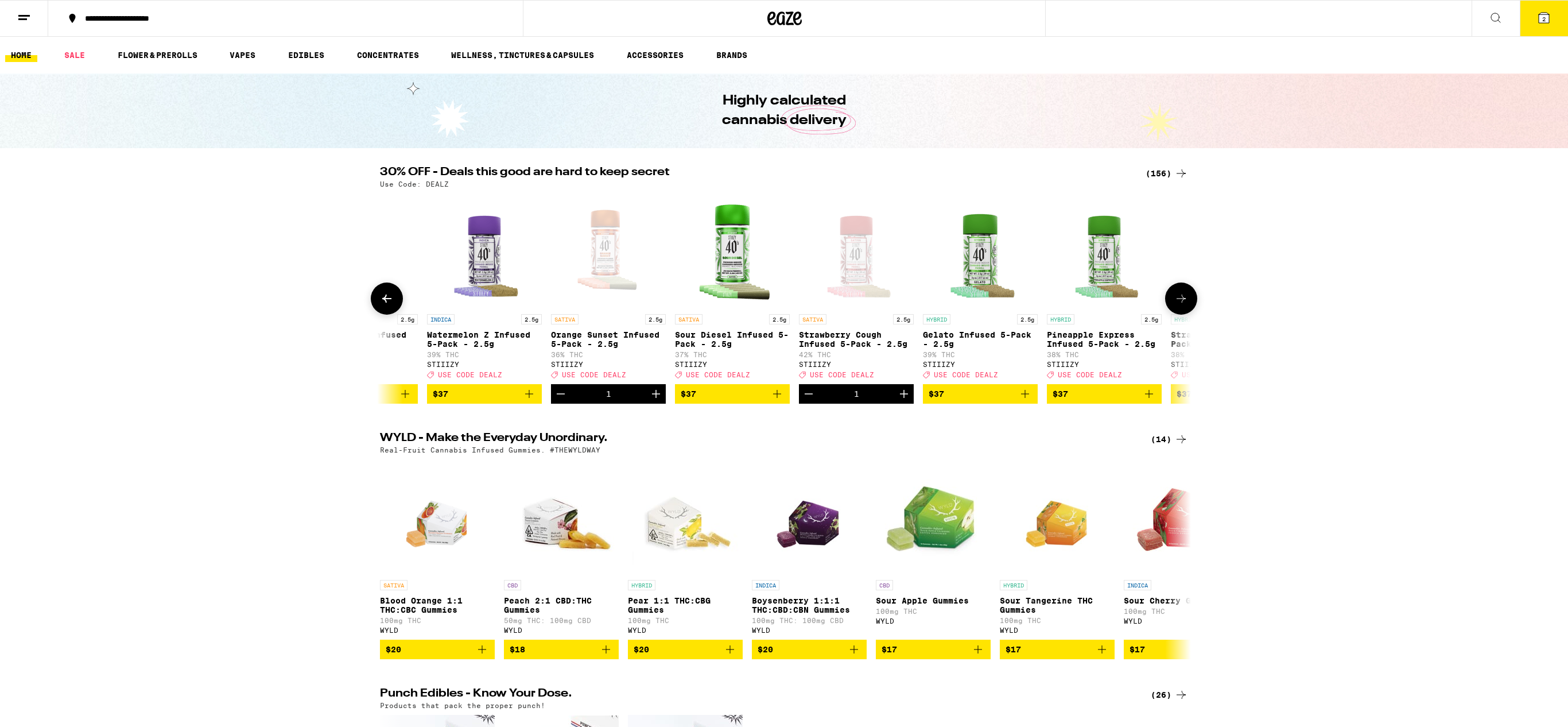
click at [1183, 306] on icon at bounding box center [1181, 298] width 13 height 13
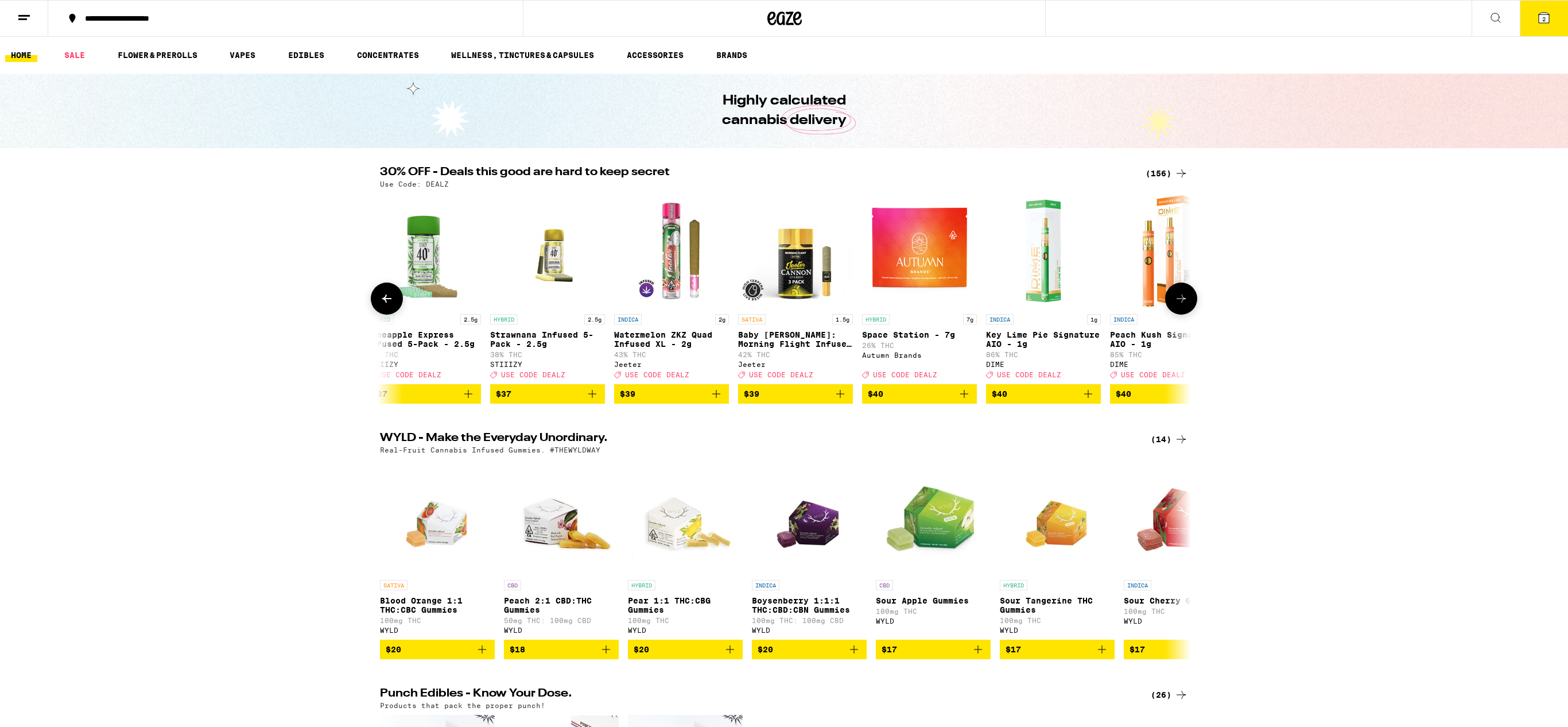
scroll to position [0, 15887]
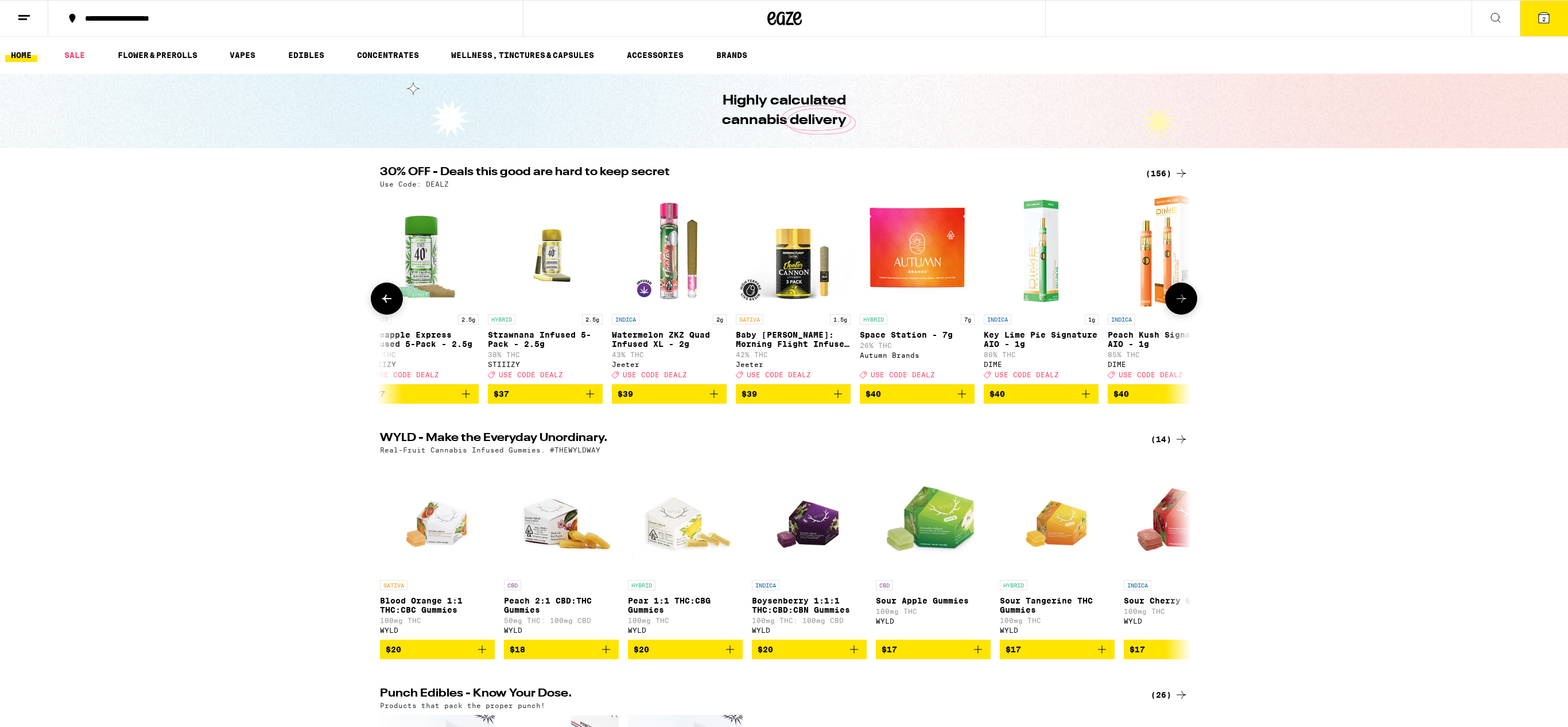
click at [799, 318] on div "SATIVA 1.5g" at bounding box center [793, 319] width 115 height 10
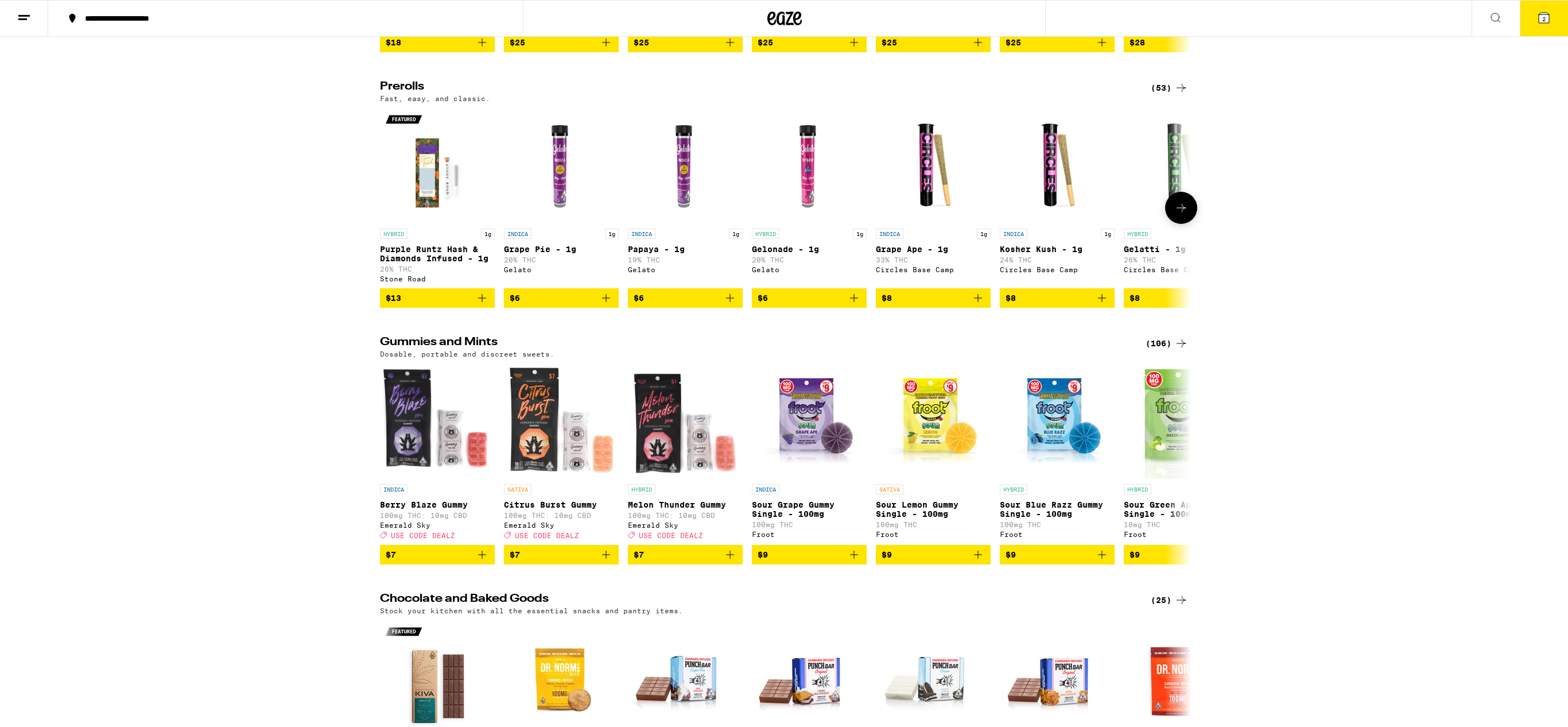
scroll to position [3314, 0]
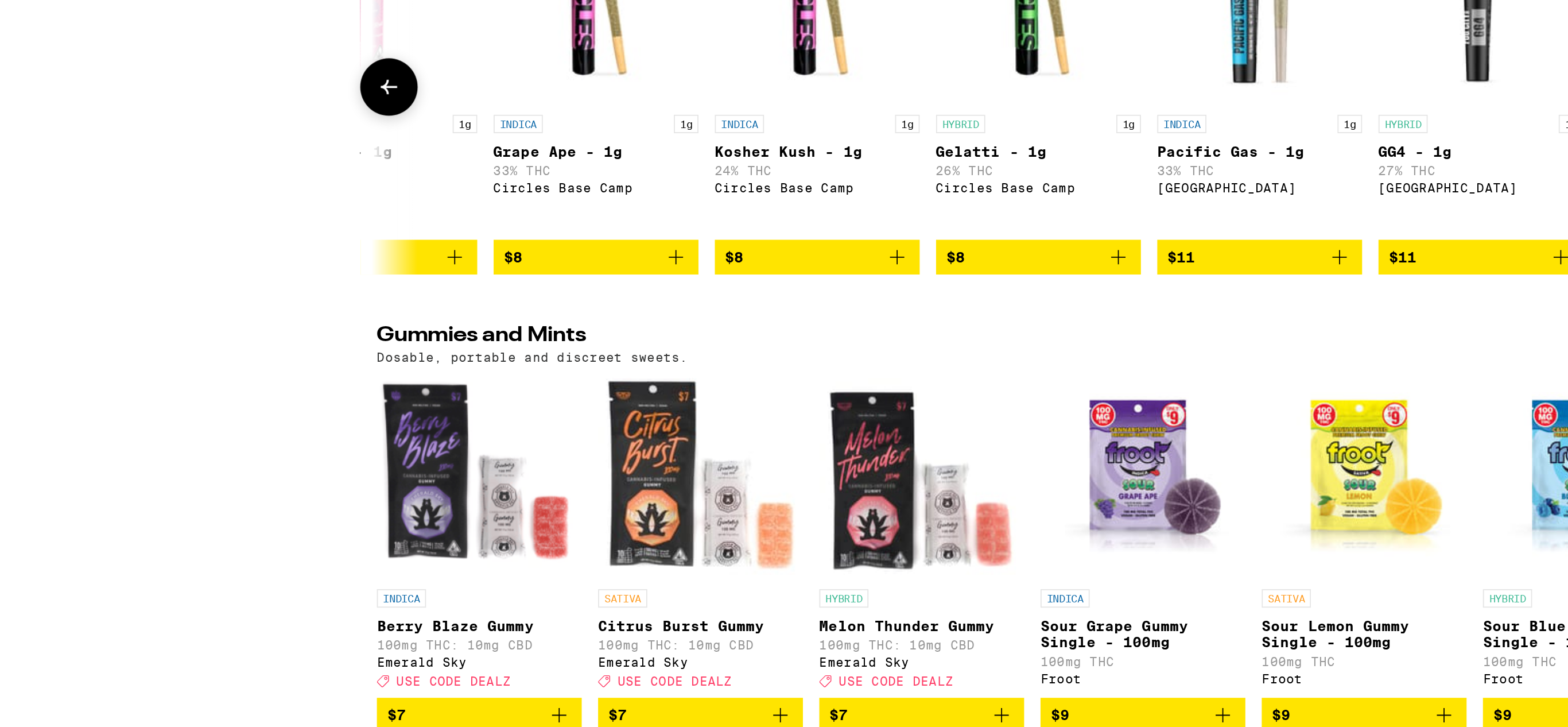
click at [473, 272] on div "Circles Base Camp" at bounding box center [503, 268] width 115 height 7
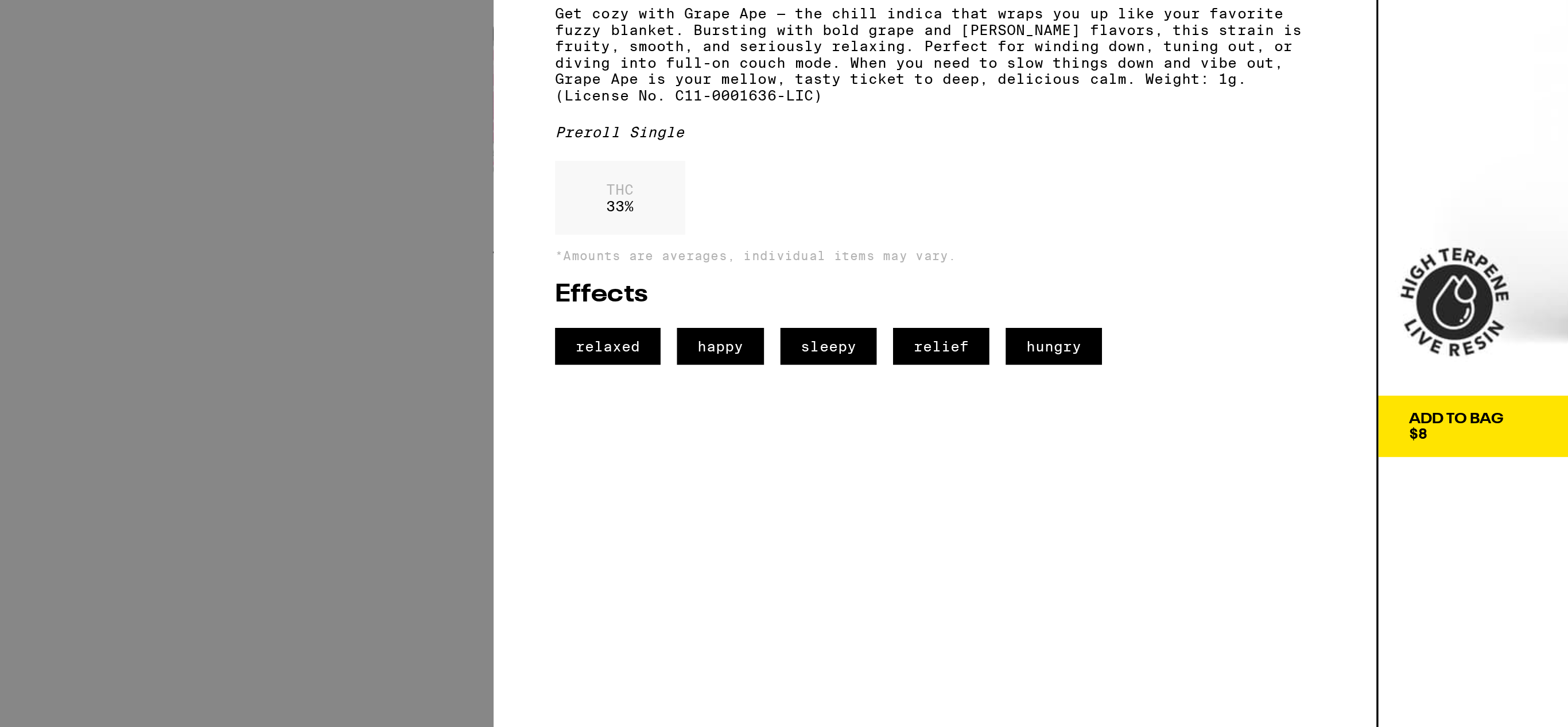
drag, startPoint x: 467, startPoint y: 403, endPoint x: 288, endPoint y: 368, distance: 182.4
click at [288, 368] on div "Indica Grape Ape - 1g Circles Base Camp $8 Get cozy with Grape Ape — the chill …" at bounding box center [784, 363] width 1568 height 727
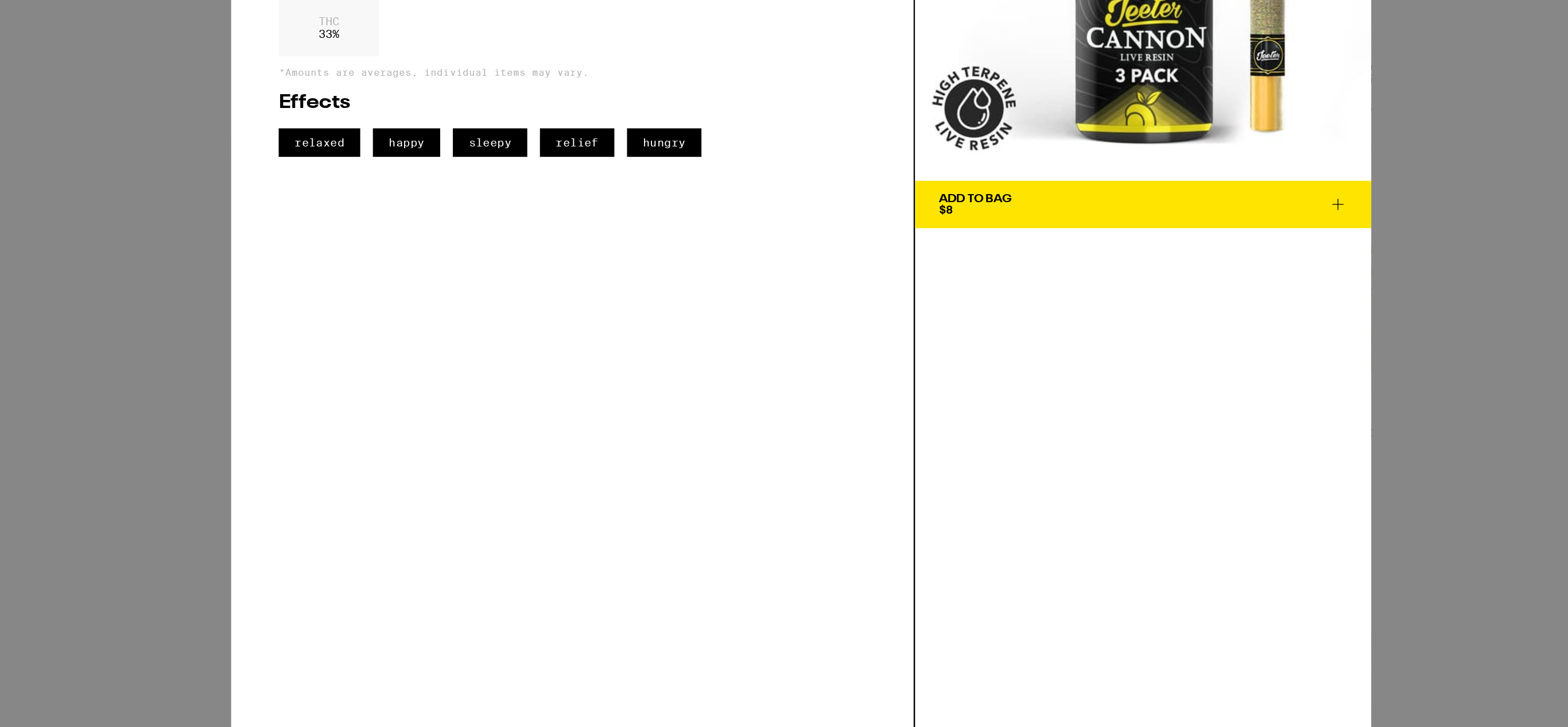
scroll to position [3312, 0]
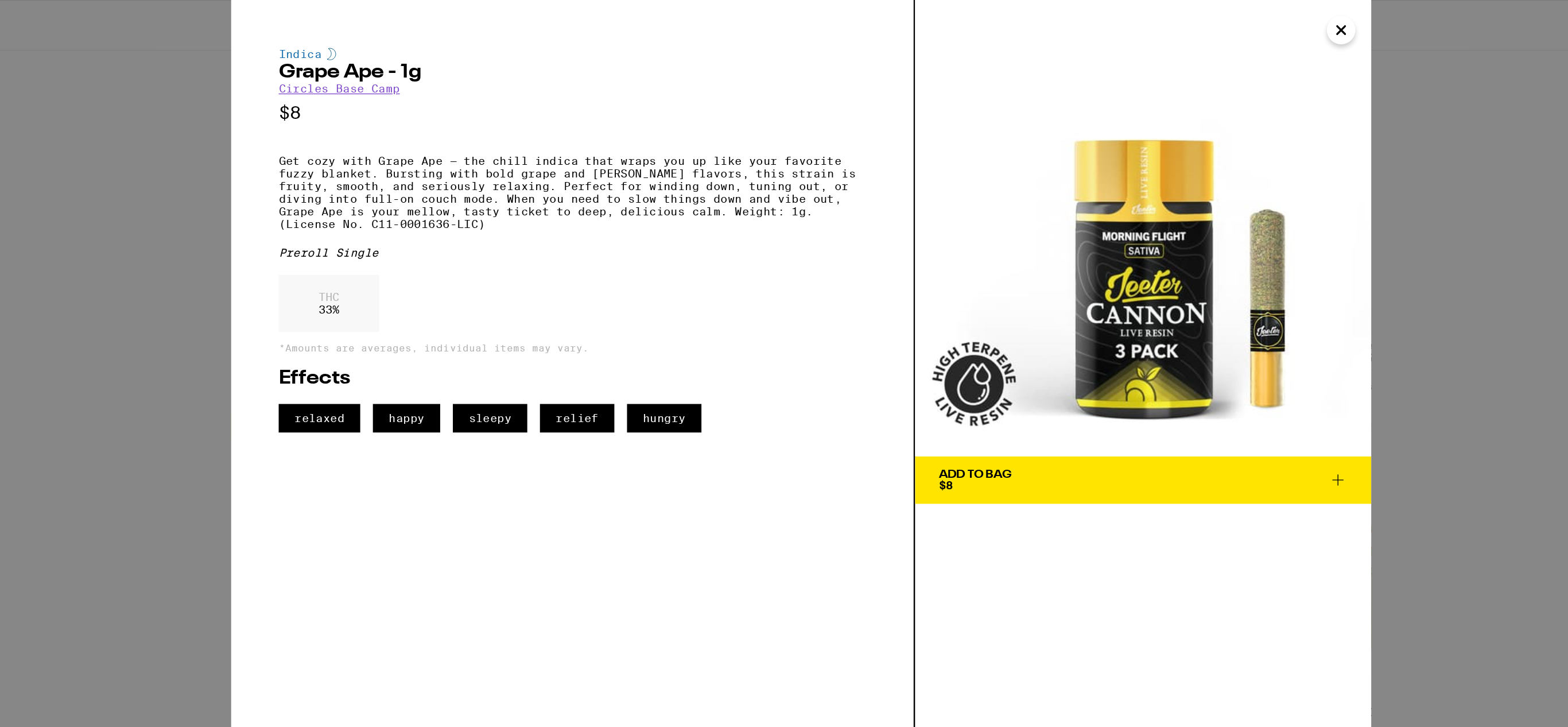
click at [725, 351] on div "Indica Grape Ape - 1g Circles Base Camp $8 Get cozy with Grape Ape — the chill …" at bounding box center [618, 363] width 496 height 727
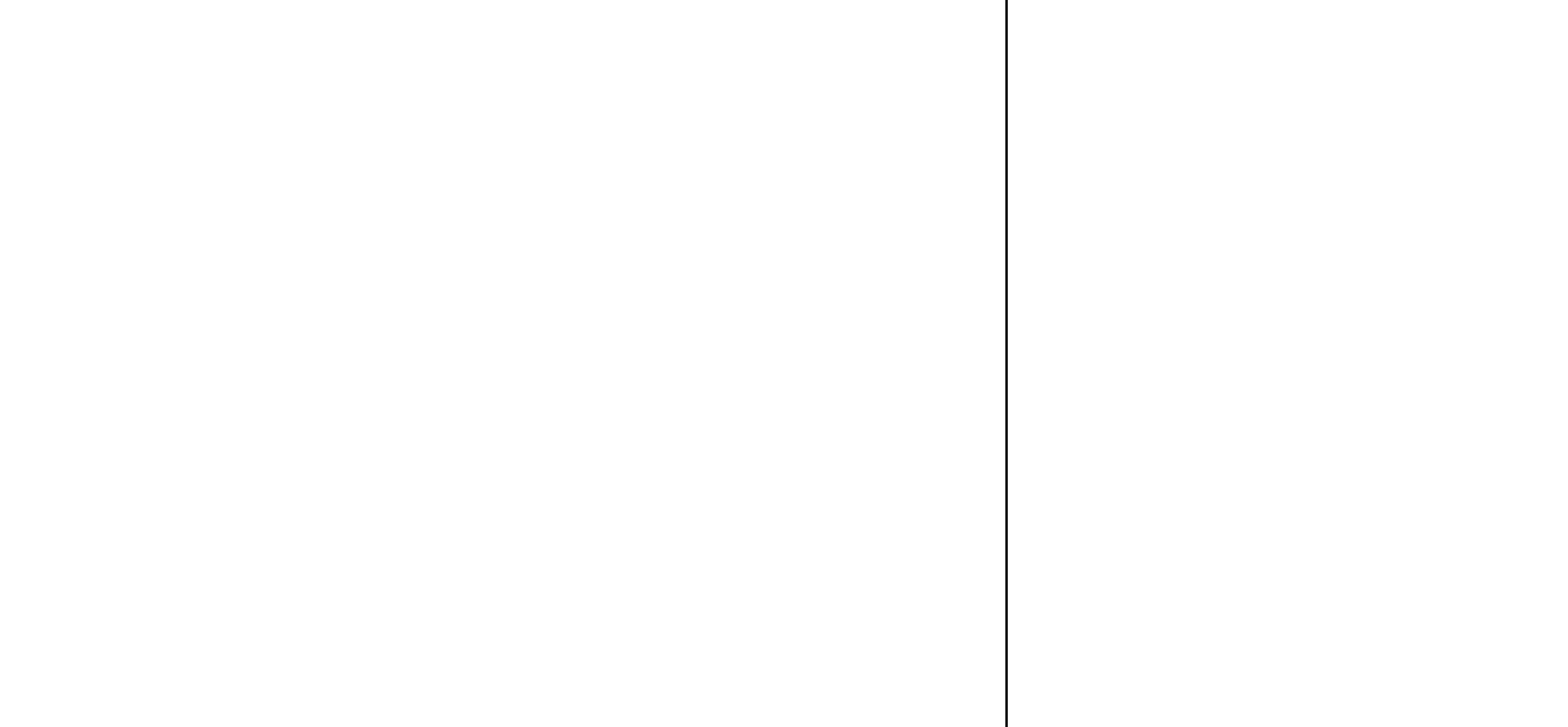
scroll to position [3311, 0]
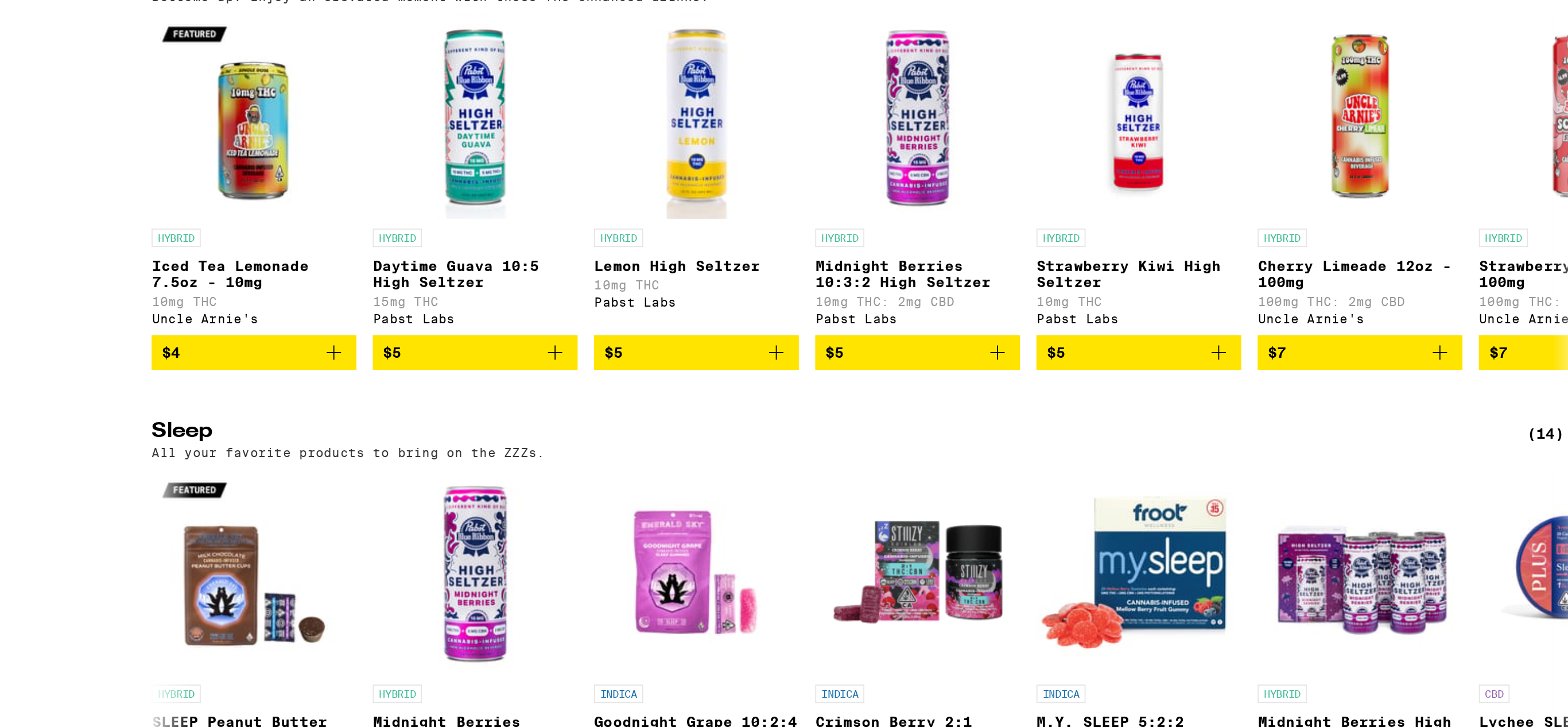
scroll to position [3895, 0]
